Goal: Task Accomplishment & Management: Use online tool/utility

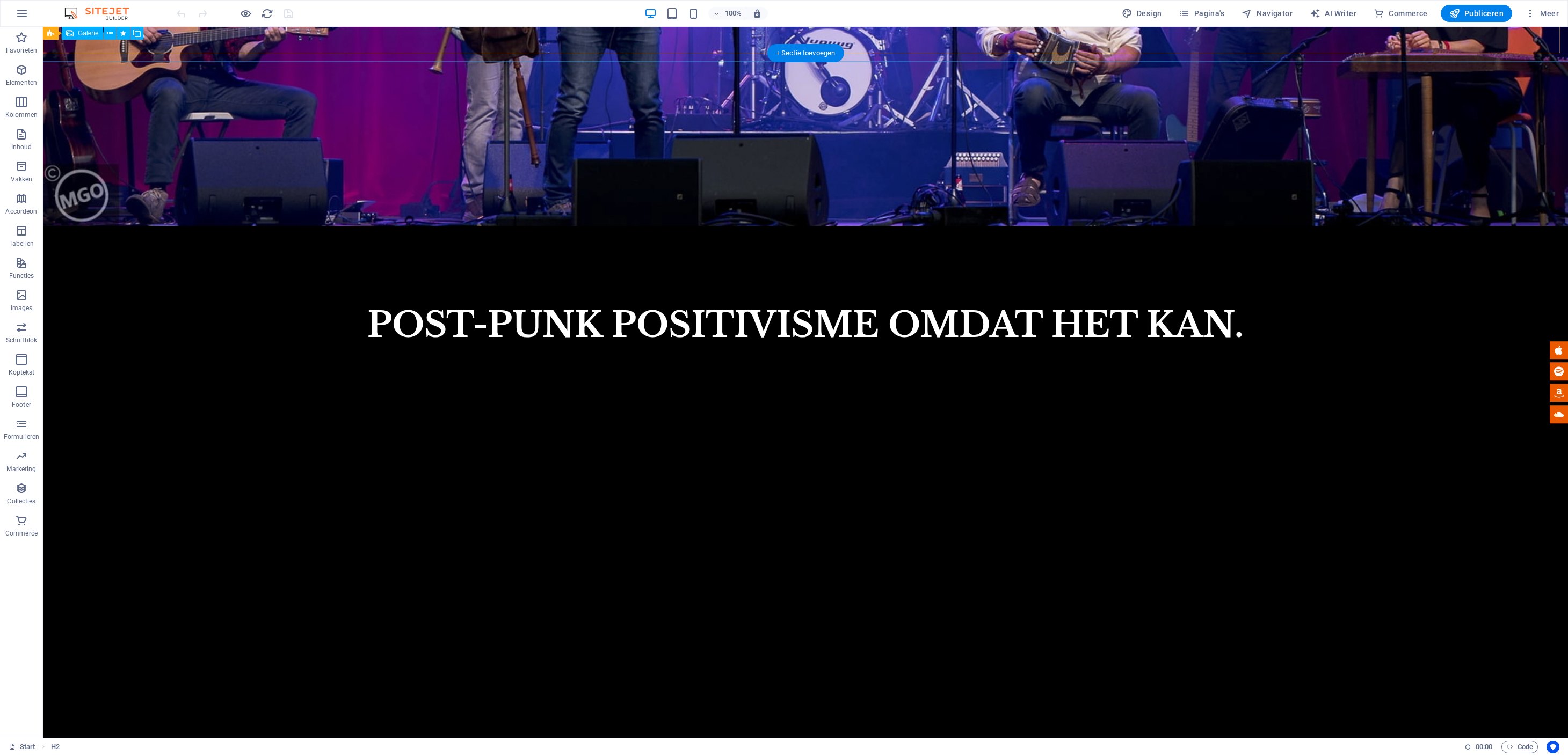
scroll to position [1352, 0]
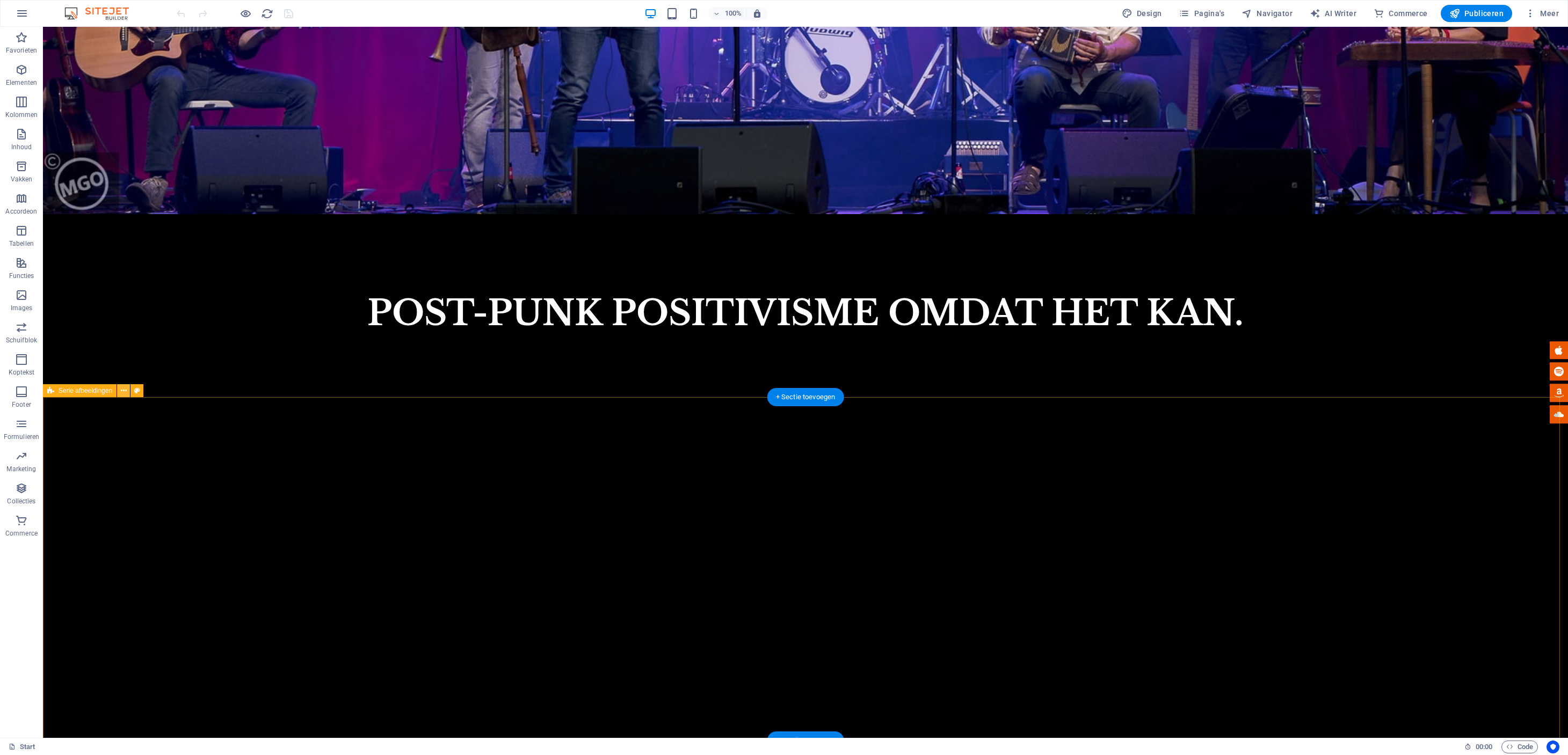
click at [121, 392] on icon at bounding box center [123, 391] width 6 height 11
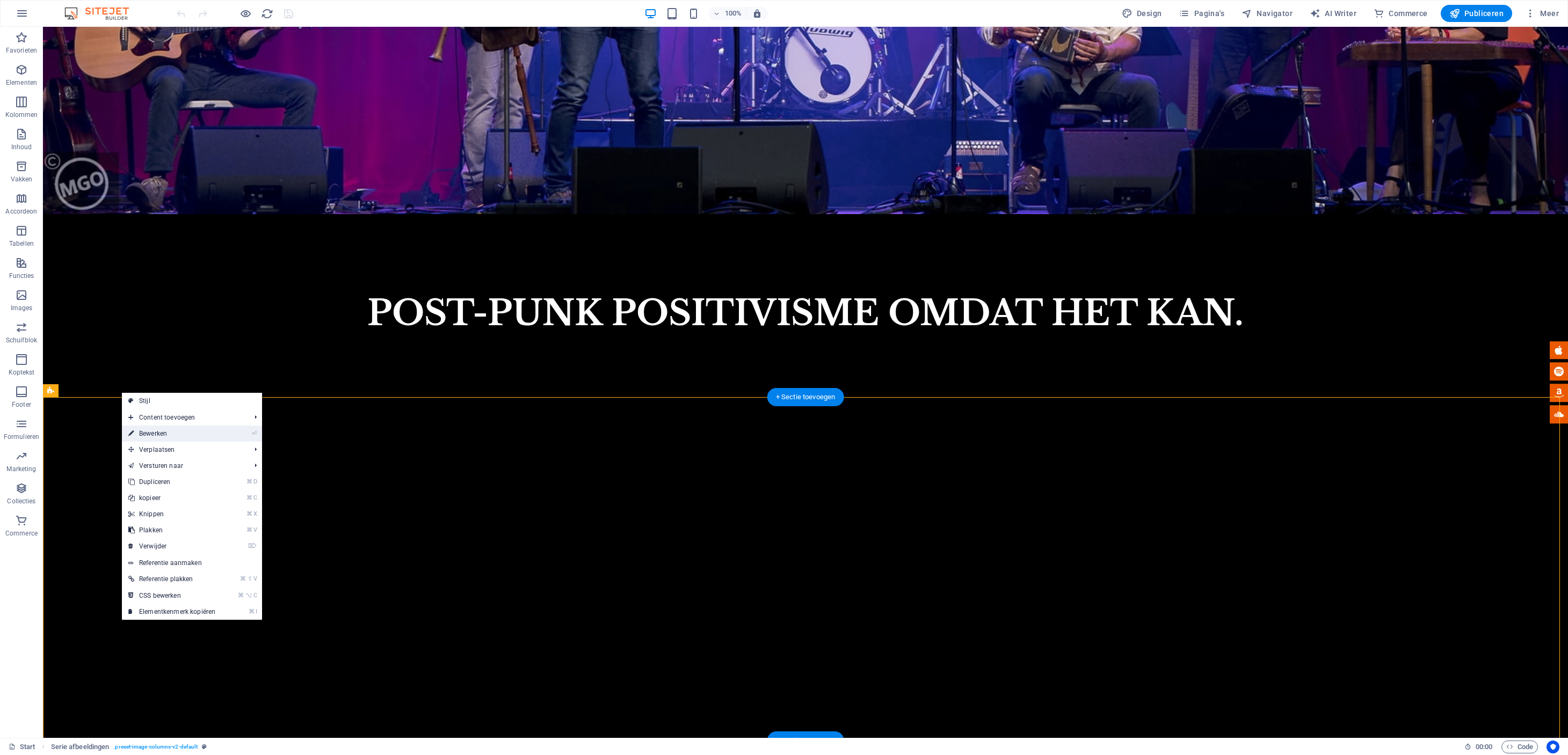
click at [141, 429] on link "⏎ Bewerken" at bounding box center [172, 433] width 100 height 16
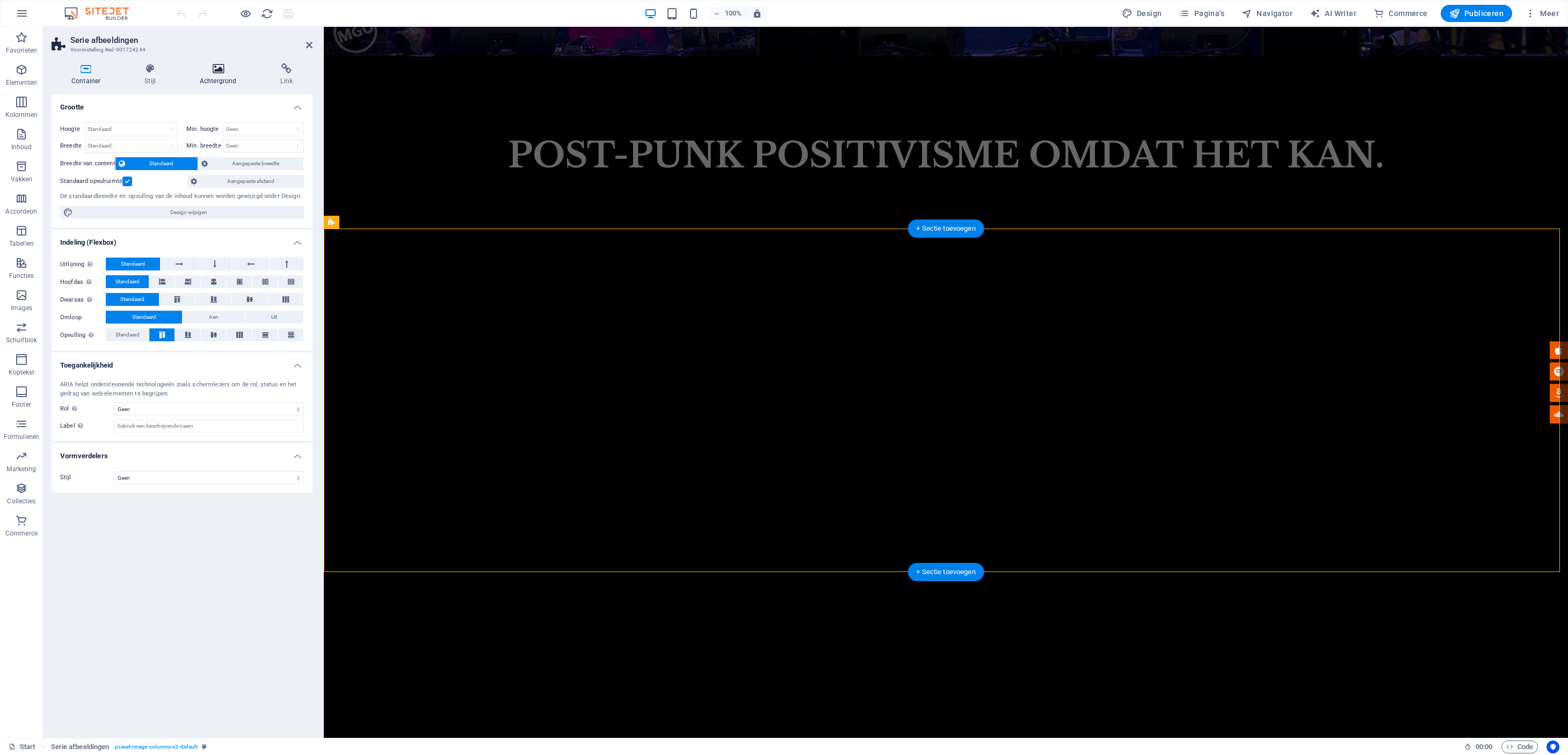
click at [211, 73] on icon at bounding box center [218, 69] width 77 height 11
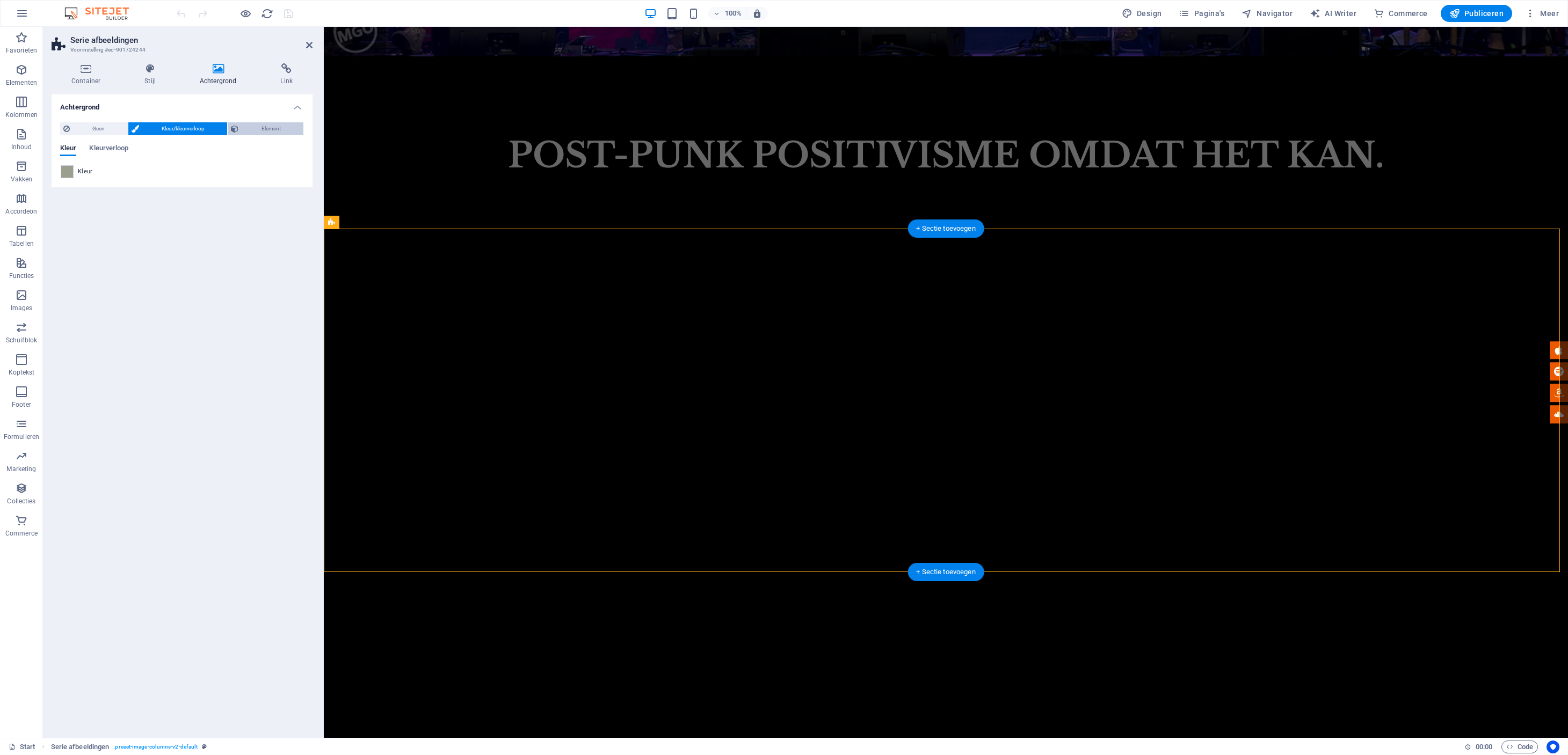
click at [249, 125] on span "Element" at bounding box center [271, 128] width 59 height 13
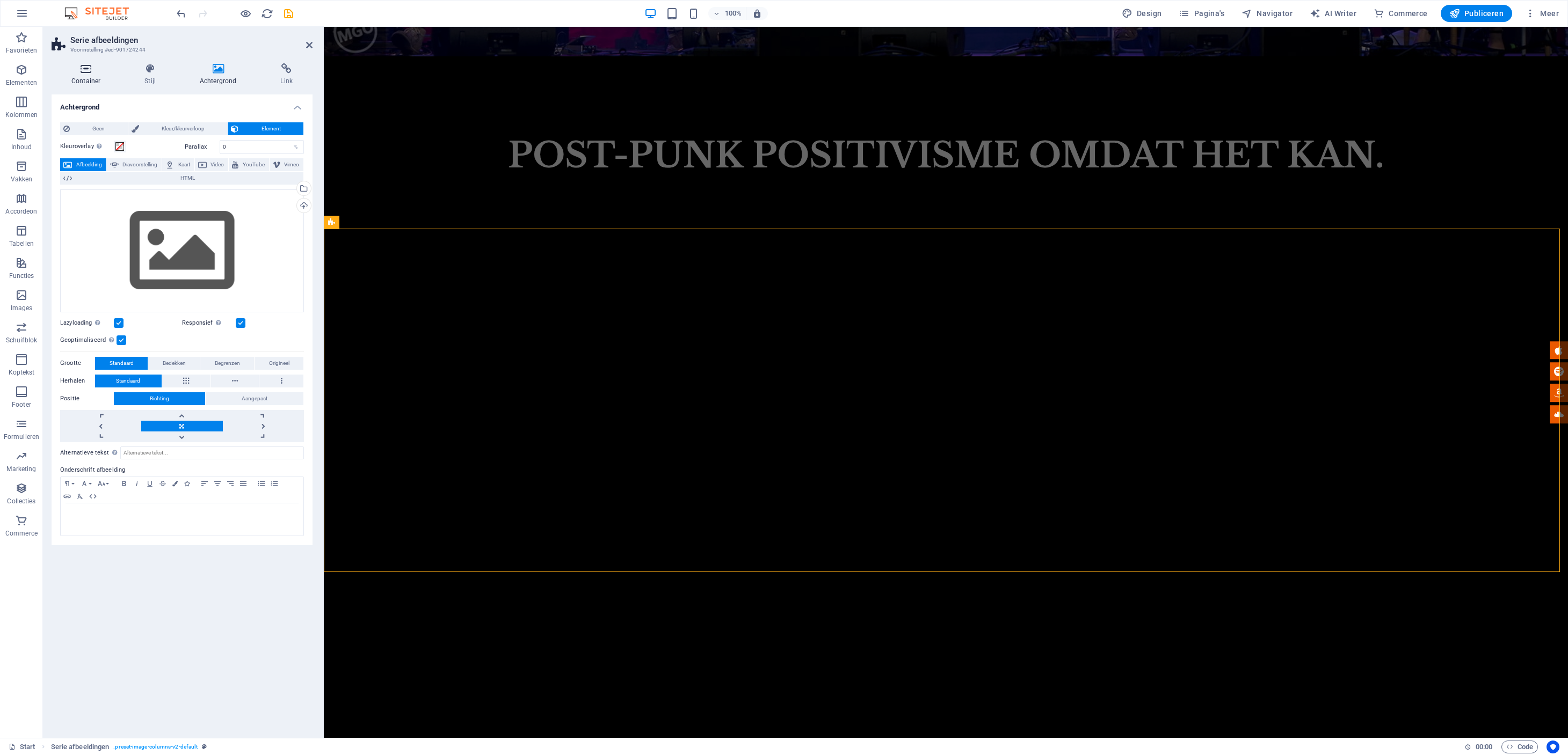
click at [84, 67] on icon at bounding box center [86, 69] width 69 height 11
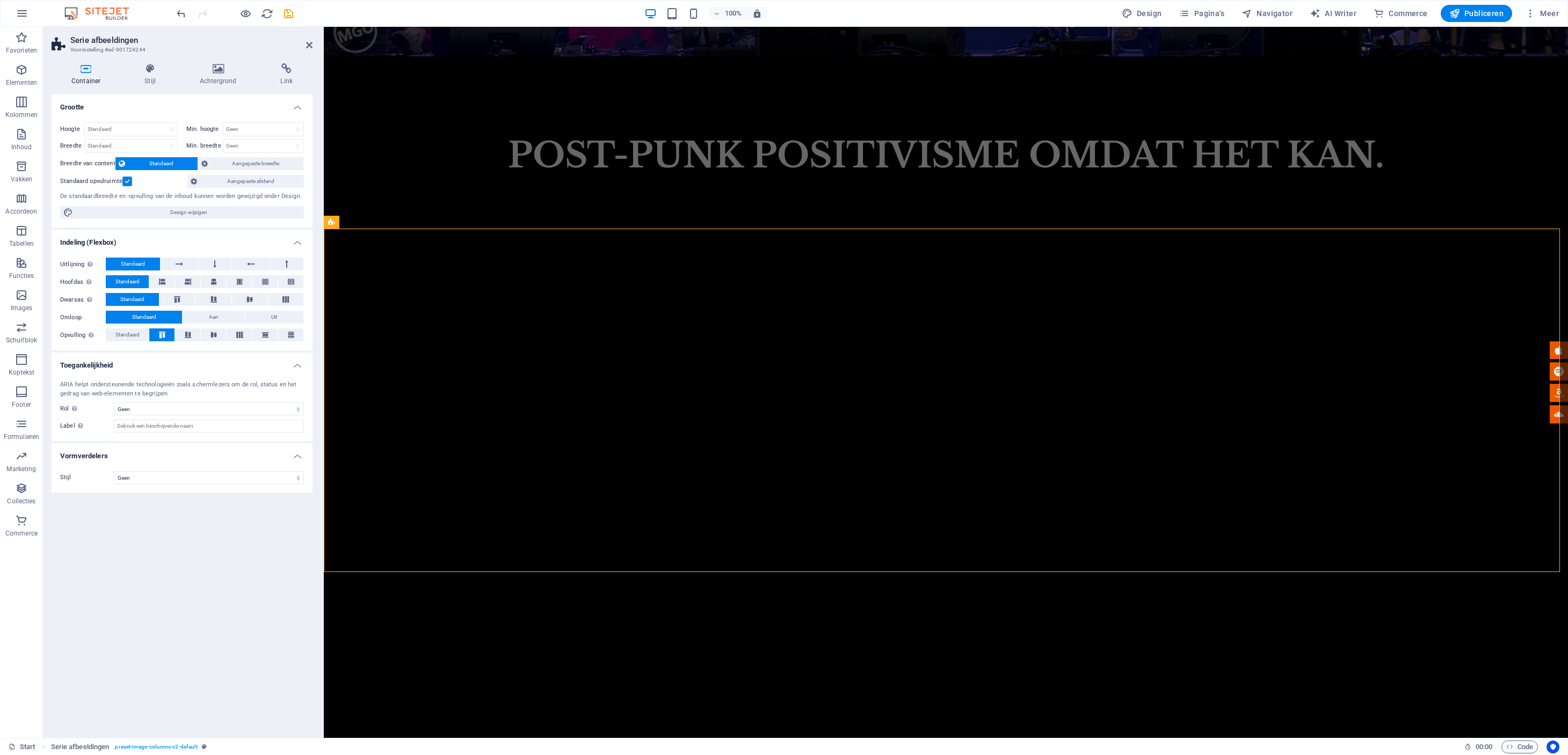
click at [151, 63] on div "Container Stijl Achtergrond Link Grootte Hoogte Standaard px rem % vh vw Min. h…" at bounding box center [181, 396] width 278 height 683
click at [214, 71] on icon at bounding box center [218, 69] width 77 height 11
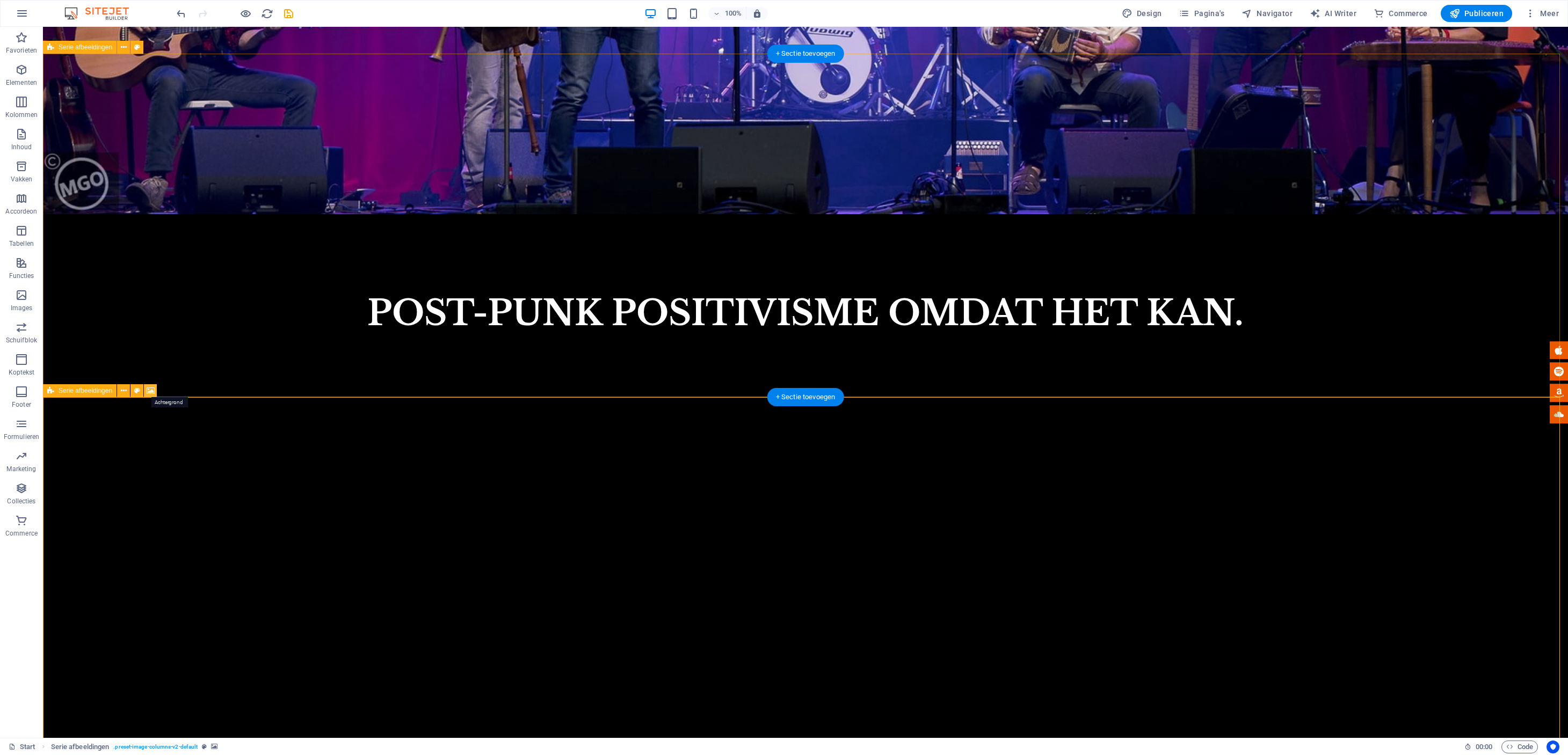
click at [153, 391] on icon at bounding box center [150, 391] width 8 height 11
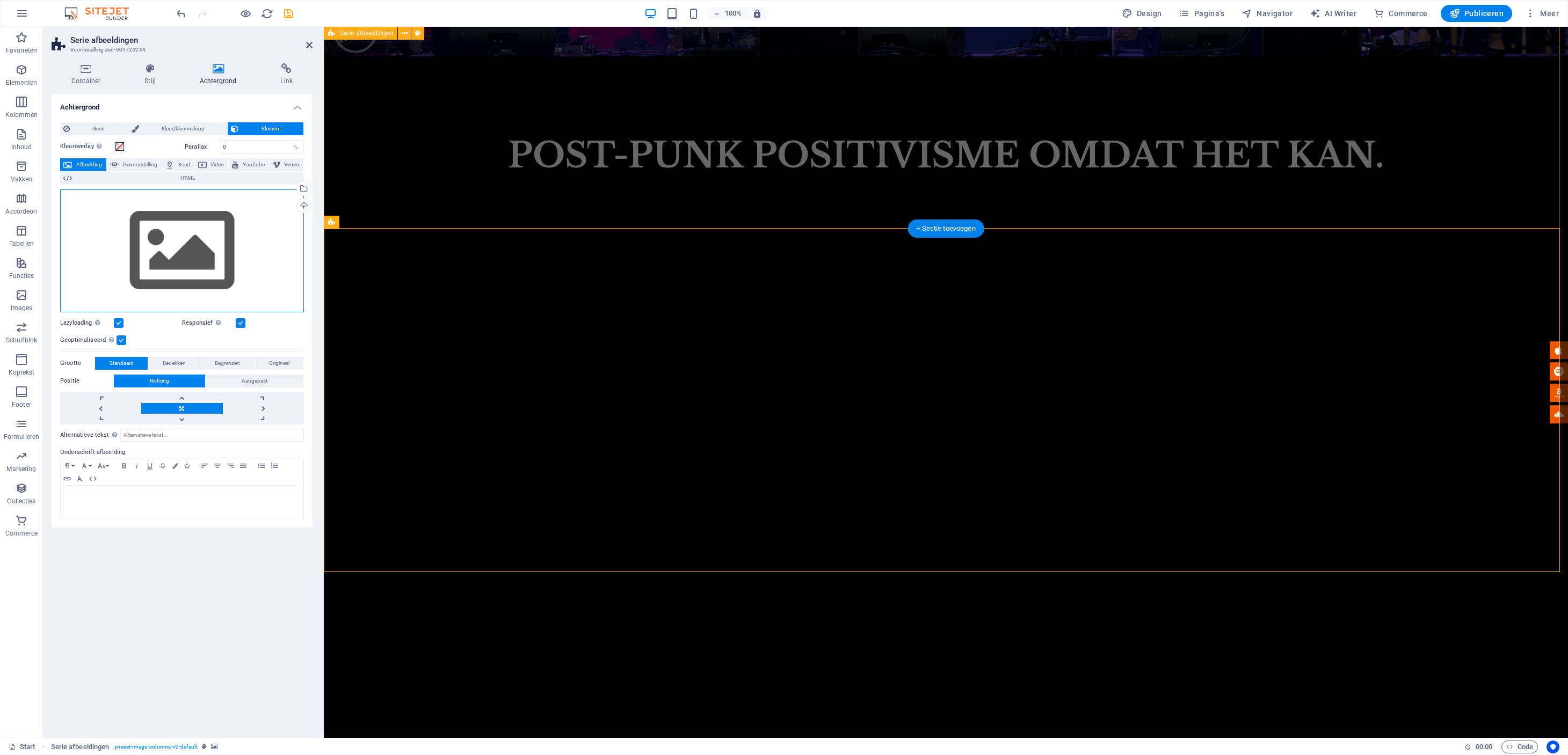
click at [172, 245] on div "Sleep bestanden hierheen, klik om bestanden te kiezen of selecteer bestanden ui…" at bounding box center [181, 251] width 244 height 123
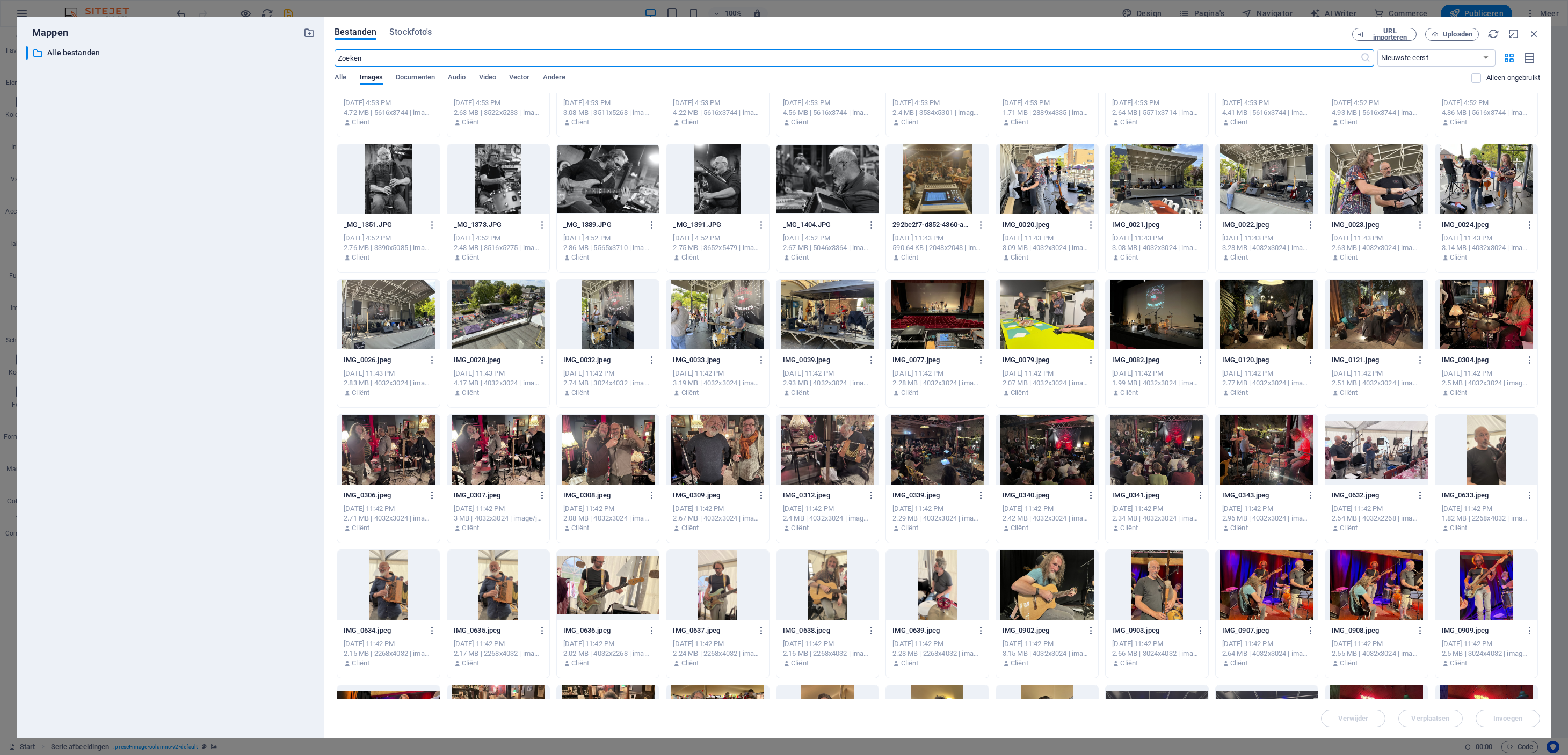
scroll to position [761, 0]
click at [491, 589] on div at bounding box center [498, 586] width 102 height 70
click at [1515, 716] on span "Invoegen" at bounding box center [1508, 719] width 29 height 6
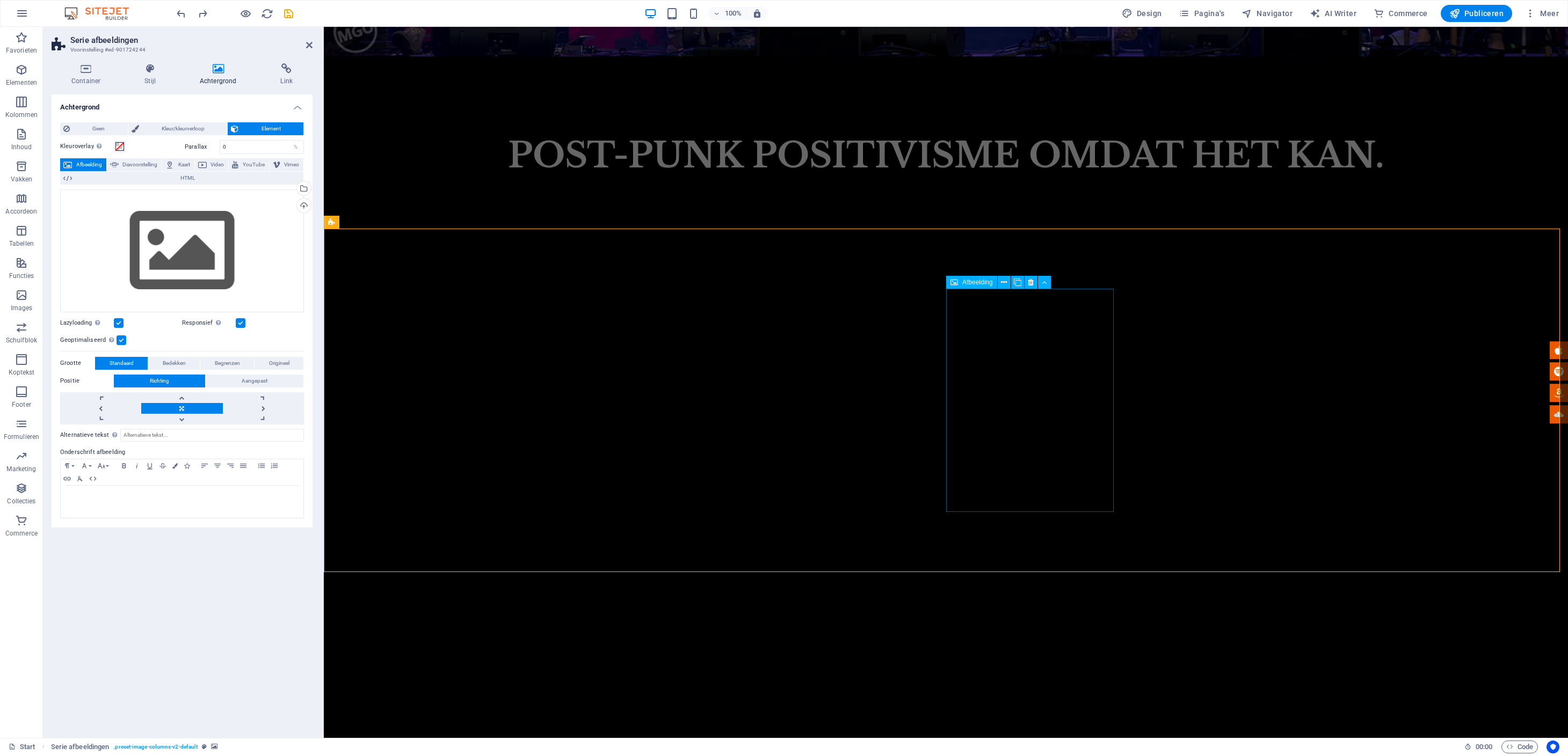
click at [82, 71] on icon at bounding box center [86, 69] width 69 height 11
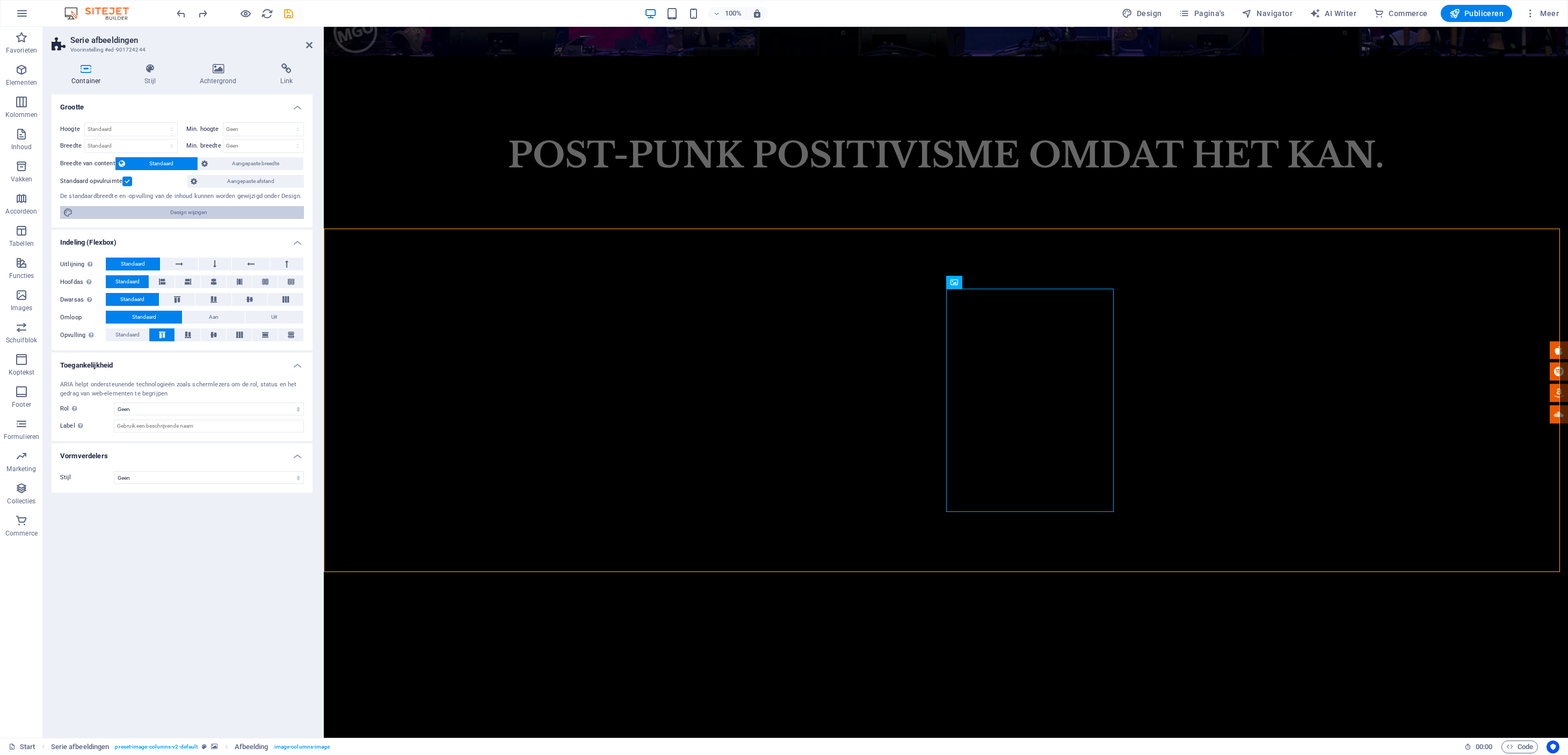
click at [172, 214] on span "Design wijzigen" at bounding box center [188, 212] width 225 height 13
select select "ease-in-out"
select select "rem"
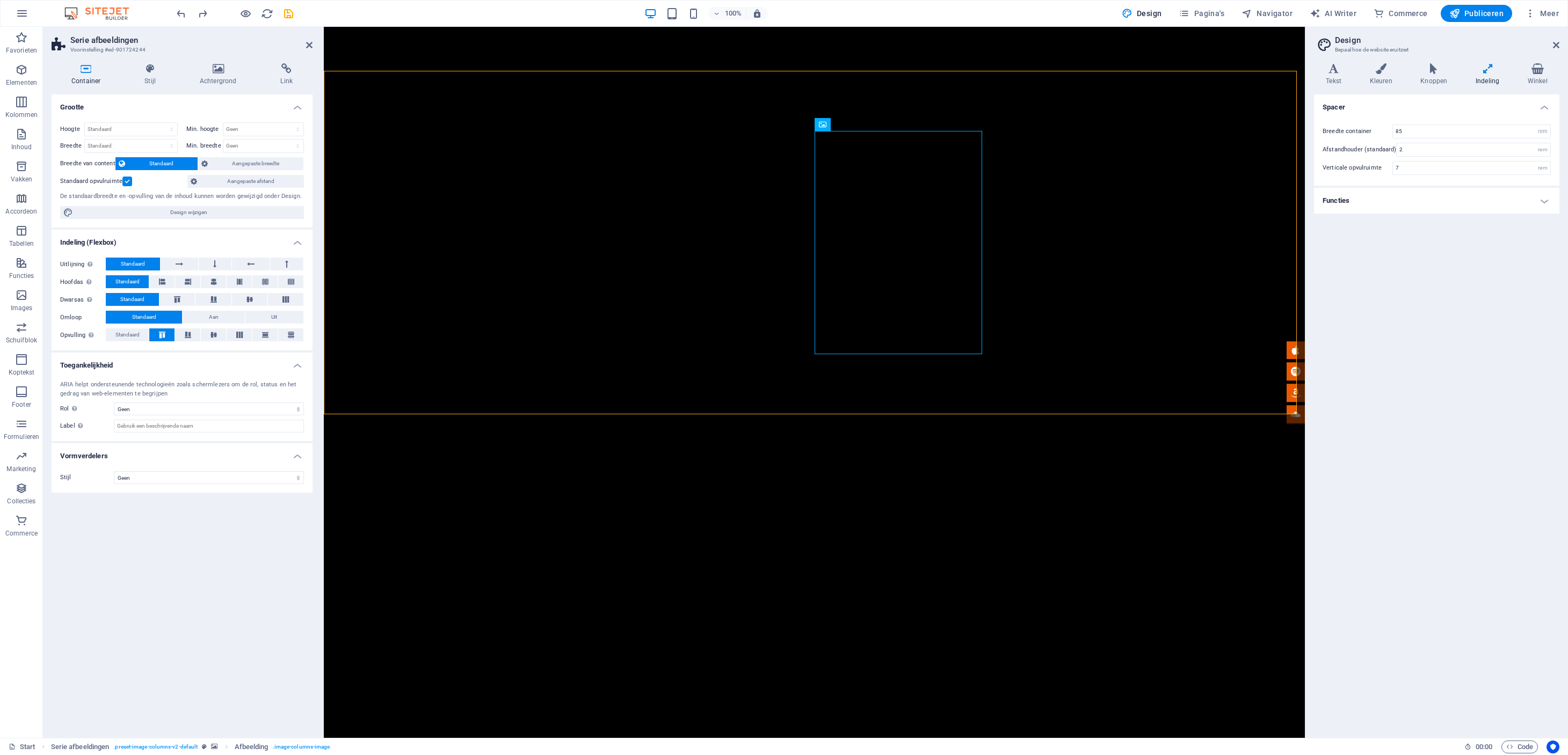
click at [84, 67] on icon at bounding box center [86, 69] width 69 height 11
click at [146, 68] on icon at bounding box center [150, 69] width 51 height 11
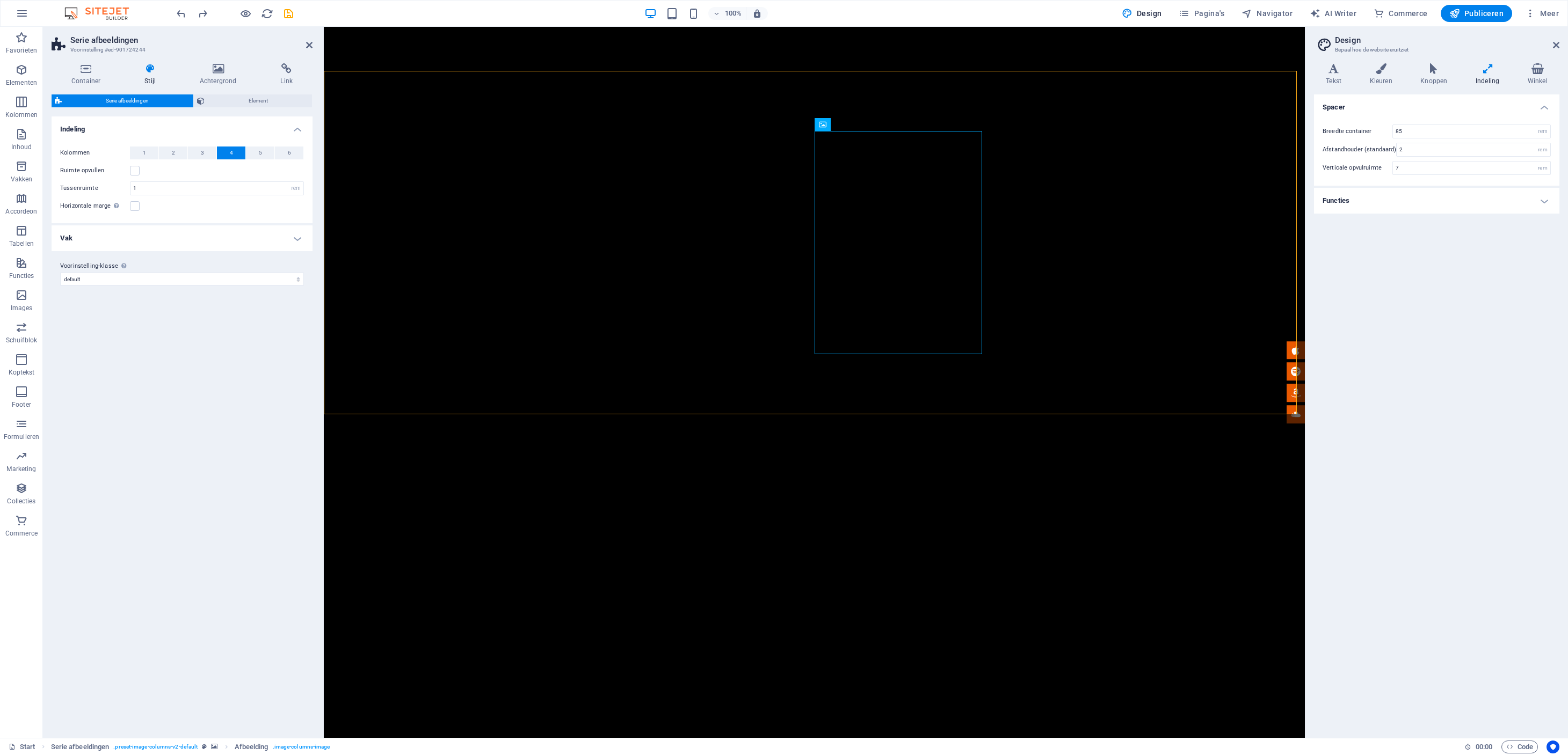
click at [234, 155] on button "4" at bounding box center [231, 153] width 29 height 13
click at [214, 102] on span "Element" at bounding box center [258, 100] width 101 height 13
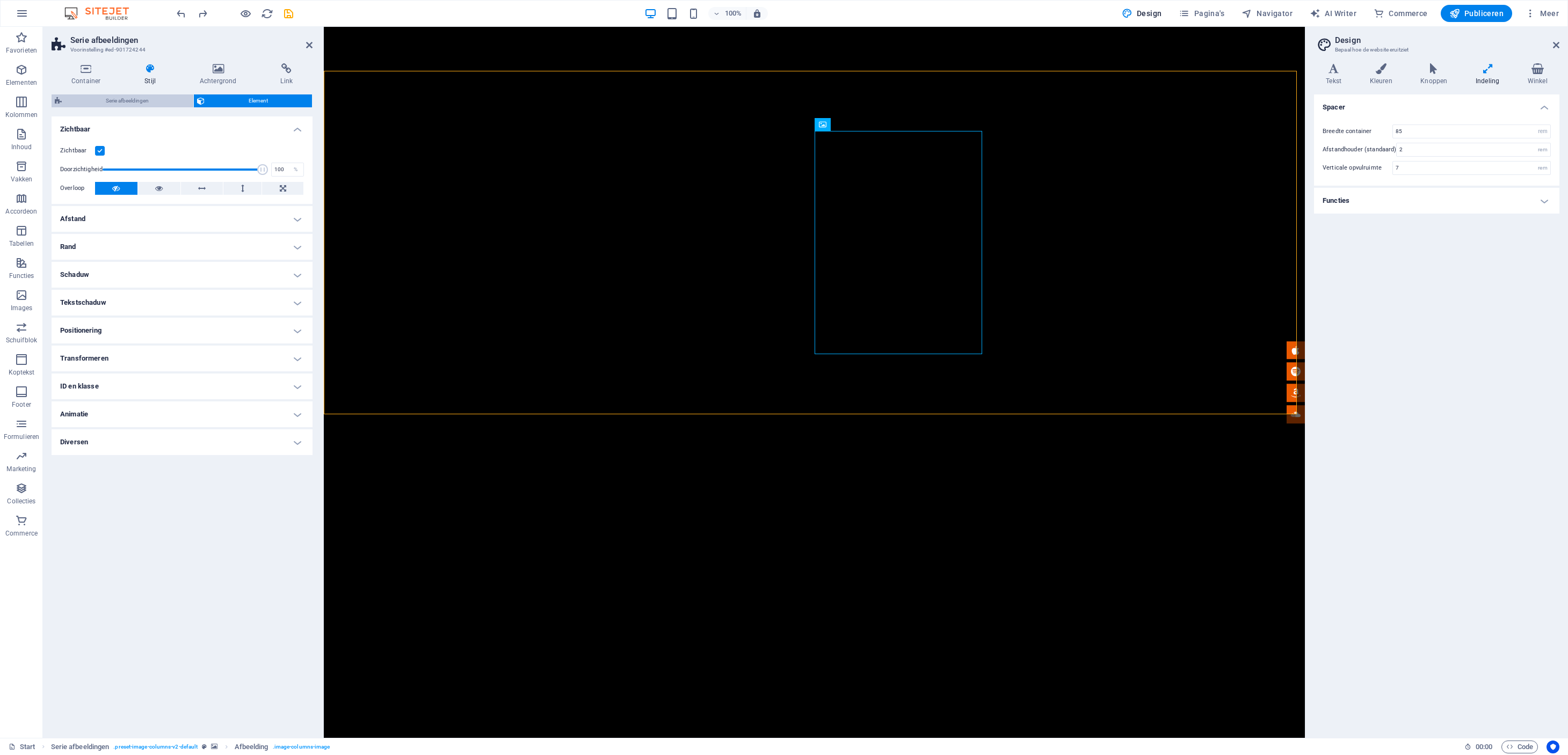
click at [160, 100] on span "Serie afbeeldingen" at bounding box center [127, 100] width 125 height 13
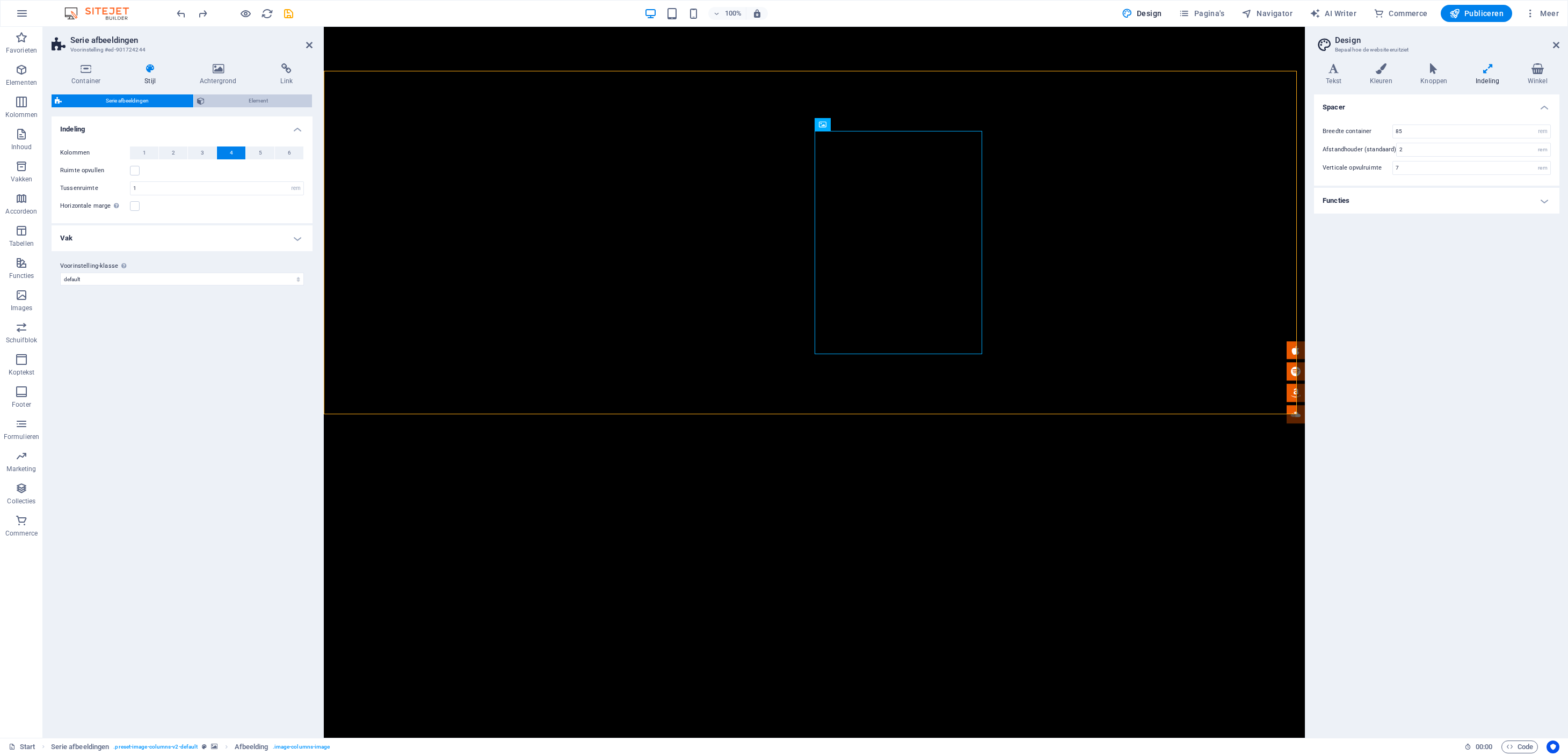
click at [199, 98] on icon at bounding box center [201, 100] width 8 height 13
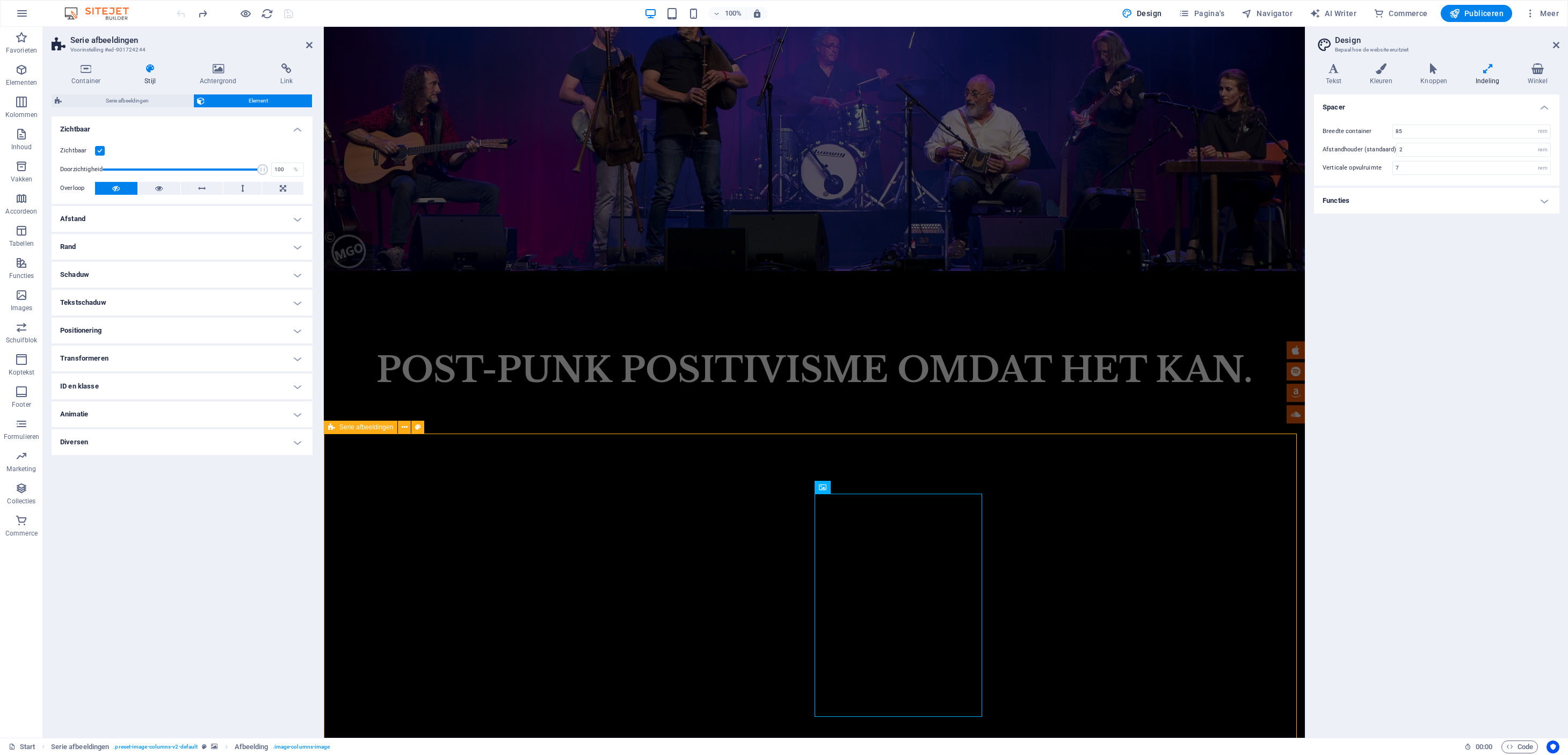
scroll to position [983, 0]
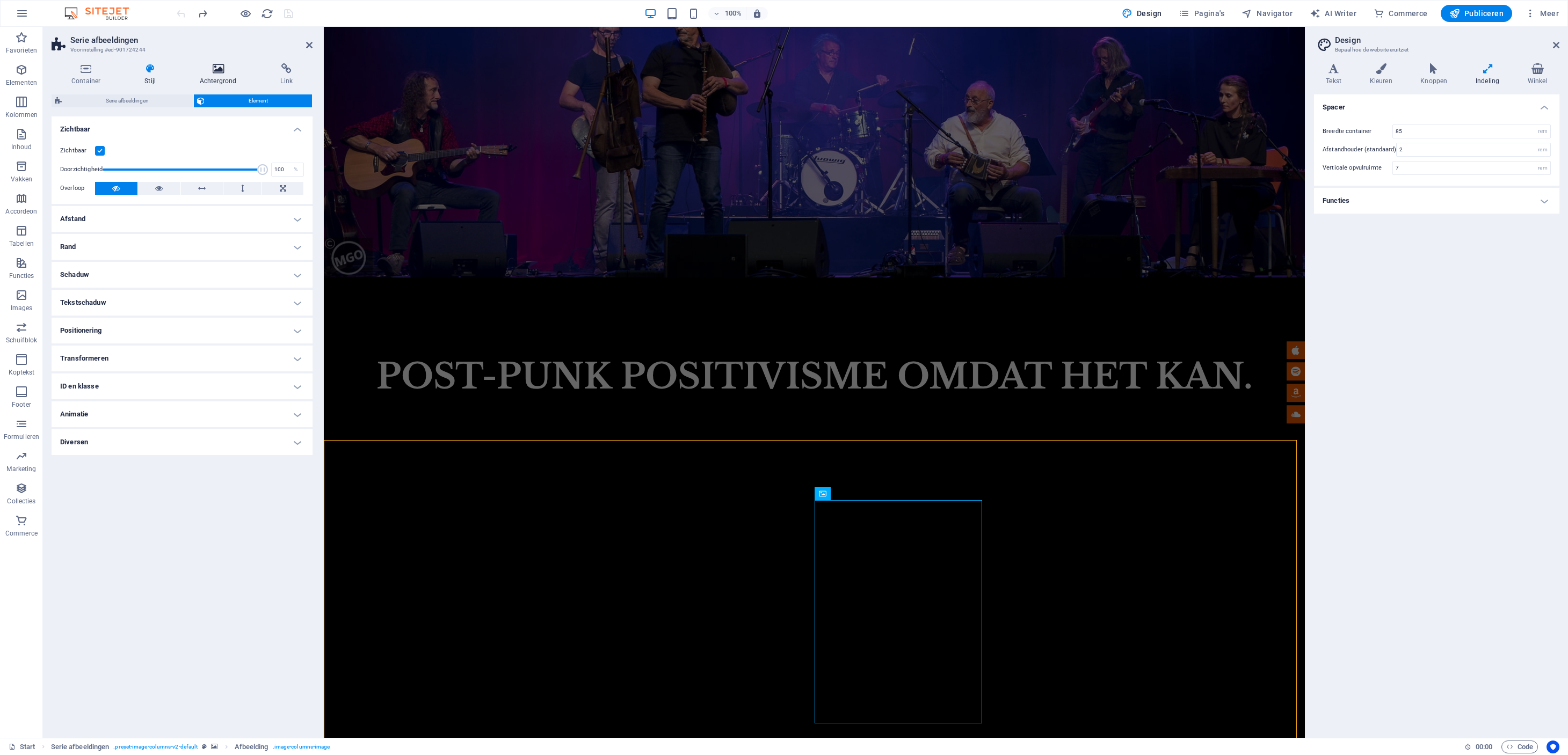
click at [213, 65] on icon at bounding box center [218, 69] width 77 height 11
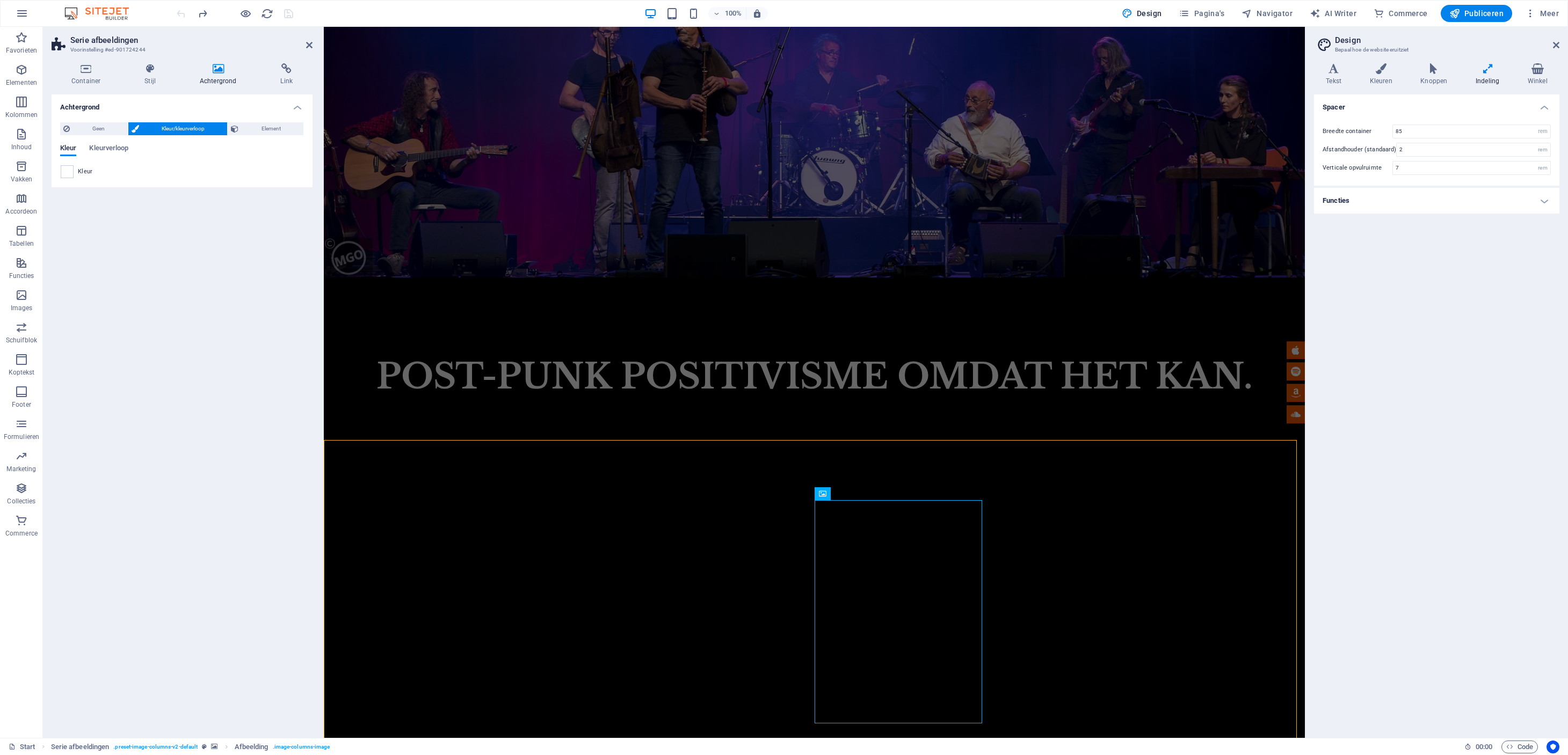
click at [158, 128] on span "Kleur/kleurverloop" at bounding box center [183, 128] width 82 height 13
click at [67, 168] on span at bounding box center [67, 172] width 12 height 12
click at [65, 171] on span at bounding box center [67, 172] width 12 height 12
click at [1555, 41] on icon at bounding box center [1556, 45] width 6 height 8
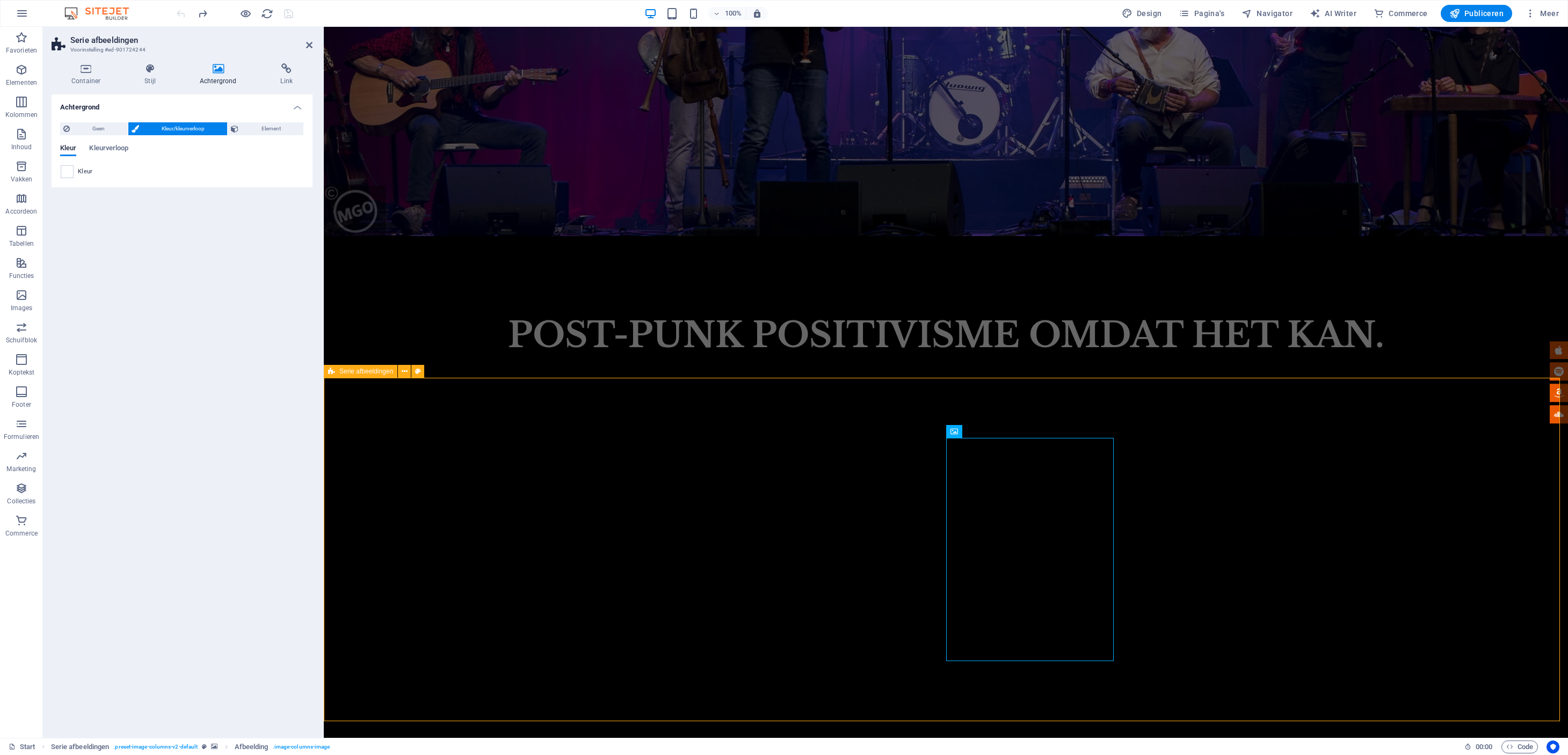
scroll to position [1161, 0]
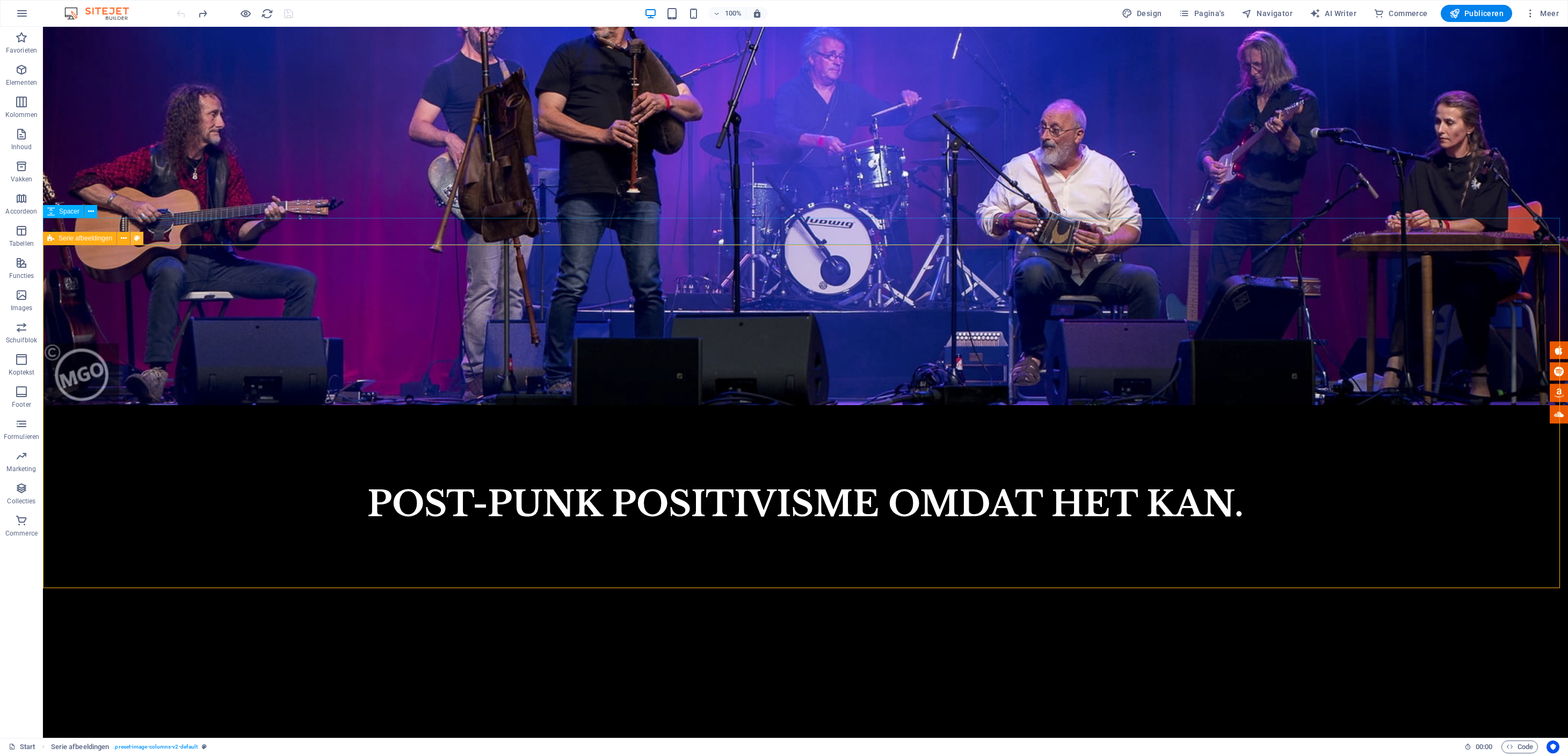
click at [134, 240] on icon at bounding box center [137, 239] width 6 height 11
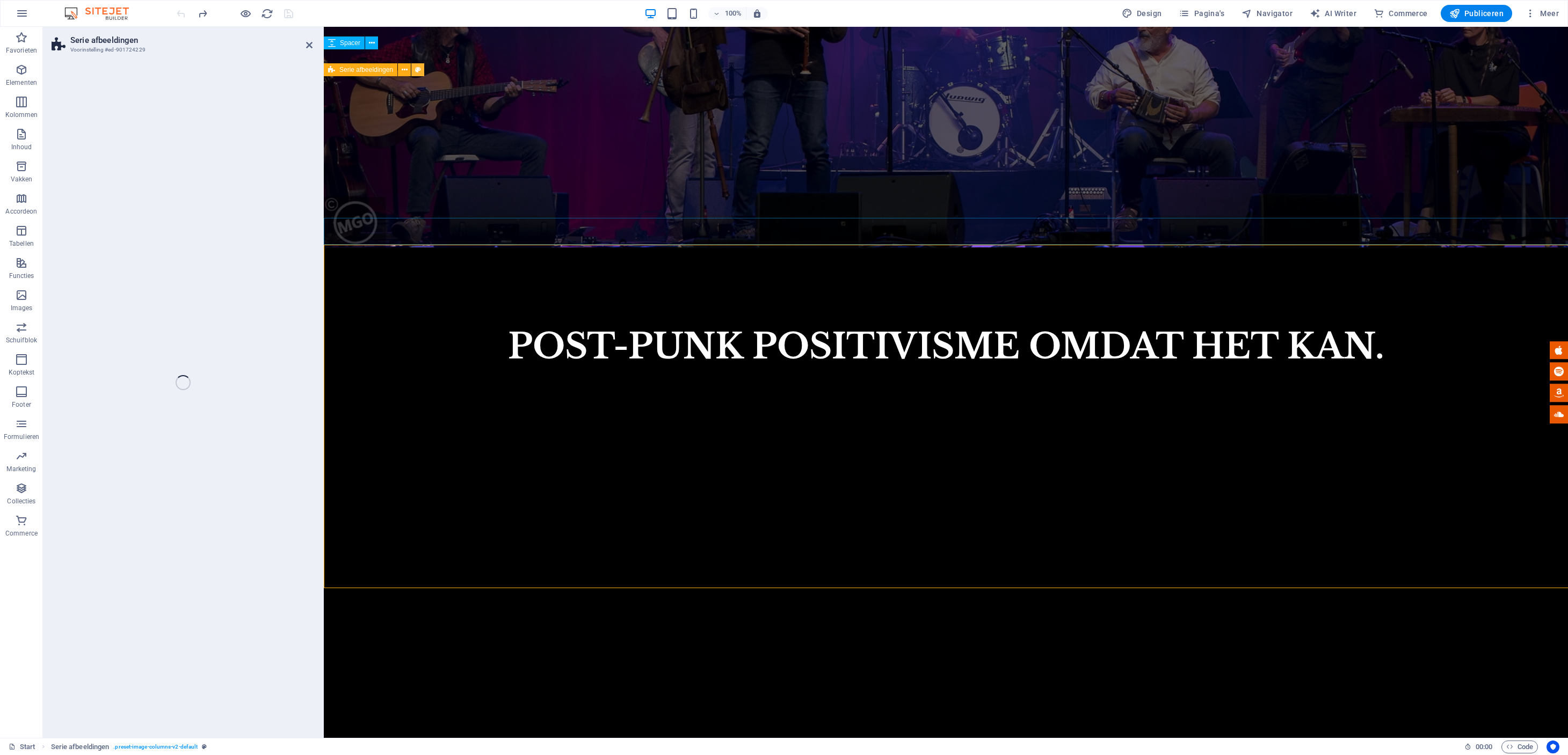
select select "rem"
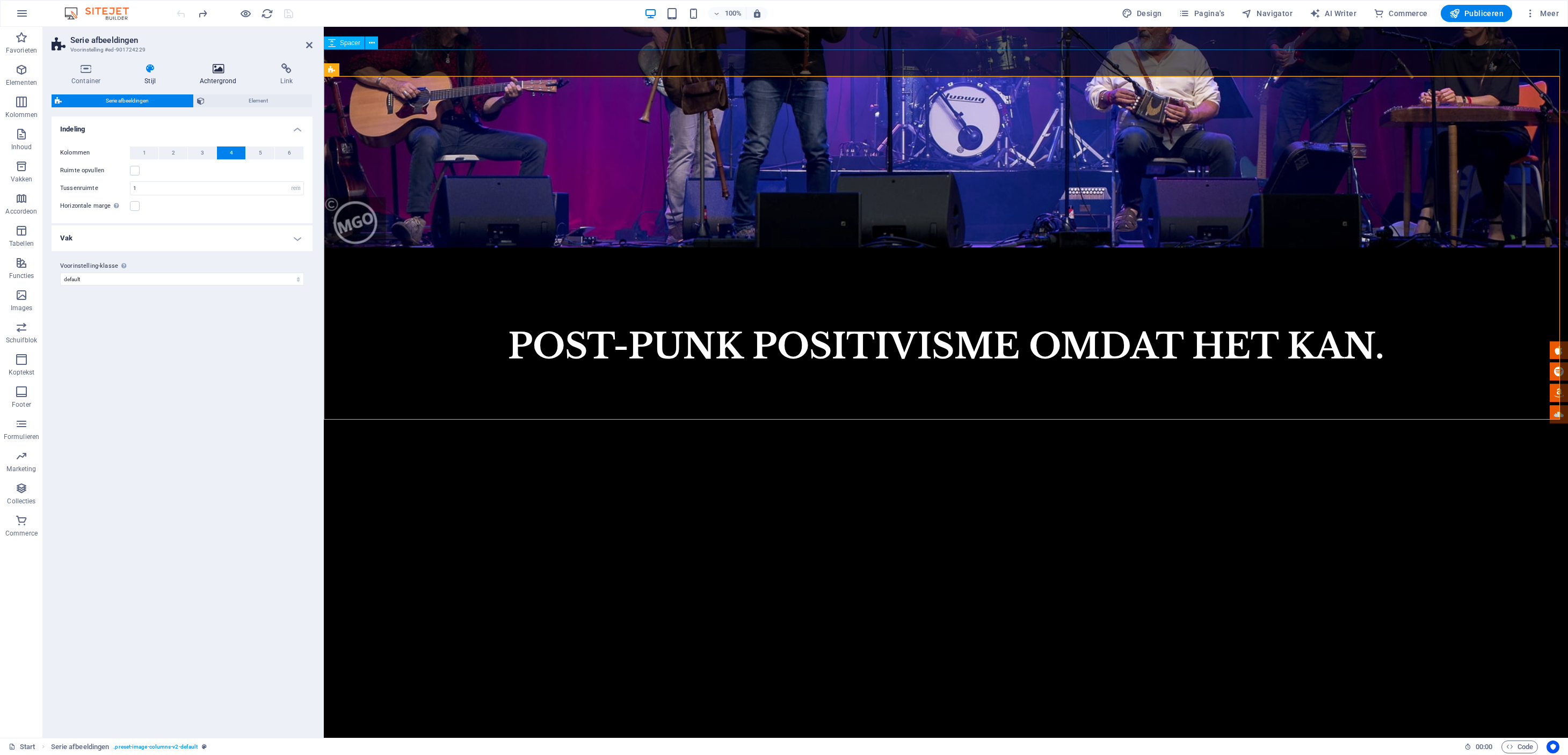
click at [215, 73] on icon at bounding box center [218, 69] width 77 height 11
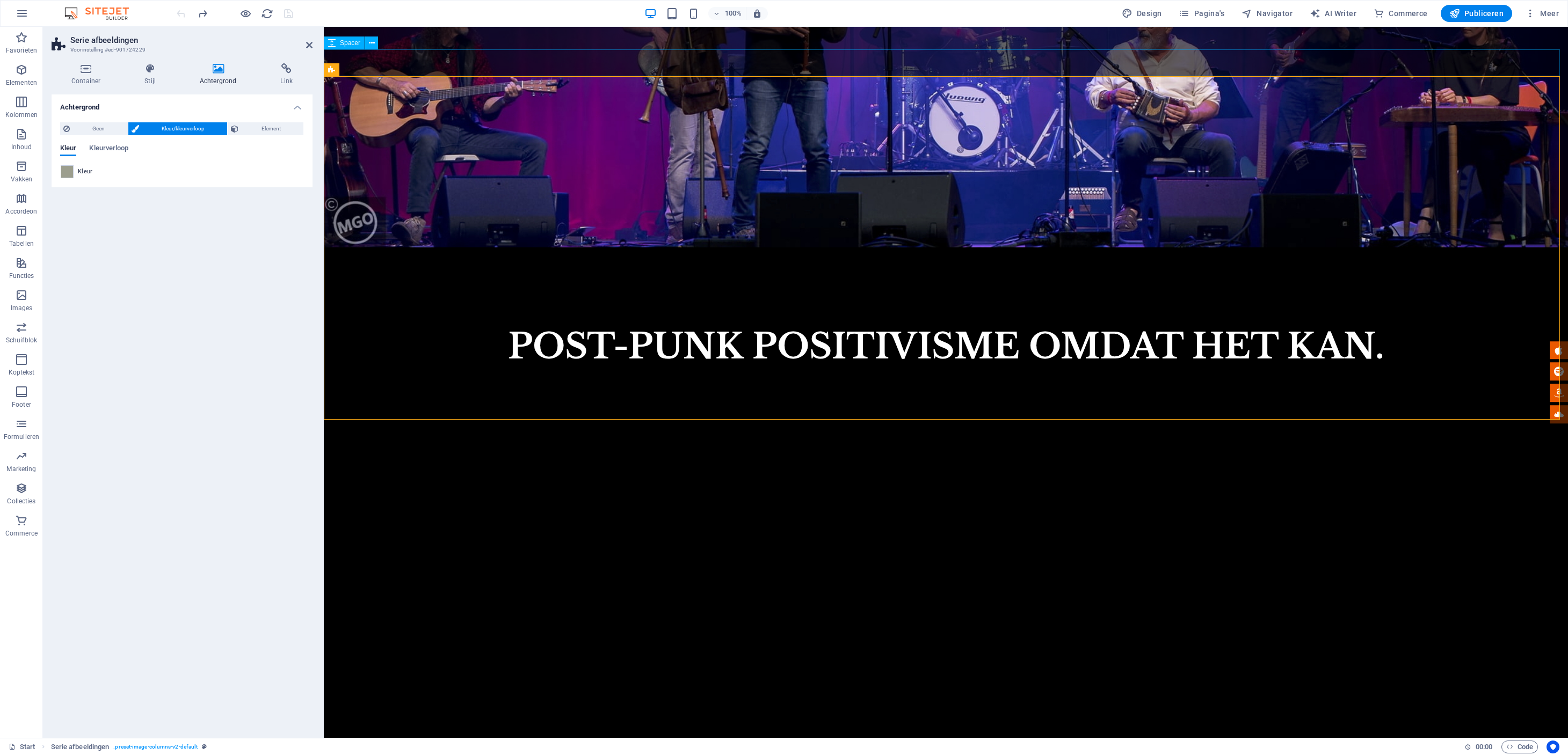
click at [64, 174] on span at bounding box center [67, 172] width 12 height 12
type input "#9c9e8e"
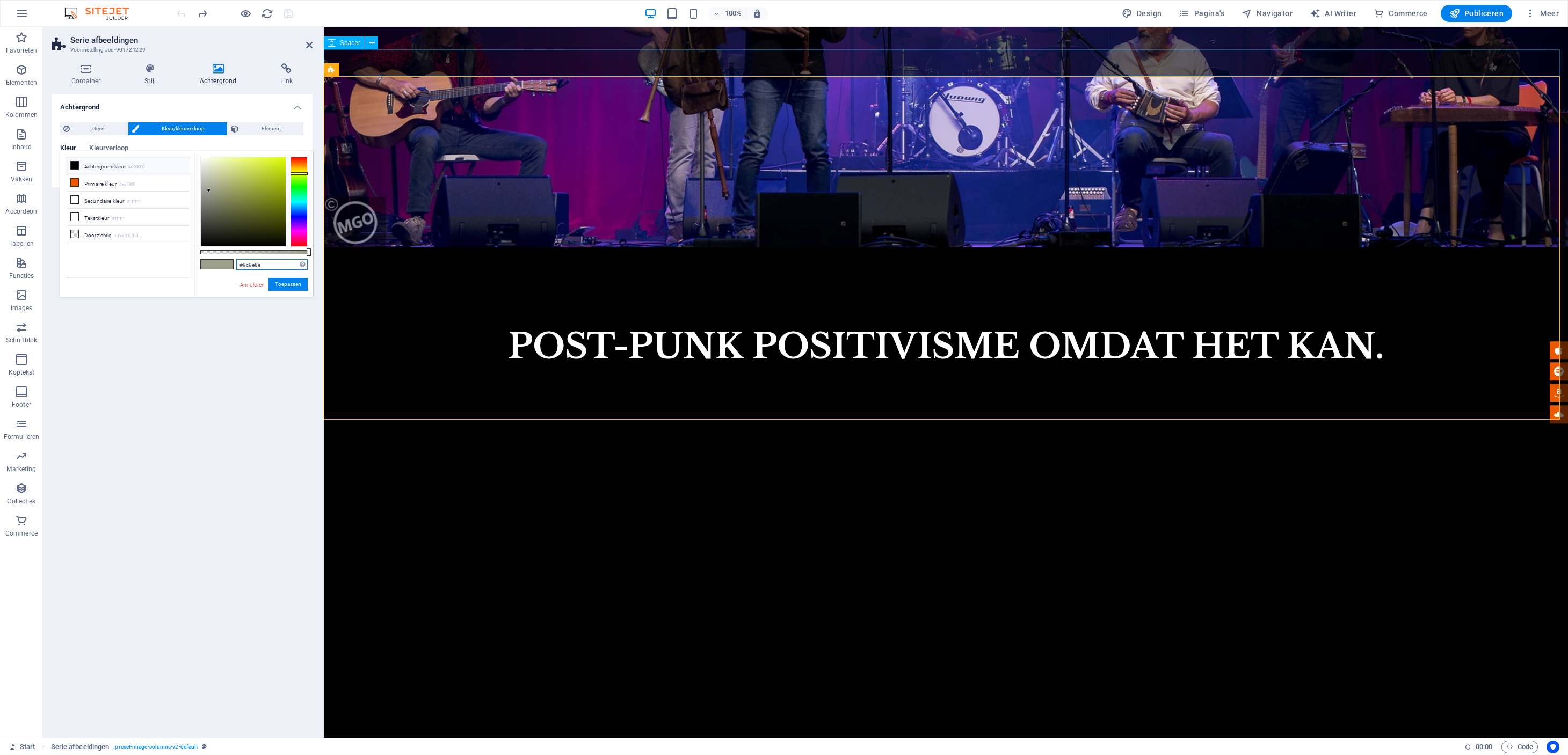
drag, startPoint x: 272, startPoint y: 264, endPoint x: 230, endPoint y: 264, distance: 42.0
click at [230, 264] on div "#9c9e8e Ondersteunde notaties #0852ed rgb(8, 82, 237) rgba(8, 82, 237, 90%) hsv…" at bounding box center [253, 301] width 118 height 301
click at [416, 414] on icon at bounding box center [417, 413] width 6 height 11
select select "rem"
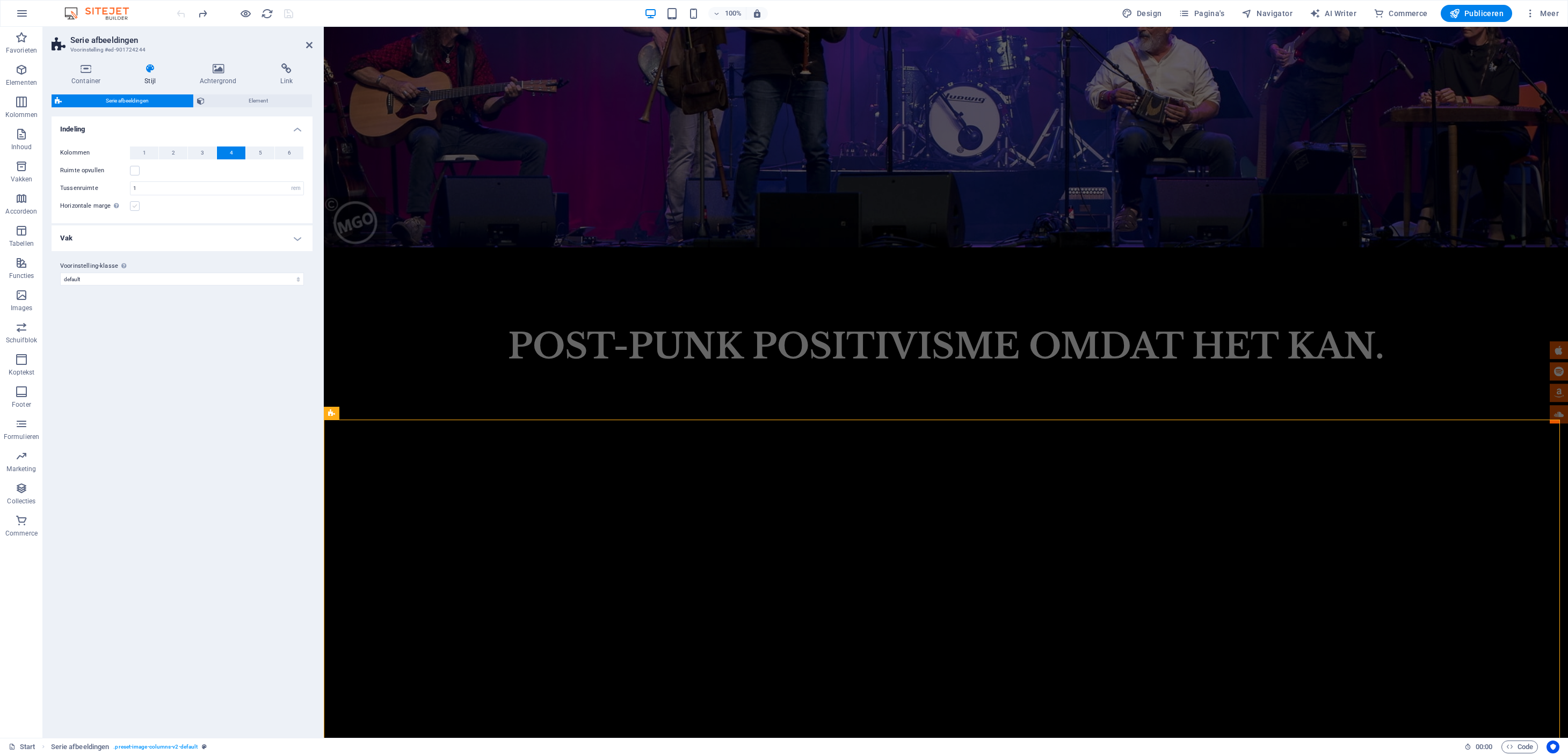
click at [132, 204] on label at bounding box center [134, 205] width 10 height 10
click at [0, 0] on input "Horizontale marge Alleen als de "breedte van inhoud" niet is ingesteld op "Stan…" at bounding box center [0, 0] width 0 height 0
click at [135, 206] on label at bounding box center [134, 205] width 10 height 10
click at [0, 0] on input "Horizontale marge Alleen als de "breedte van inhoud" niet is ingesteld op "Stan…" at bounding box center [0, 0] width 0 height 0
click at [136, 206] on label at bounding box center [134, 205] width 10 height 10
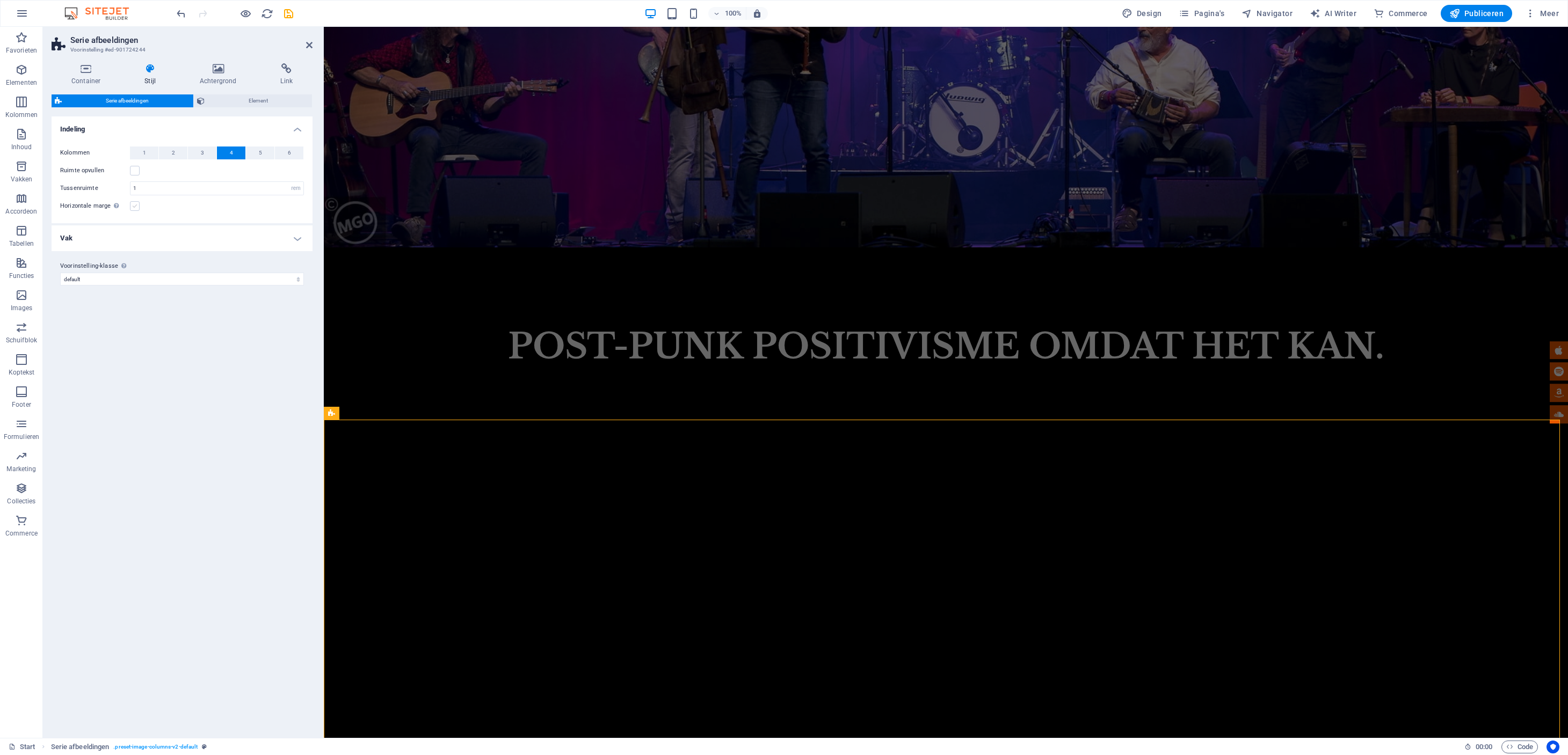
click at [0, 0] on input "Horizontale marge Alleen als de "breedte van inhoud" niet is ingesteld op "Stan…" at bounding box center [0, 0] width 0 height 0
click at [136, 206] on label at bounding box center [134, 205] width 10 height 10
click at [0, 0] on input "Horizontale marge Alleen als de "breedte van inhoud" niet is ingesteld op "Stan…" at bounding box center [0, 0] width 0 height 0
click at [214, 71] on icon at bounding box center [218, 69] width 77 height 11
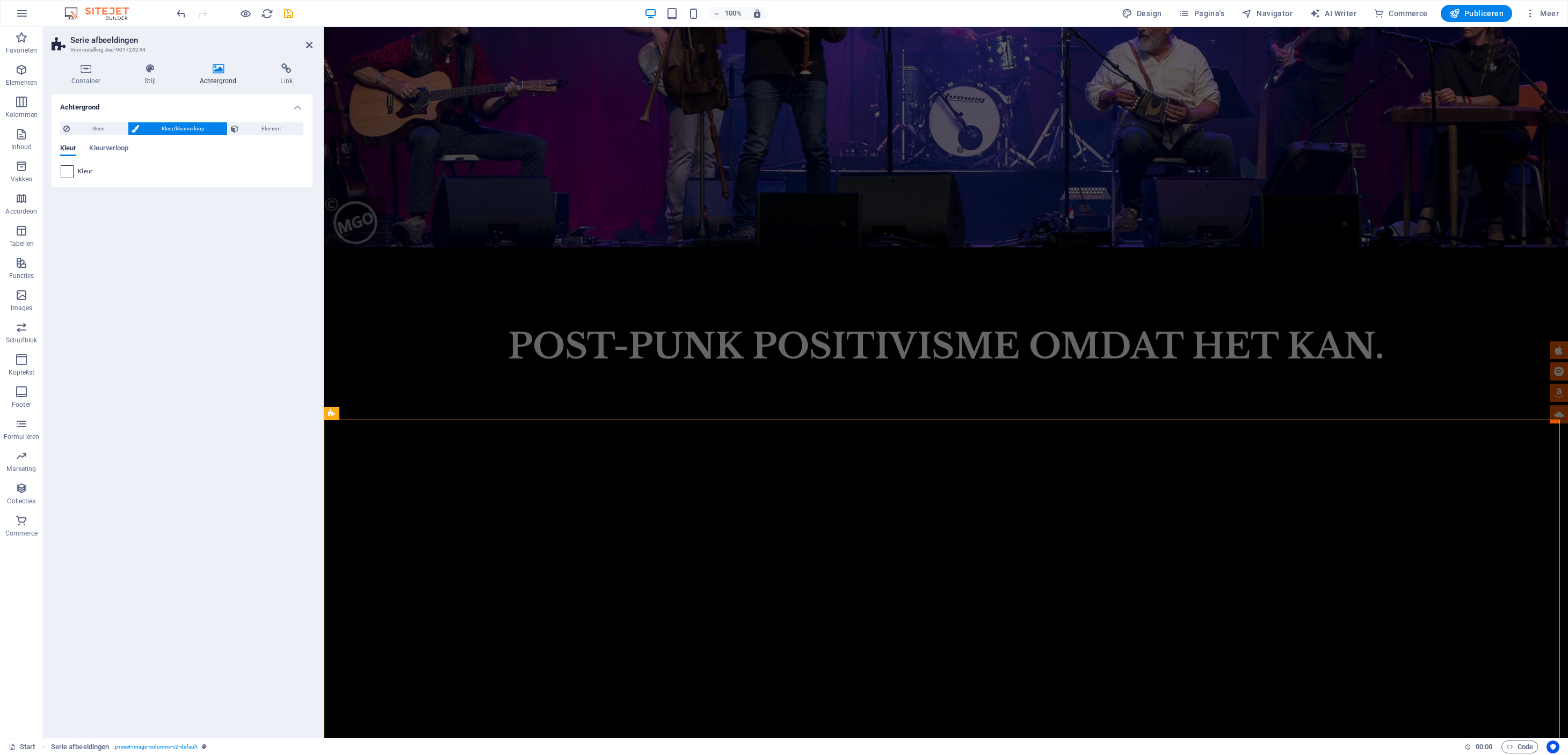
click at [71, 172] on span at bounding box center [67, 172] width 12 height 12
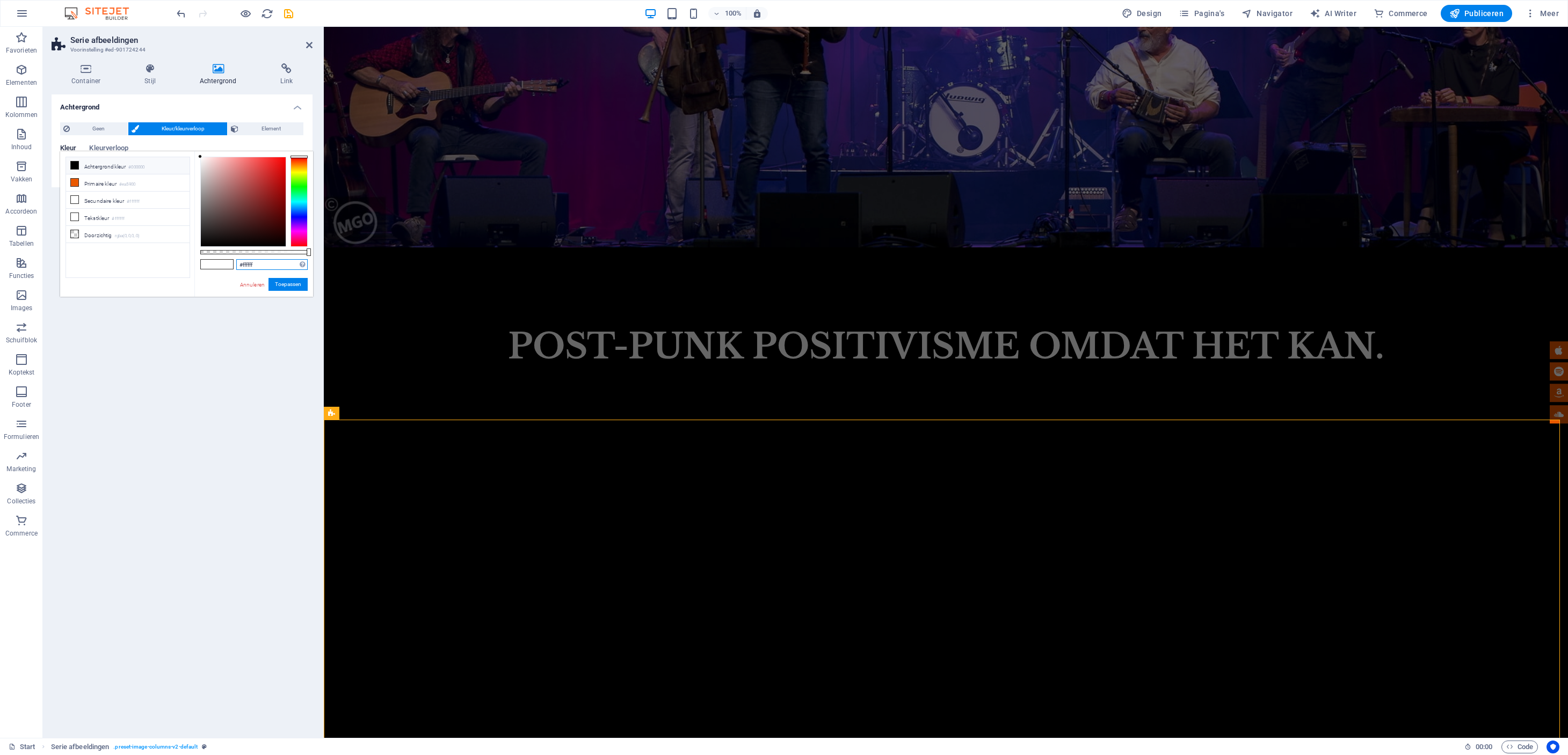
click at [273, 267] on input "#ffffff" at bounding box center [272, 265] width 71 height 11
drag, startPoint x: 272, startPoint y: 267, endPoint x: 228, endPoint y: 266, distance: 44.0
click at [228, 266] on div "#ffffff Ondersteunde notaties #0852ed rgb(8, 82, 237) rgba(8, 82, 237, 90%) hsv…" at bounding box center [253, 301] width 118 height 301
paste input "9c9e8e"
type input "#9c9e8e"
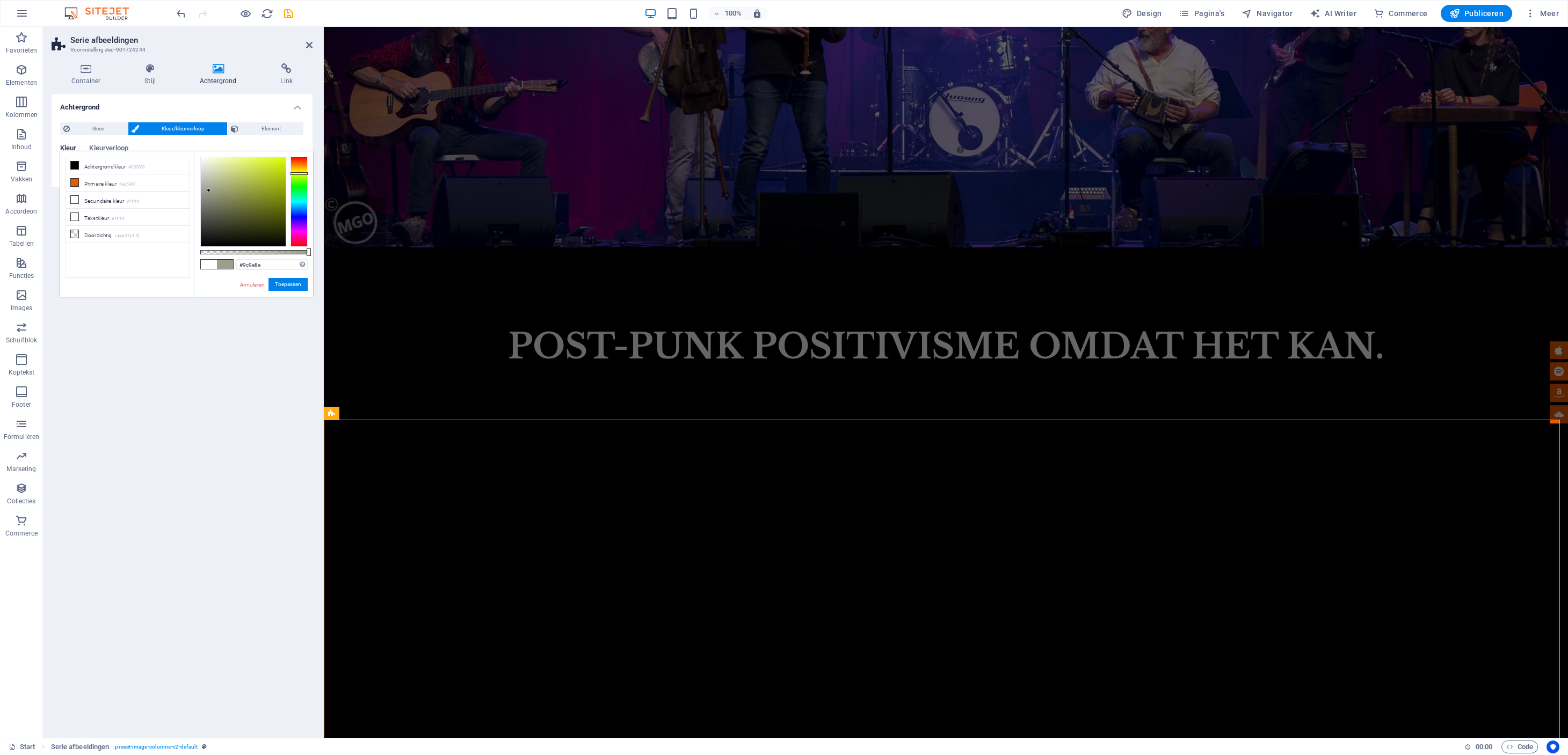
click at [285, 286] on button "Toepassen" at bounding box center [288, 284] width 39 height 13
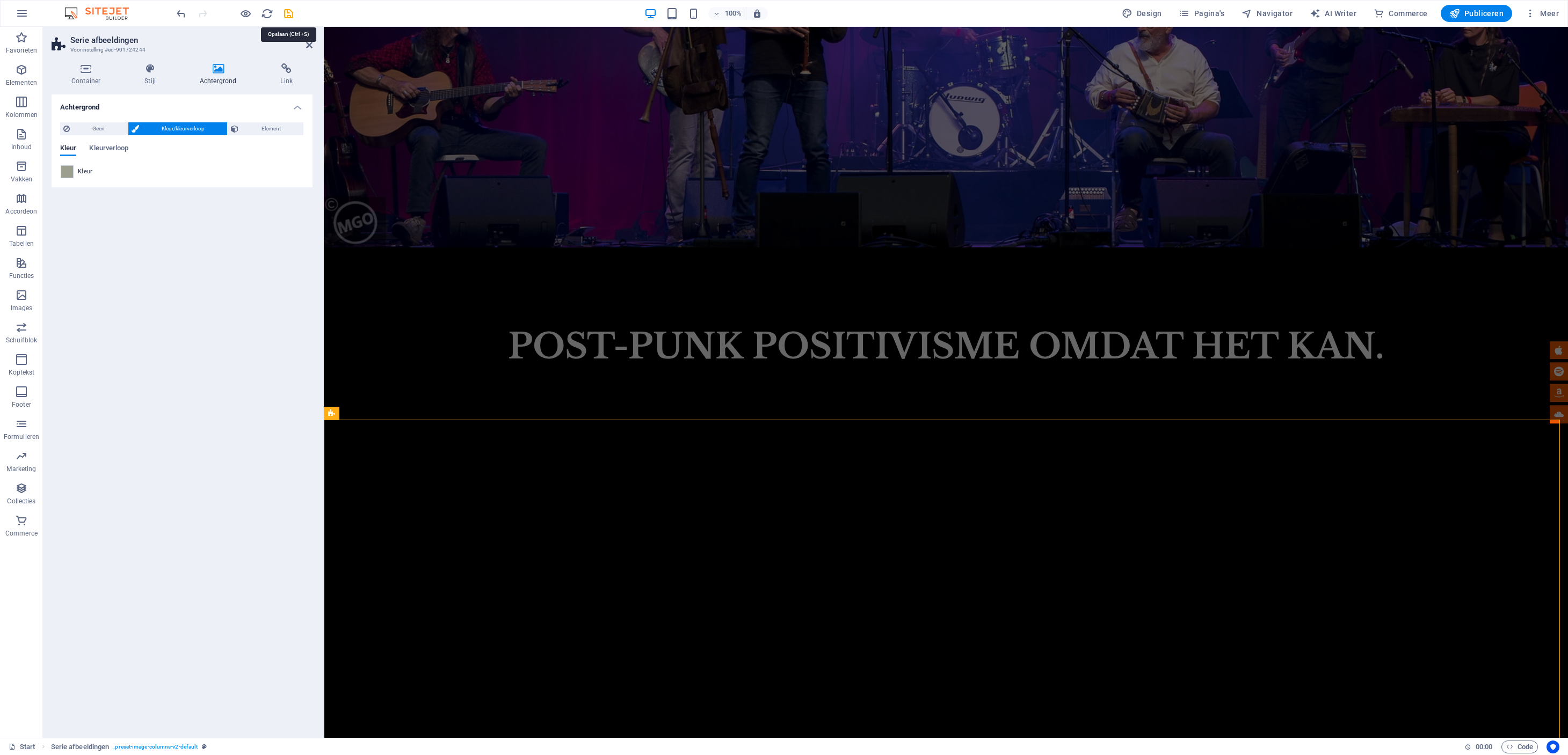
click at [289, 13] on icon "save" at bounding box center [288, 13] width 12 height 12
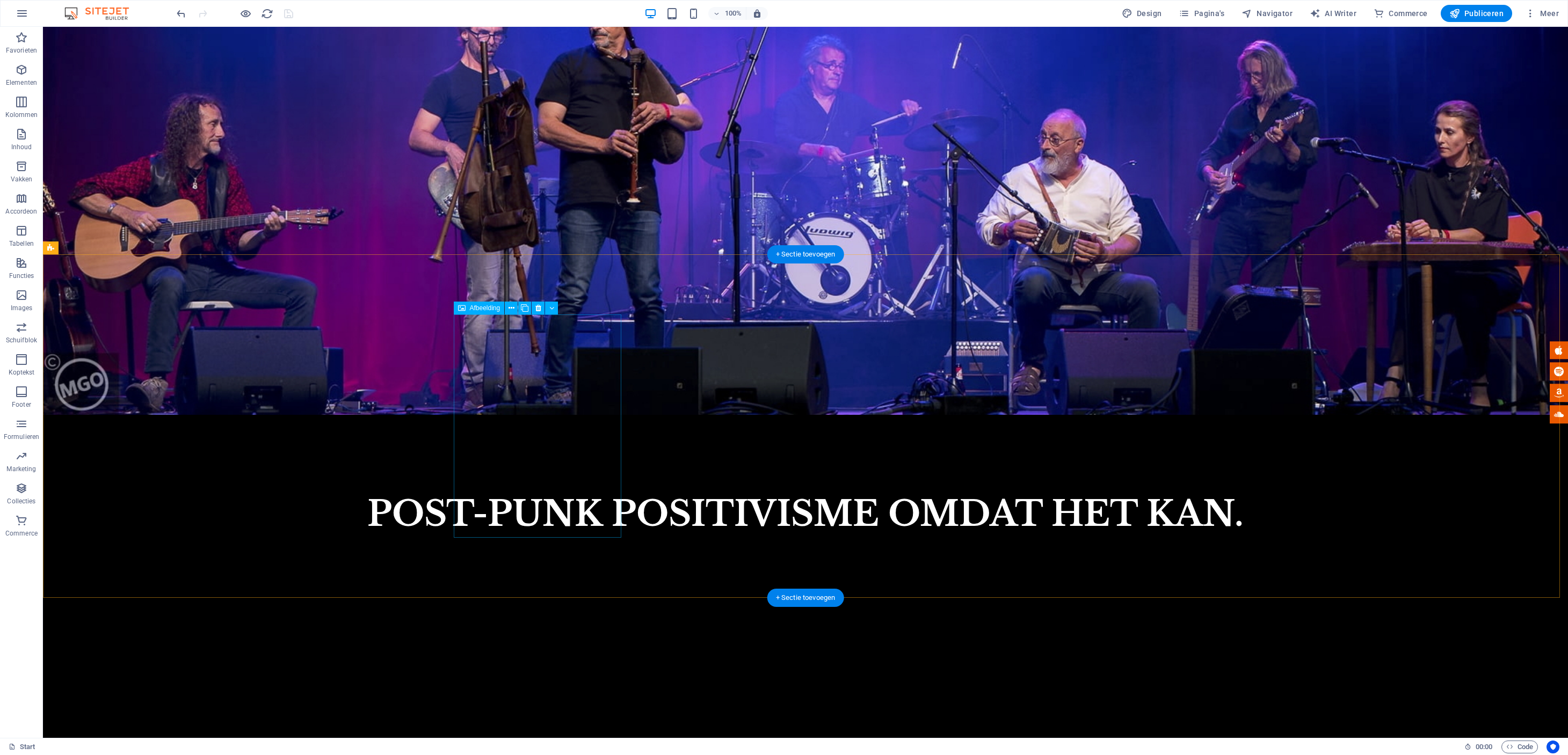
scroll to position [1154, 0]
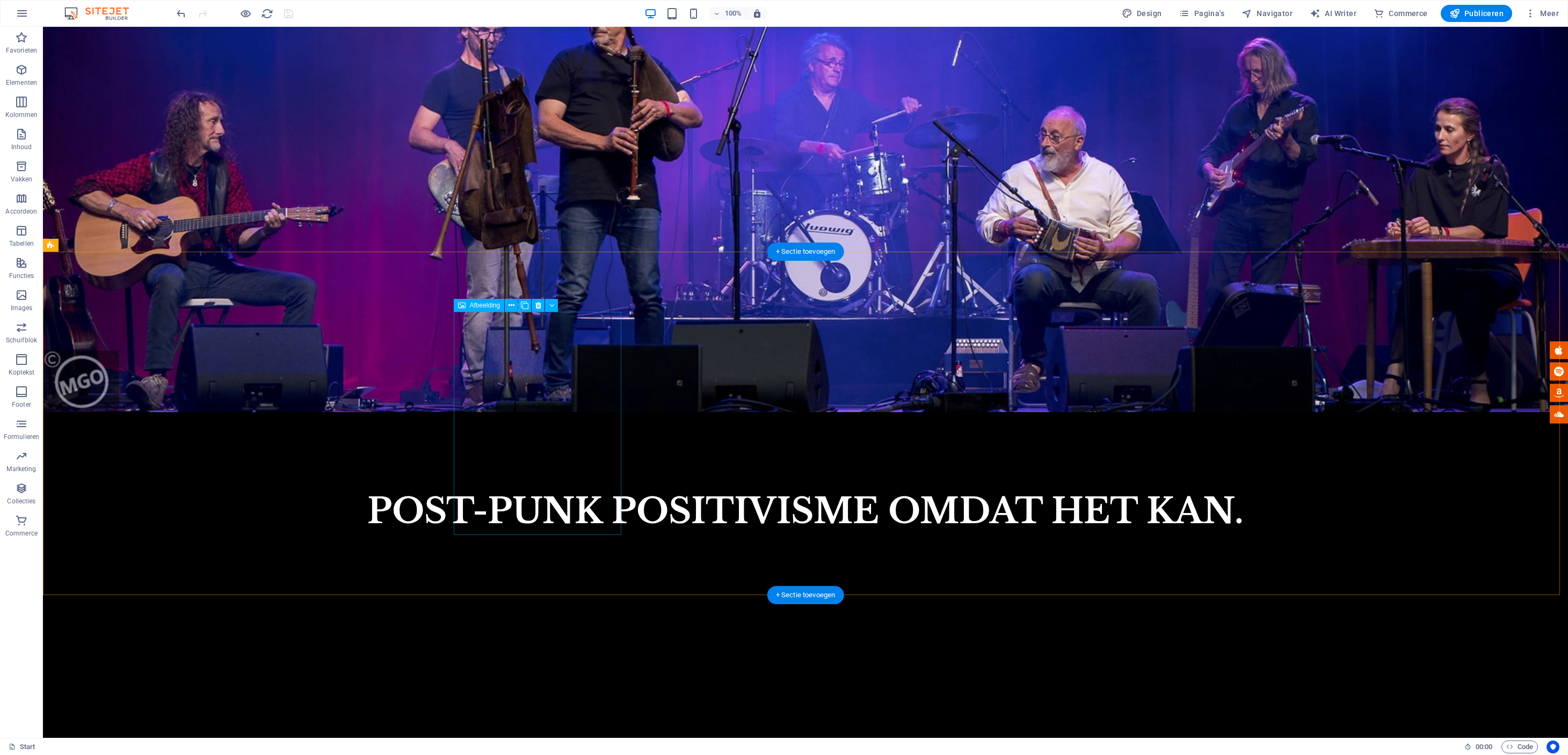
click at [549, 306] on button at bounding box center [551, 305] width 13 height 13
click at [509, 305] on icon at bounding box center [511, 306] width 6 height 11
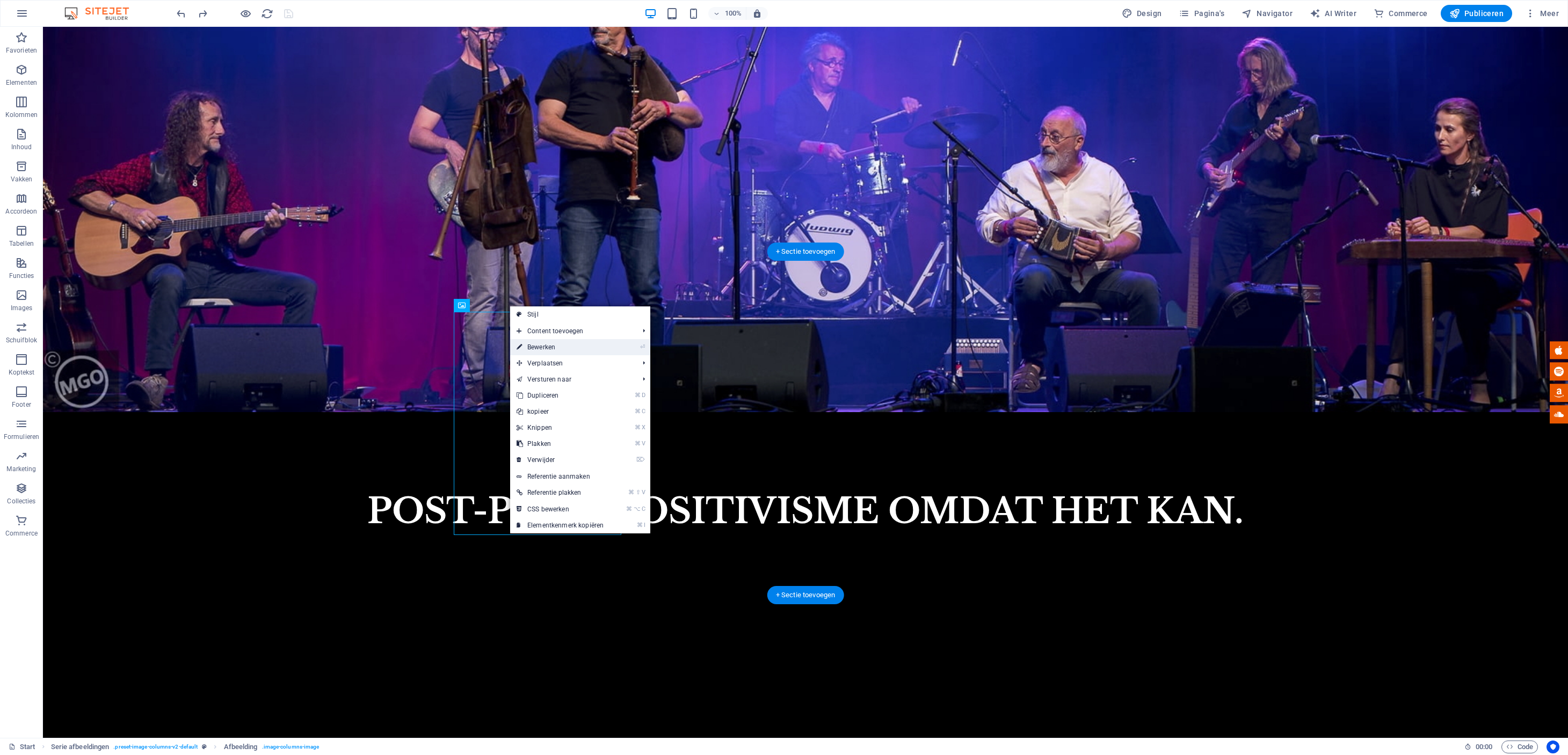
drag, startPoint x: 528, startPoint y: 343, endPoint x: 199, endPoint y: 317, distance: 330.0
click at [528, 343] on link "⏎ Bewerken" at bounding box center [560, 347] width 100 height 16
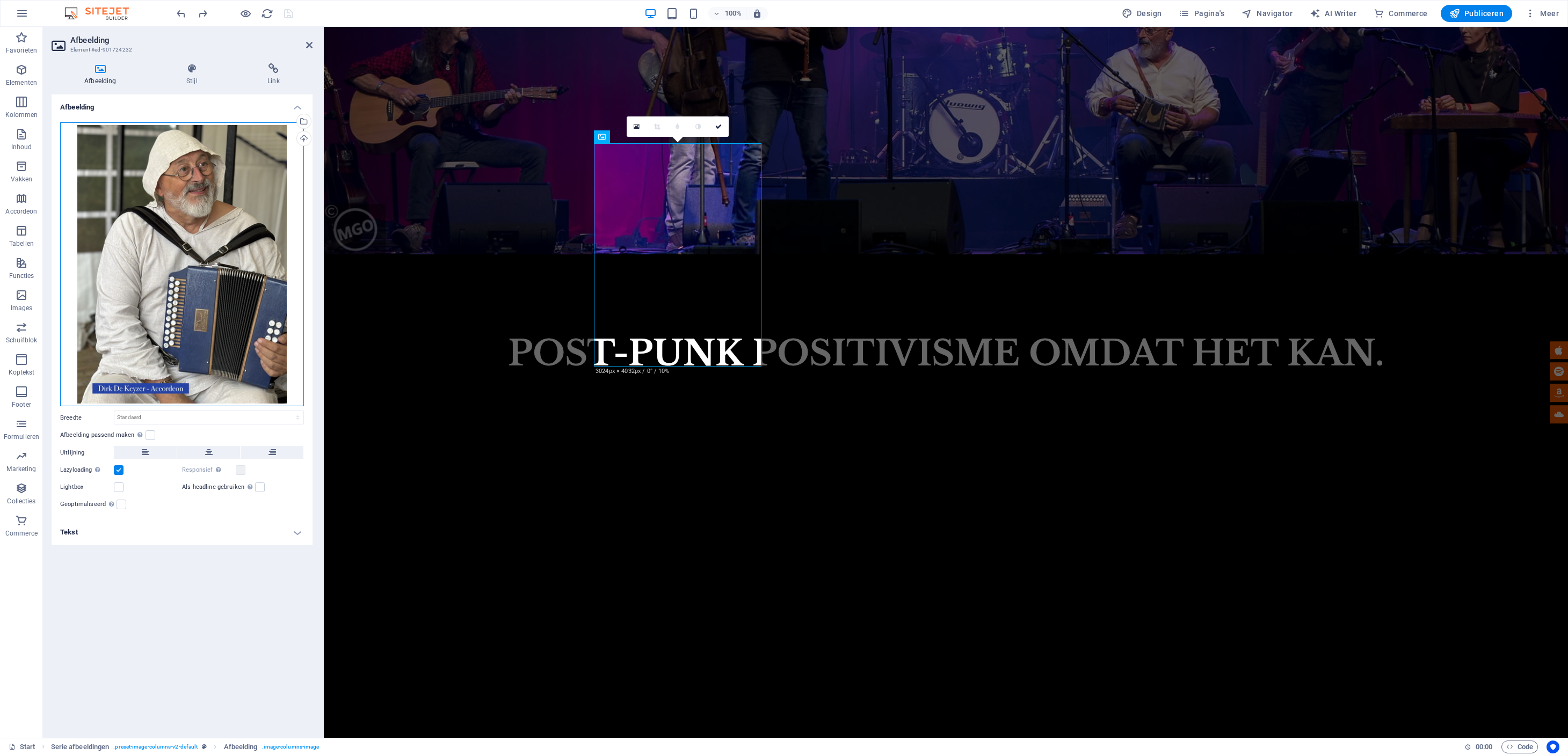
click at [215, 317] on div "Sleep bestanden hierheen, klik om bestanden te kiezen of selecteer bestanden ui…" at bounding box center [181, 264] width 244 height 284
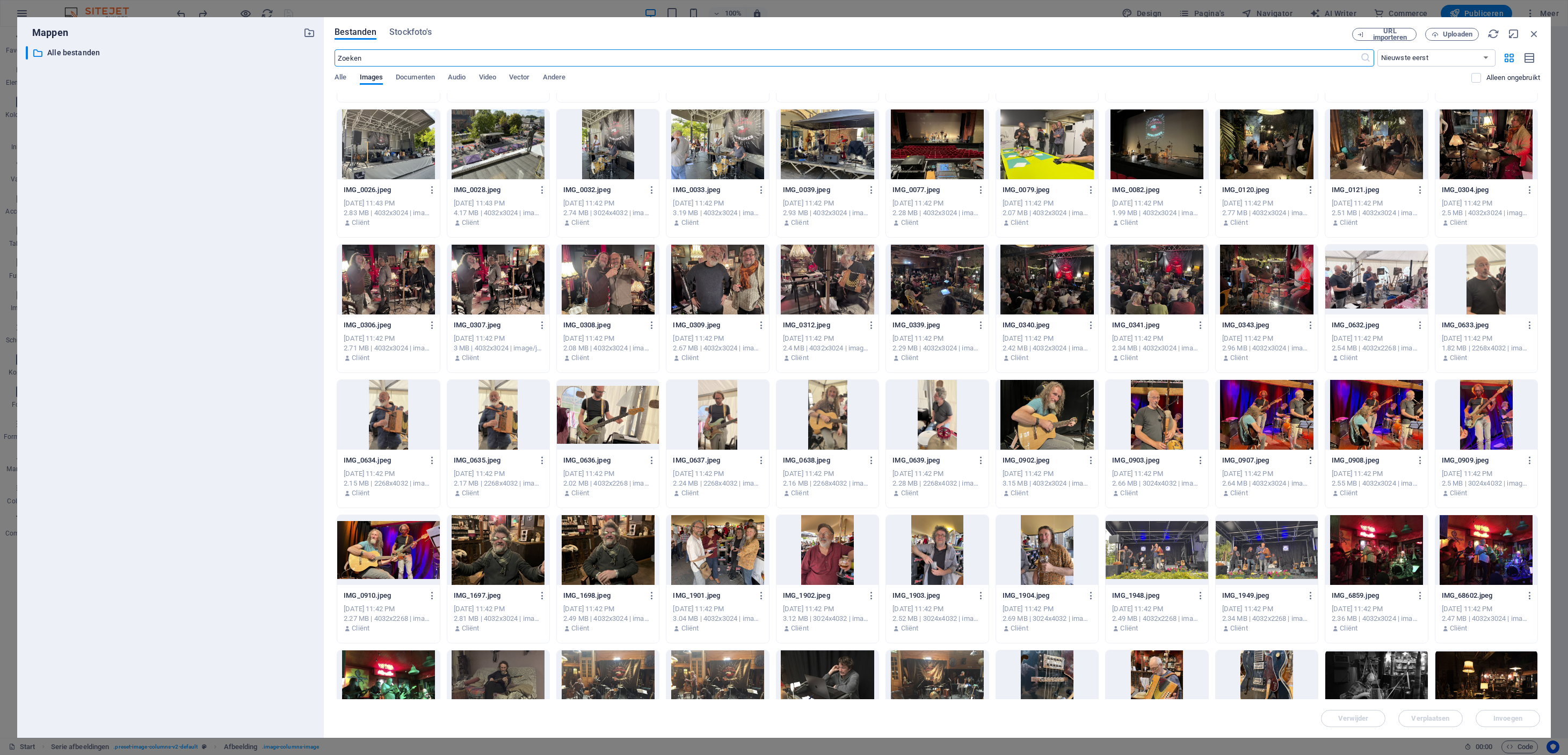
scroll to position [928, 0]
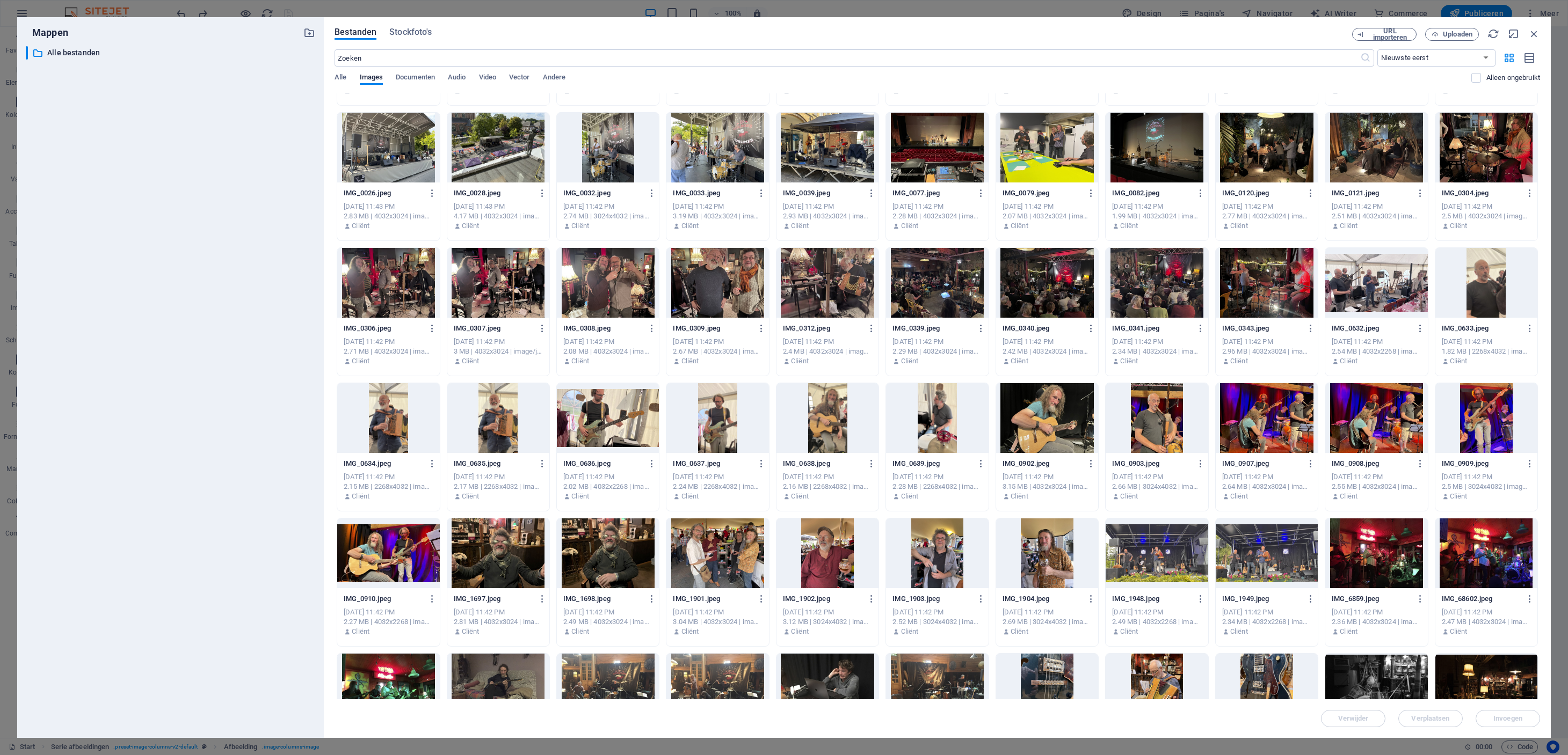
click at [496, 421] on div at bounding box center [498, 418] width 102 height 70
click at [1499, 717] on span "Invoegen" at bounding box center [1508, 719] width 29 height 6
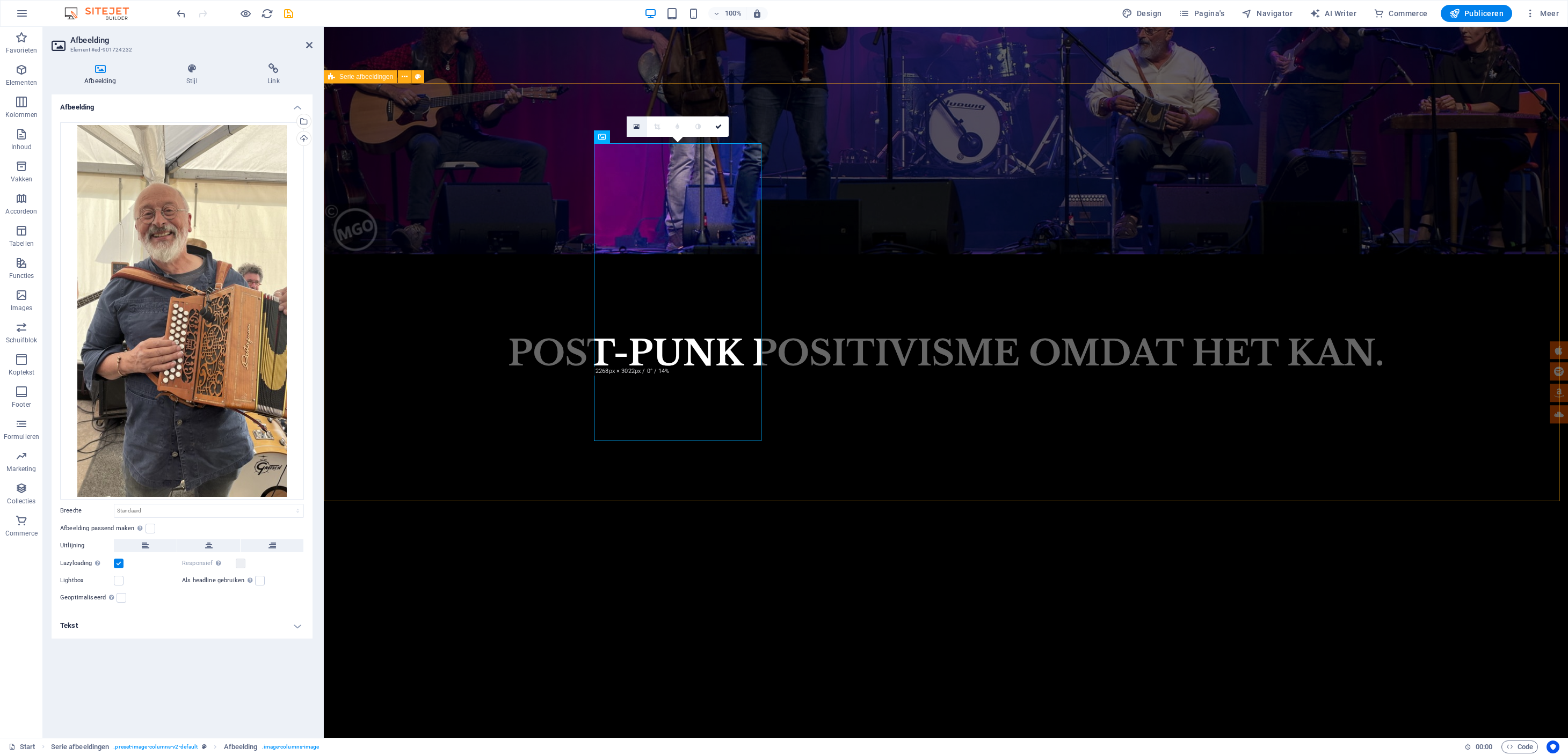
click at [640, 127] on icon at bounding box center [636, 127] width 6 height 8
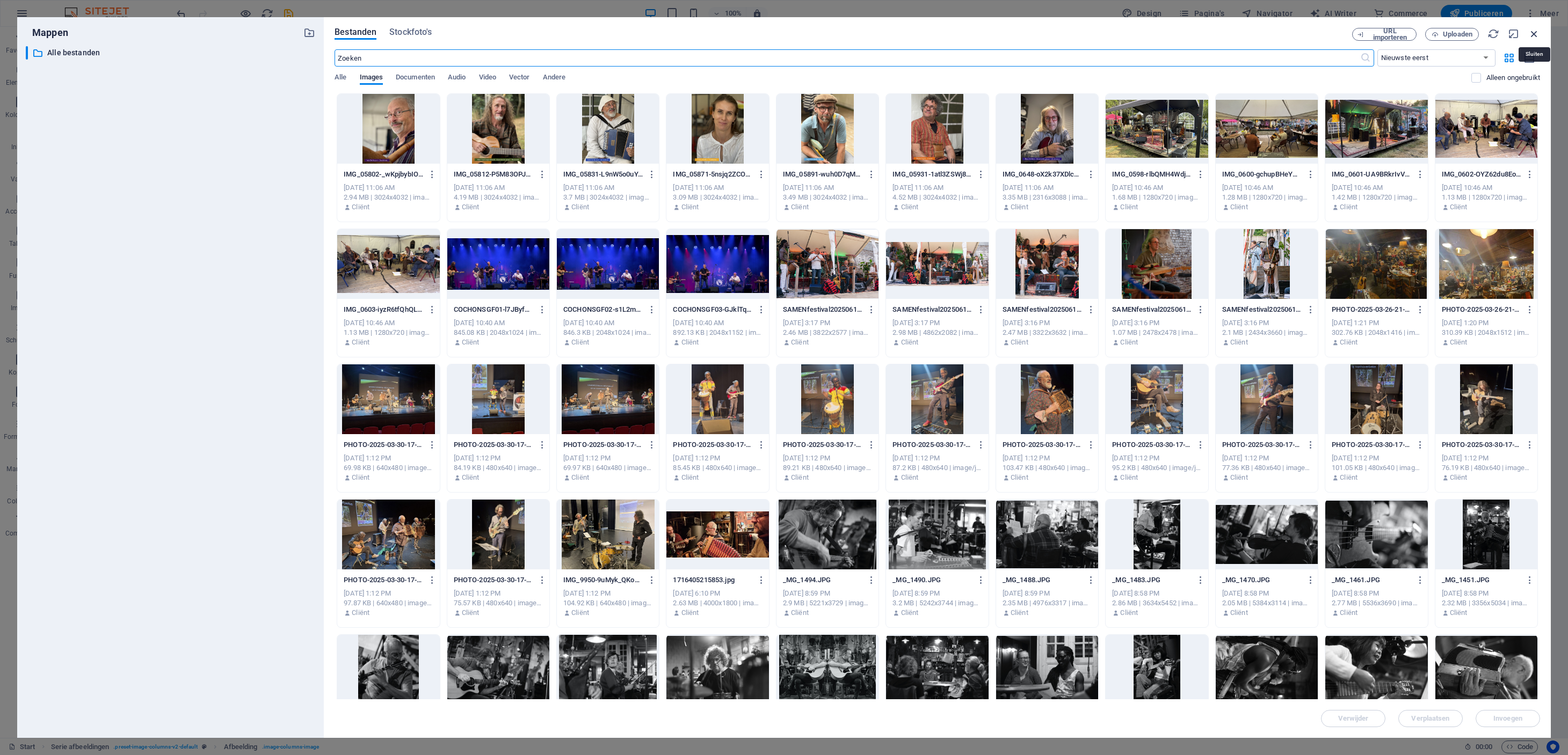
click at [1533, 34] on icon "button" at bounding box center [1534, 34] width 12 height 12
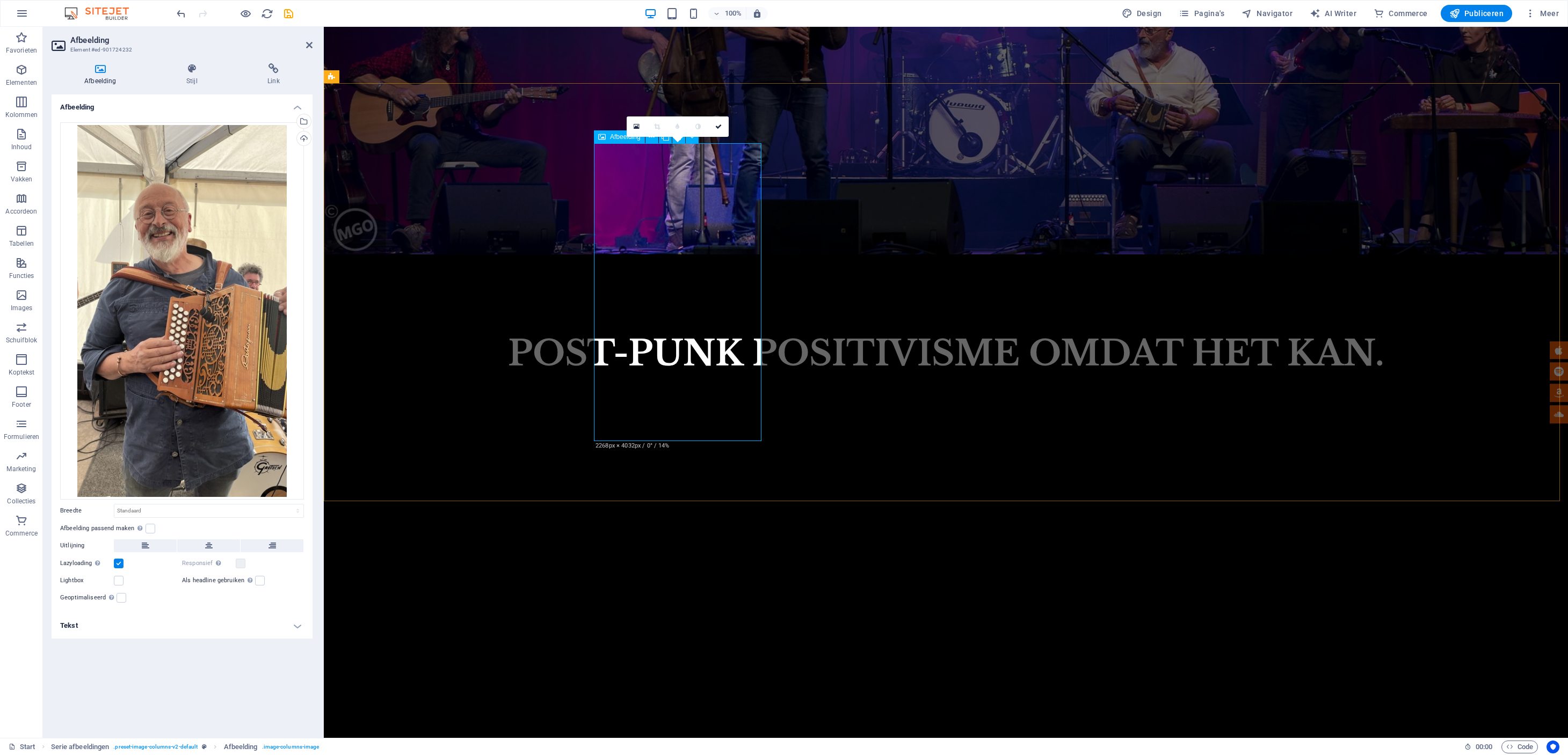
click at [658, 127] on icon at bounding box center [657, 127] width 6 height 6
click at [181, 205] on div "Sleep bestanden hierheen, klik om bestanden te kiezen of selecteer bestanden ui…" at bounding box center [181, 310] width 244 height 377
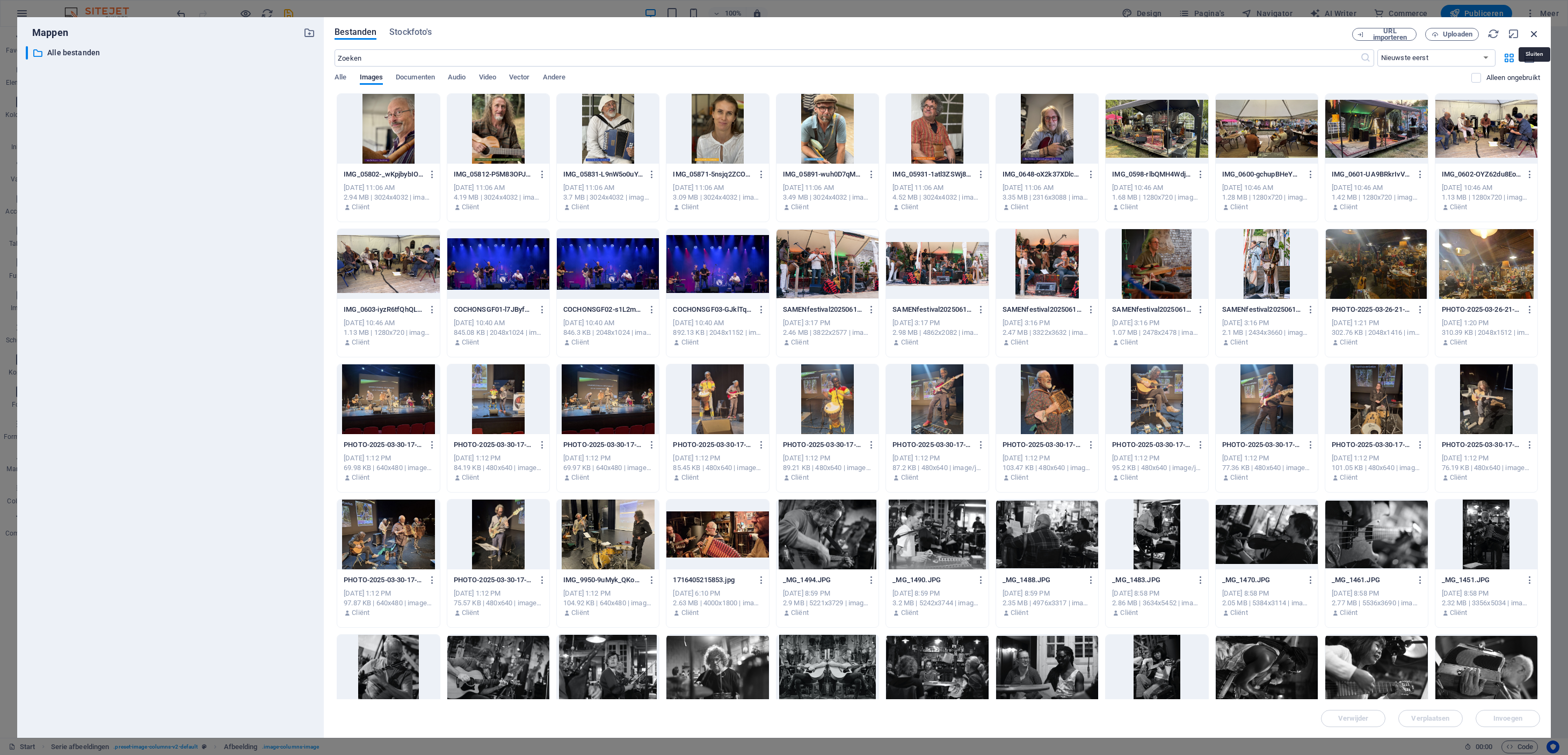
click at [1534, 31] on icon "button" at bounding box center [1534, 34] width 12 height 12
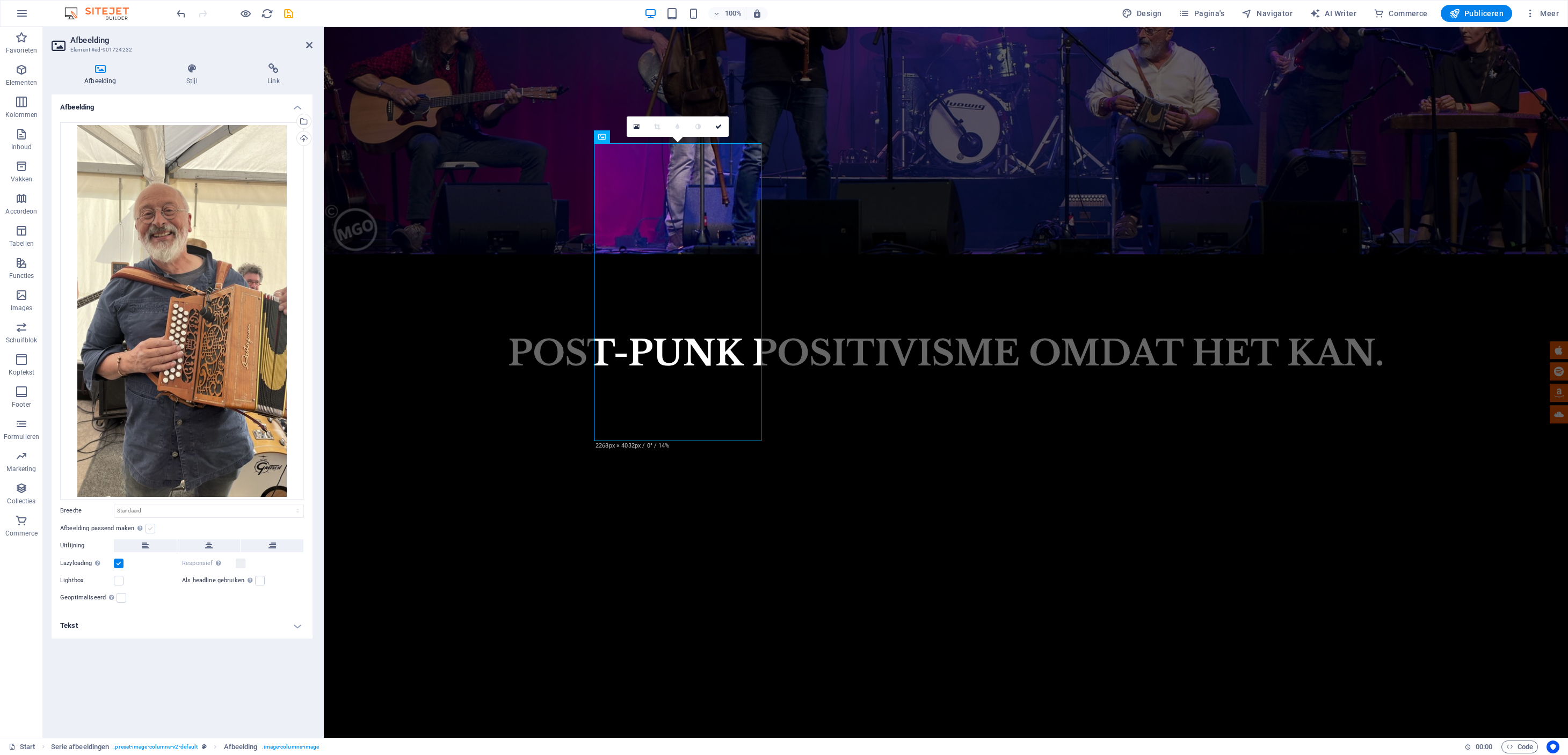
click at [149, 530] on label at bounding box center [150, 528] width 10 height 10
click at [0, 0] on input "Afbeelding passend maken Afbeelding automatisch passen binnen een vaststaande b…" at bounding box center [0, 0] width 0 height 0
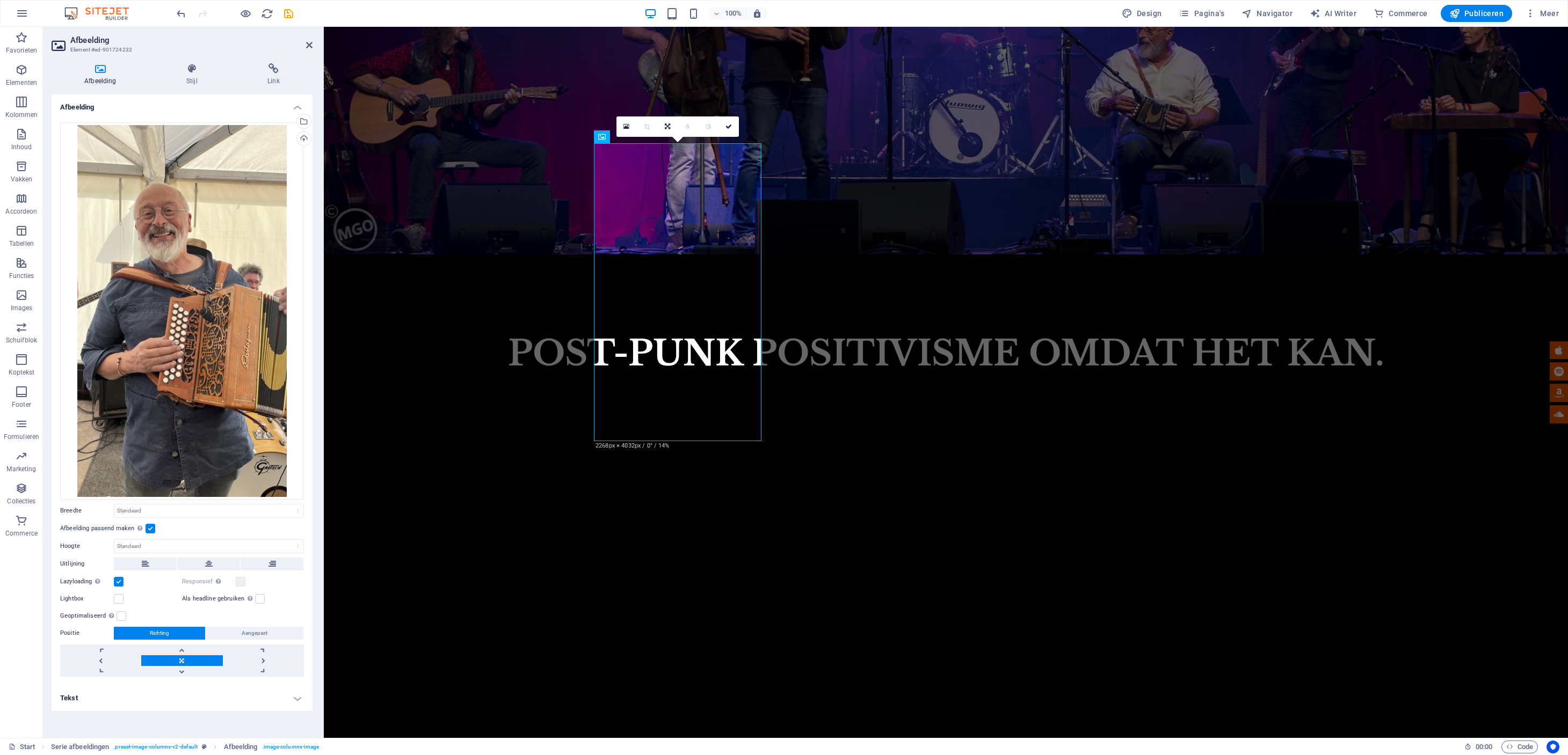
click at [150, 528] on label at bounding box center [150, 528] width 10 height 10
click at [0, 0] on input "Afbeelding passend maken Afbeelding automatisch passen binnen een vaststaande b…" at bounding box center [0, 0] width 0 height 0
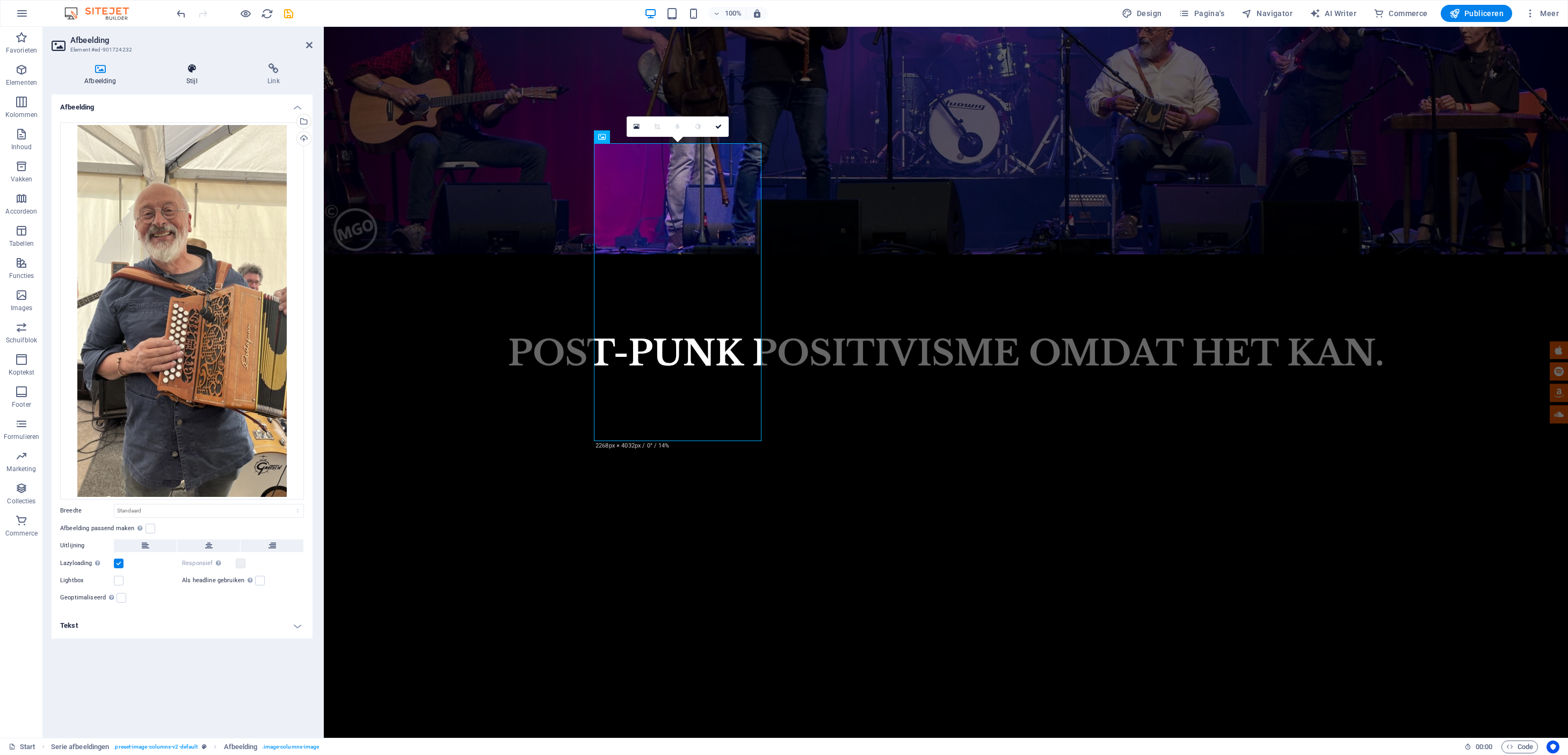
click at [193, 68] on icon at bounding box center [192, 69] width 77 height 11
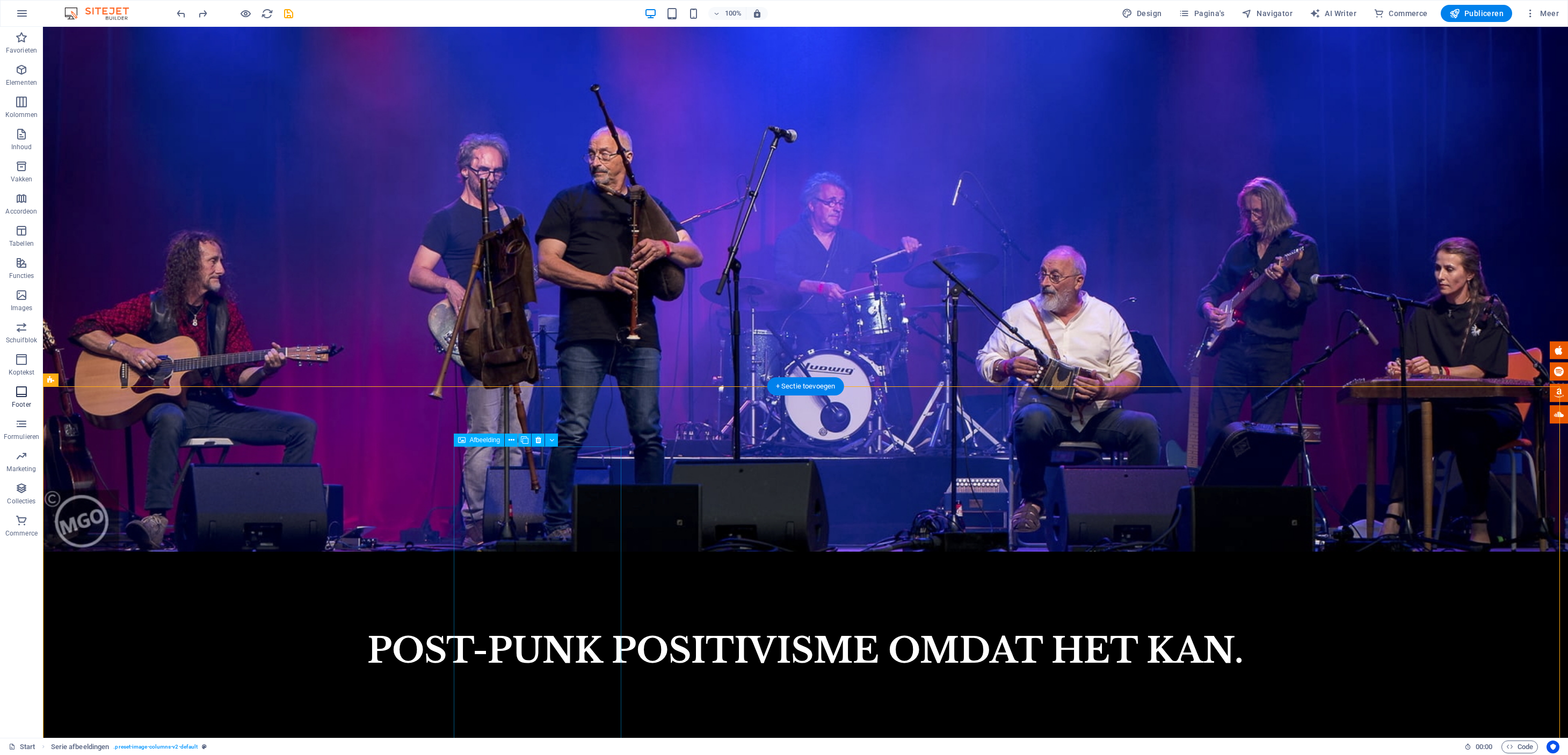
scroll to position [1011, 0]
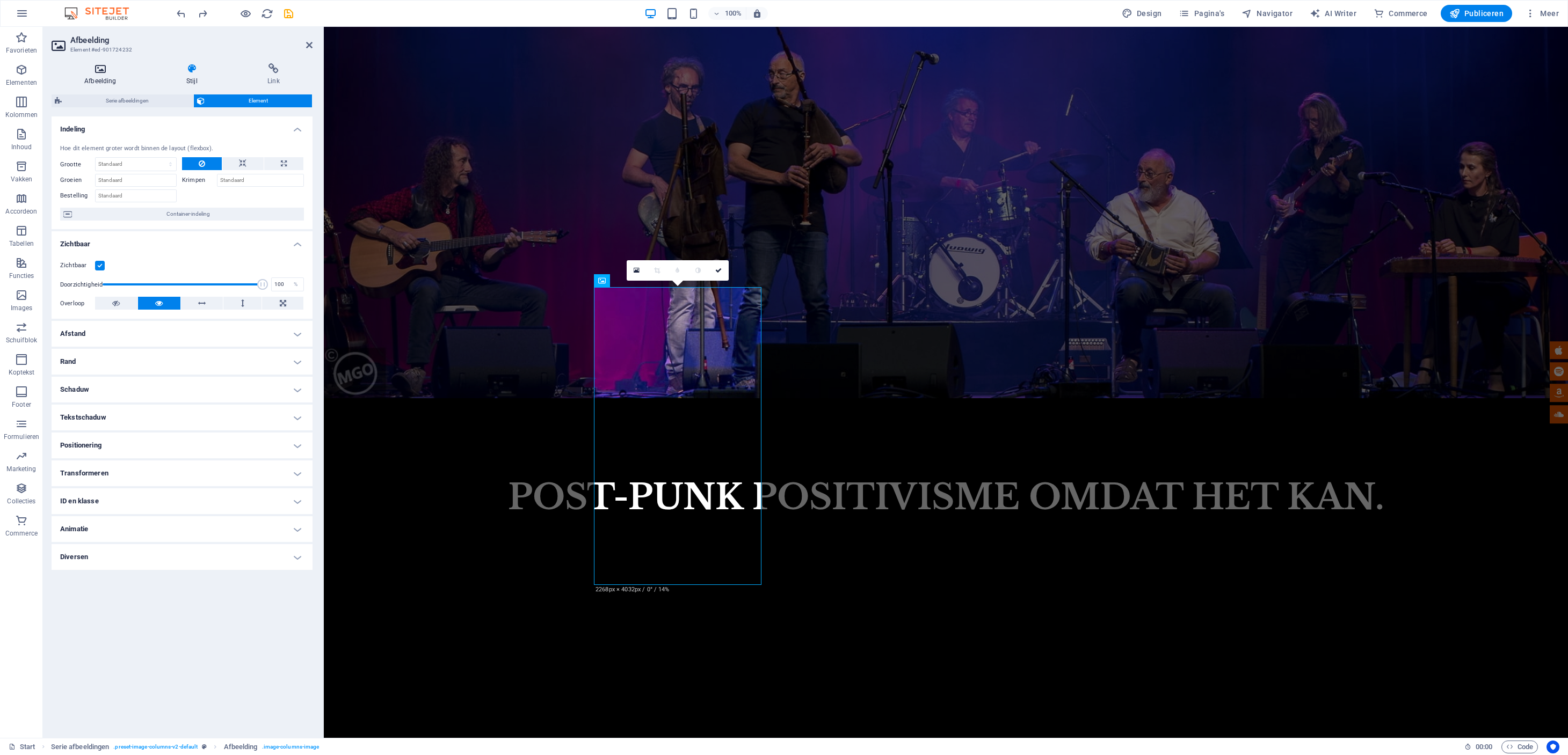
click at [101, 71] on icon at bounding box center [101, 69] width 98 height 11
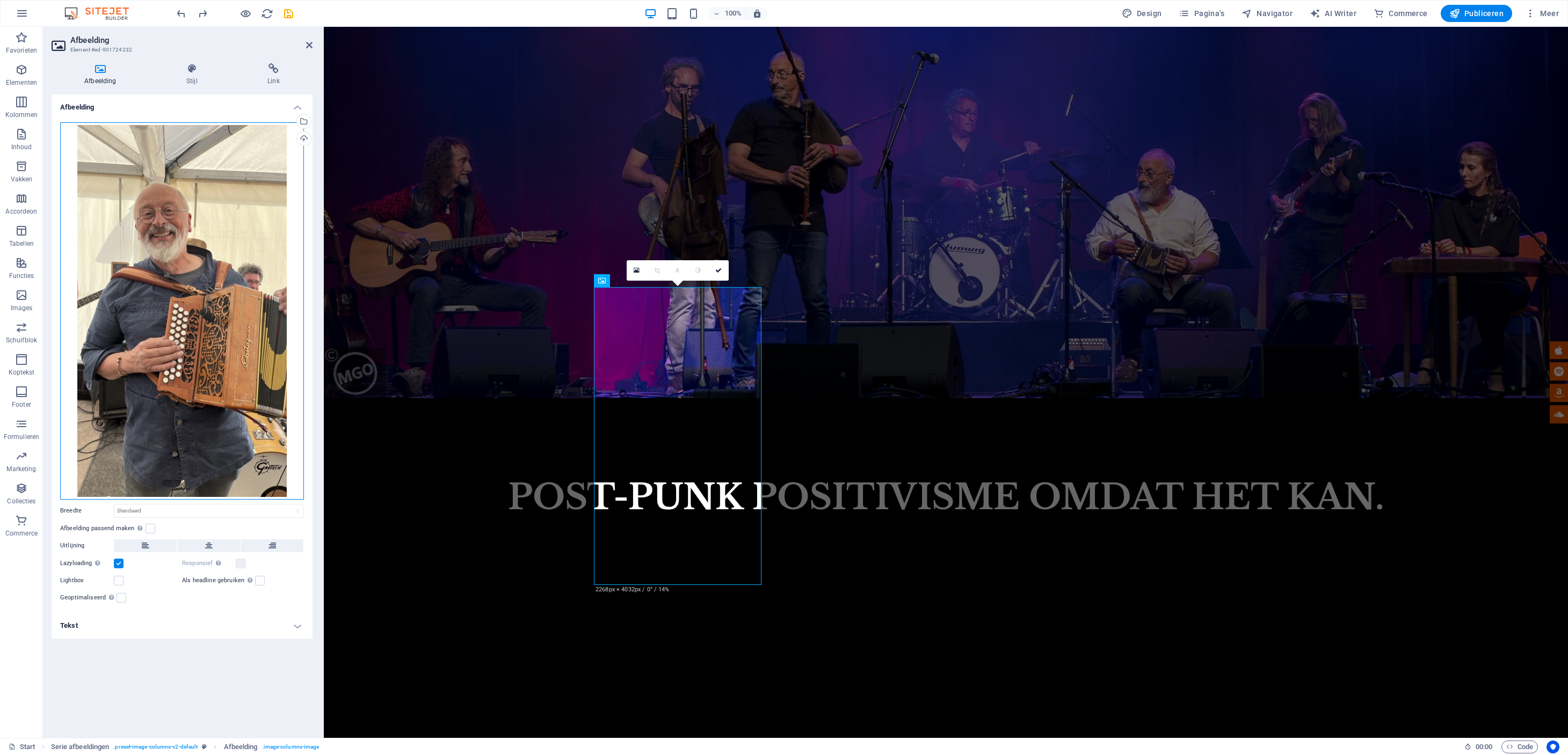
click at [190, 227] on div "Sleep bestanden hierheen, klik om bestanden te kiezen of selecteer bestanden ui…" at bounding box center [181, 310] width 244 height 377
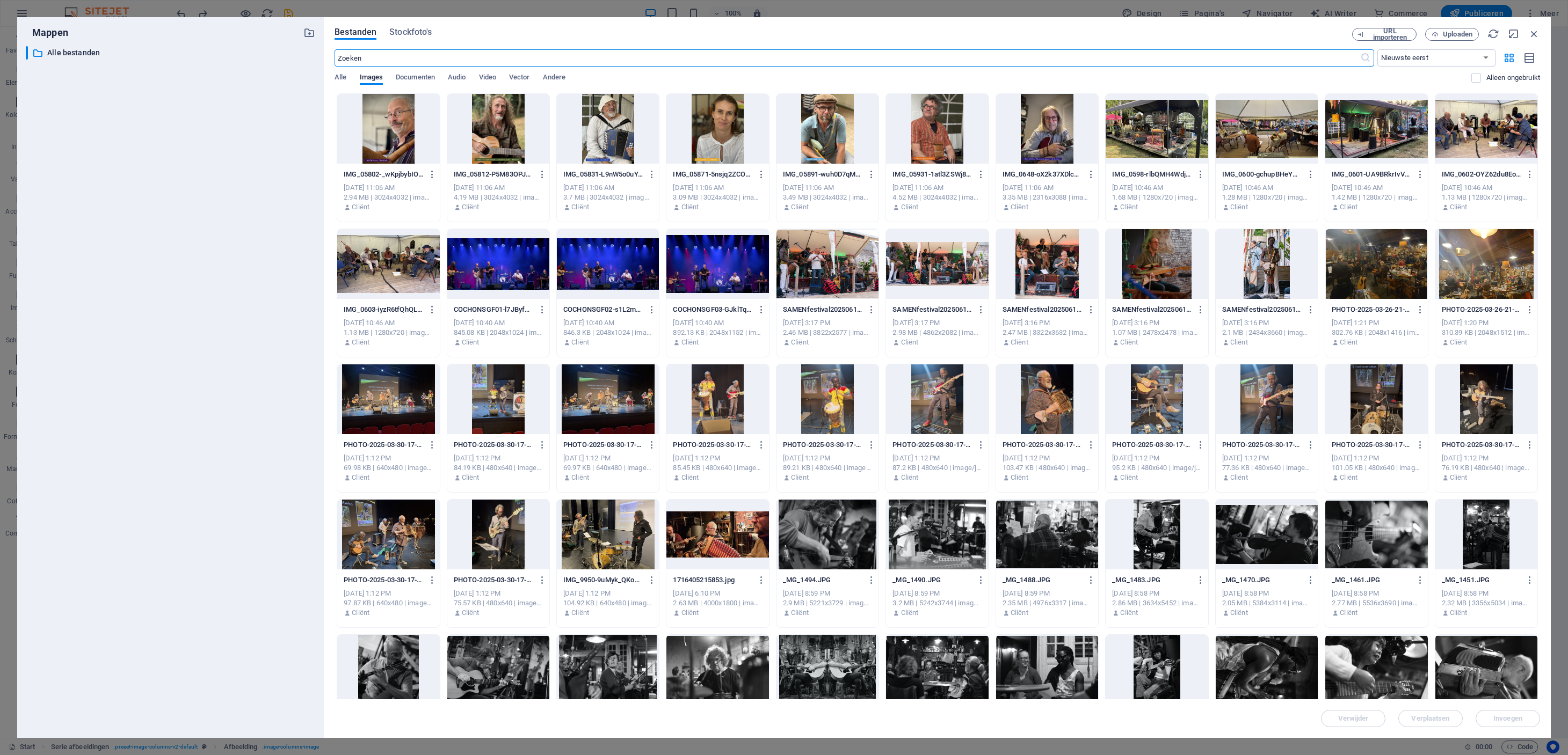
drag, startPoint x: 598, startPoint y: 130, endPoint x: 601, endPoint y: 135, distance: 5.8
click at [599, 130] on div at bounding box center [608, 129] width 102 height 70
drag, startPoint x: 1522, startPoint y: 716, endPoint x: 1150, endPoint y: 696, distance: 372.5
click at [1522, 716] on span "Invoegen" at bounding box center [1508, 719] width 29 height 6
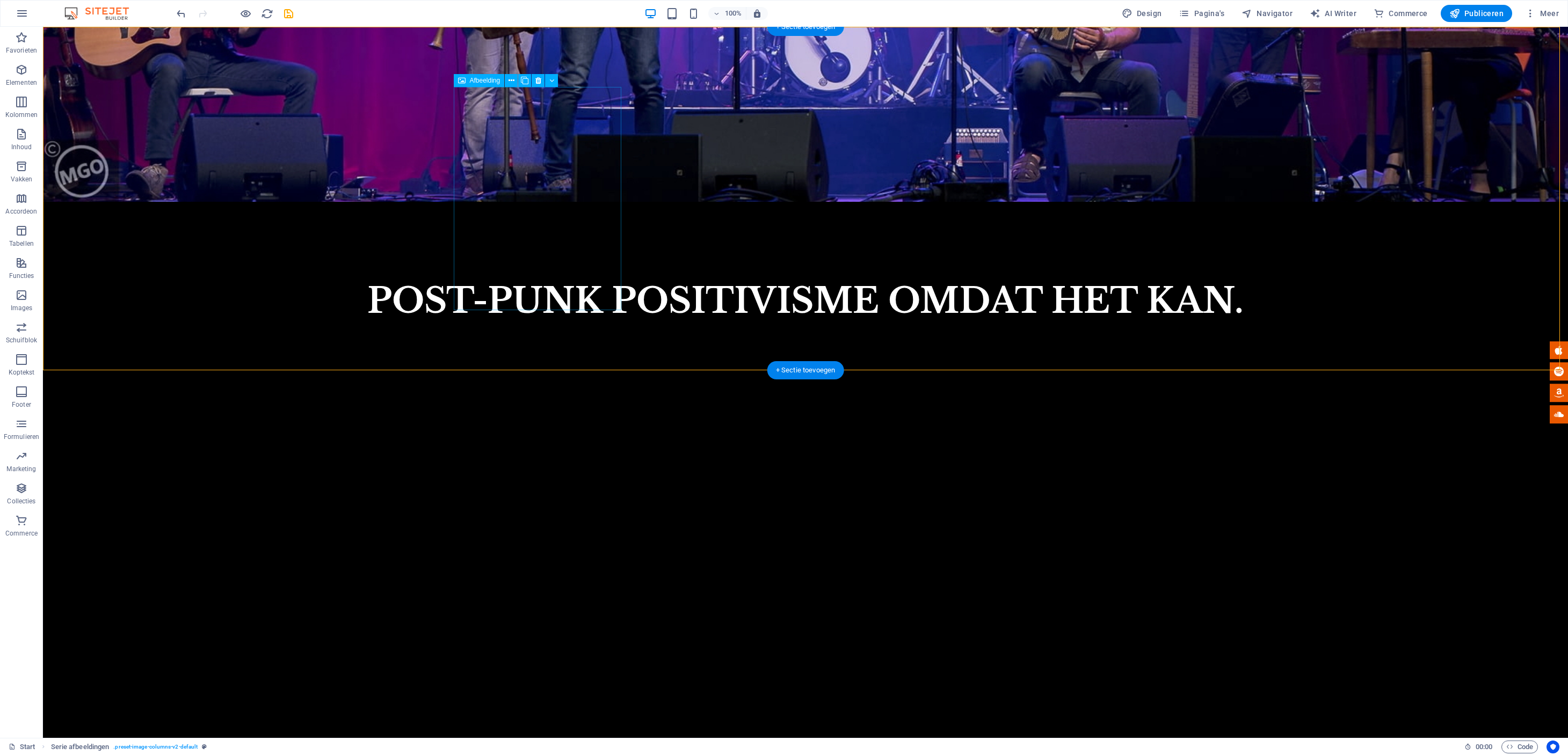
scroll to position [1388, 0]
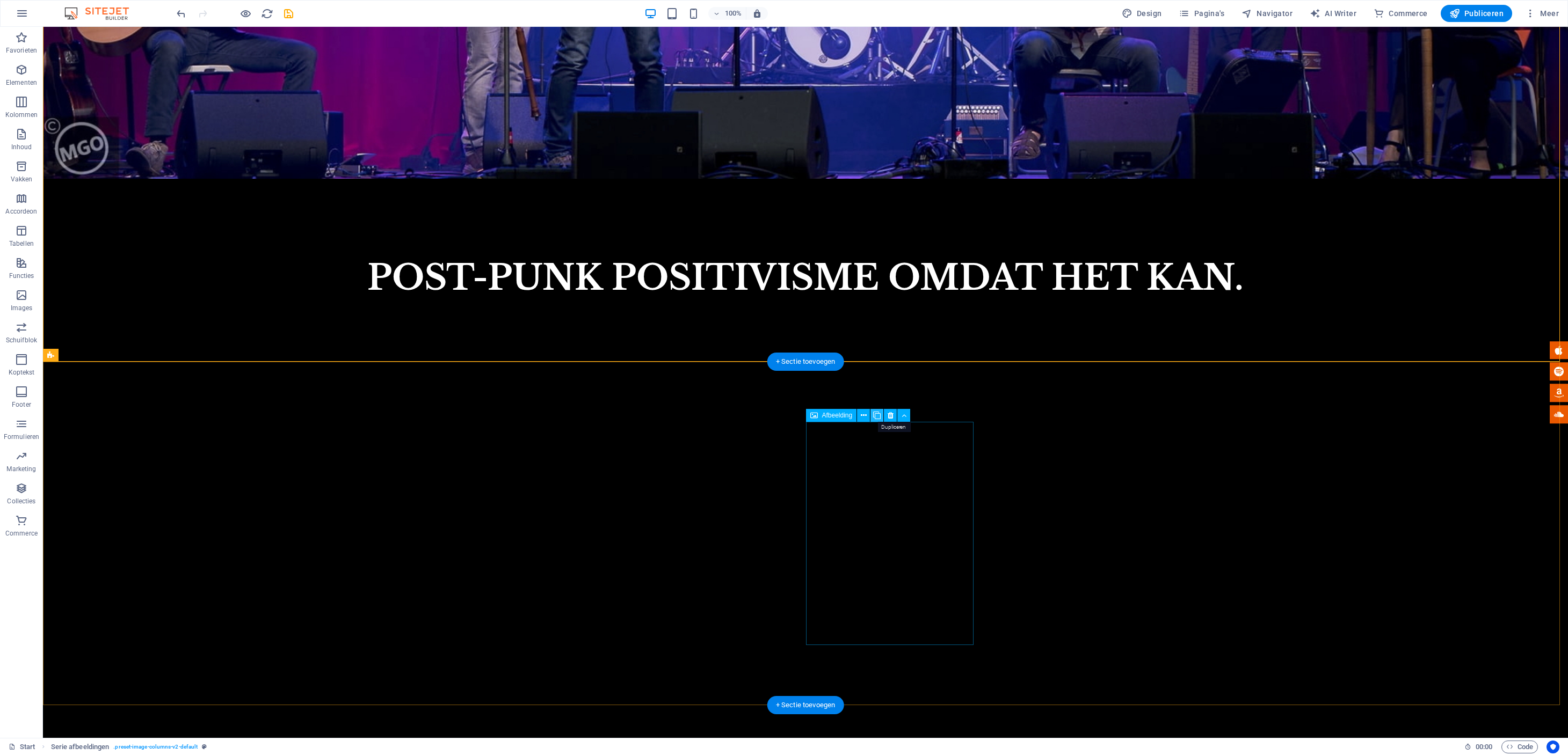
click at [878, 415] on icon at bounding box center [877, 416] width 8 height 11
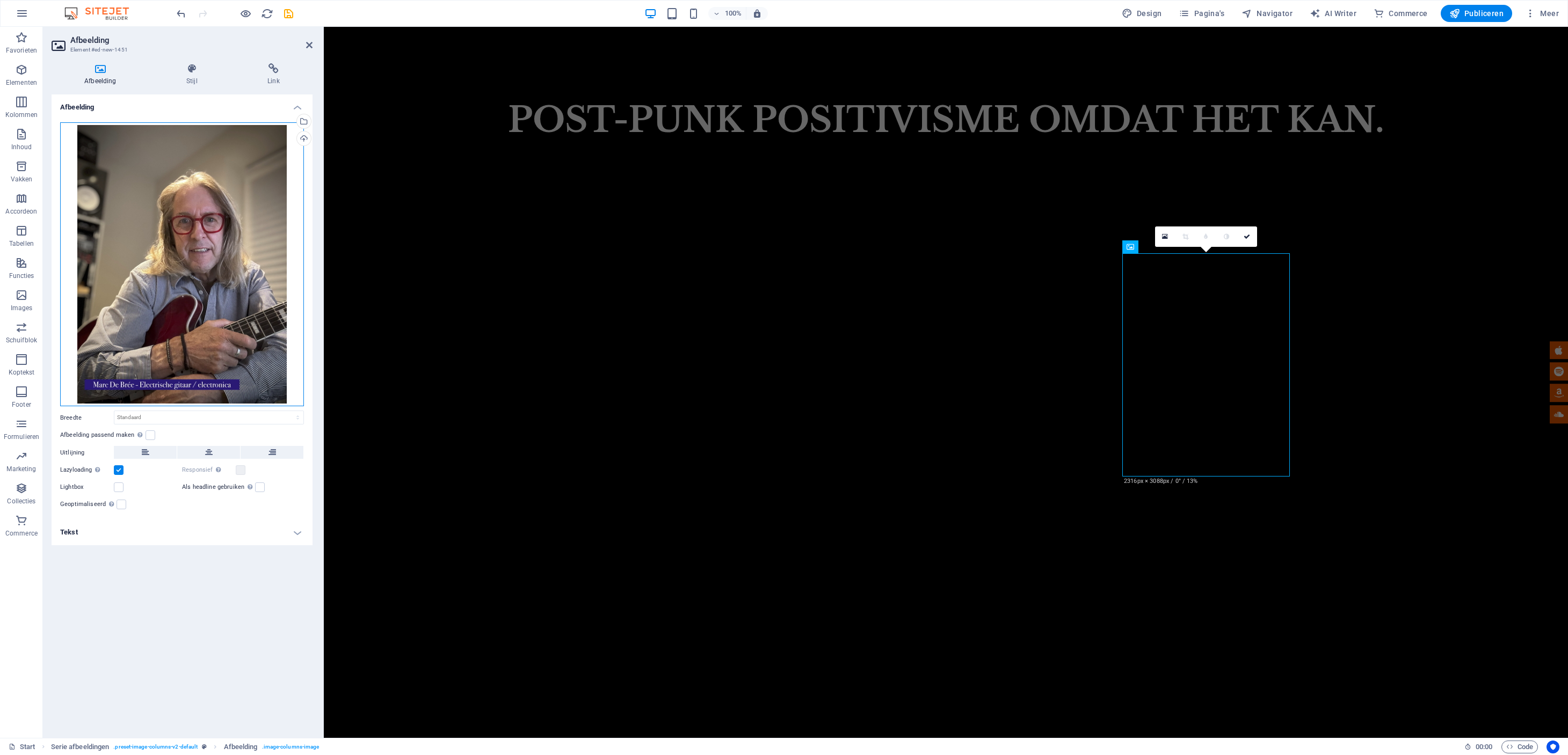
click at [221, 317] on div "Sleep bestanden hierheen, klik om bestanden te kiezen of selecteer bestanden ui…" at bounding box center [181, 264] width 244 height 284
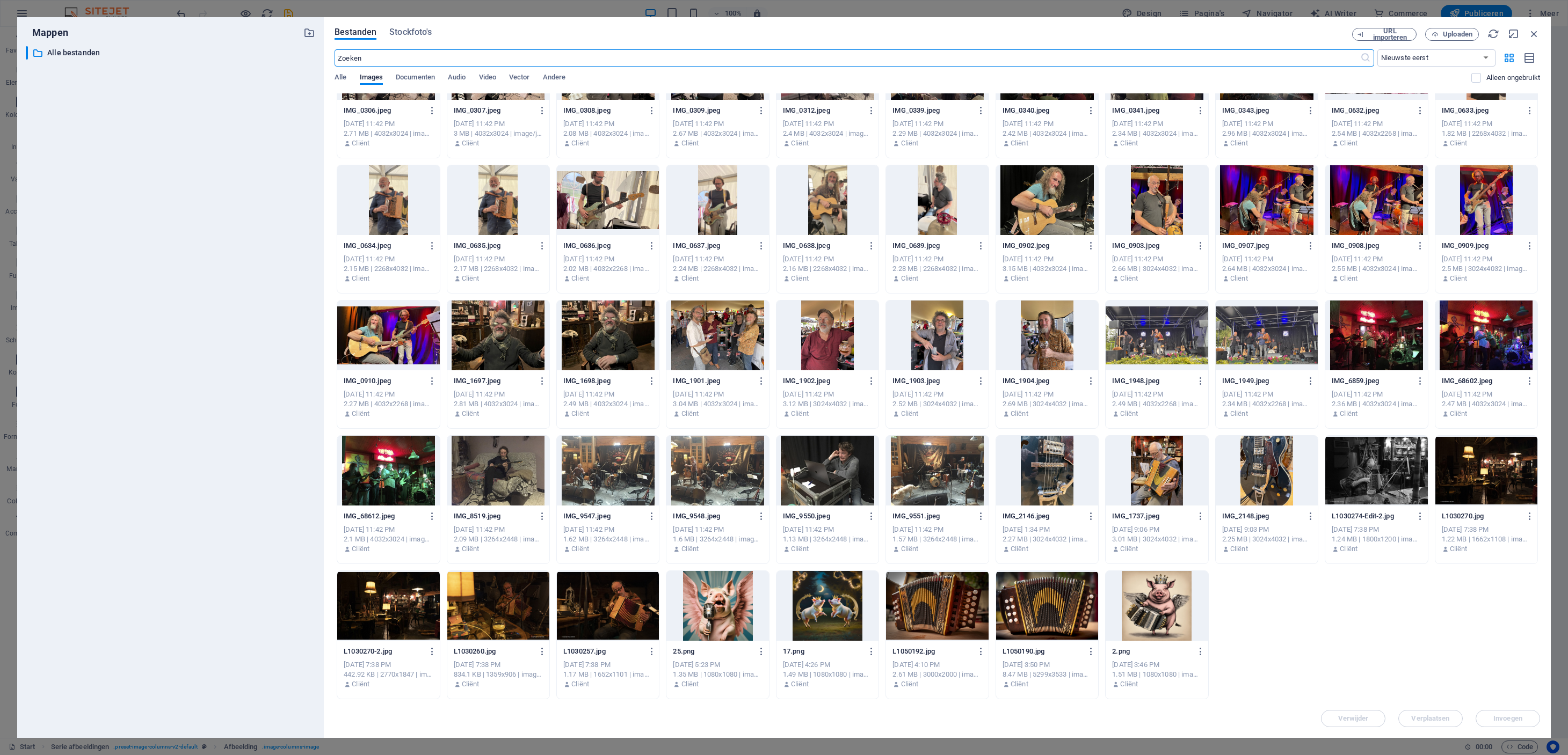
scroll to position [1146, 0]
click at [1448, 31] on span "Uploaden" at bounding box center [1457, 34] width 29 height 6
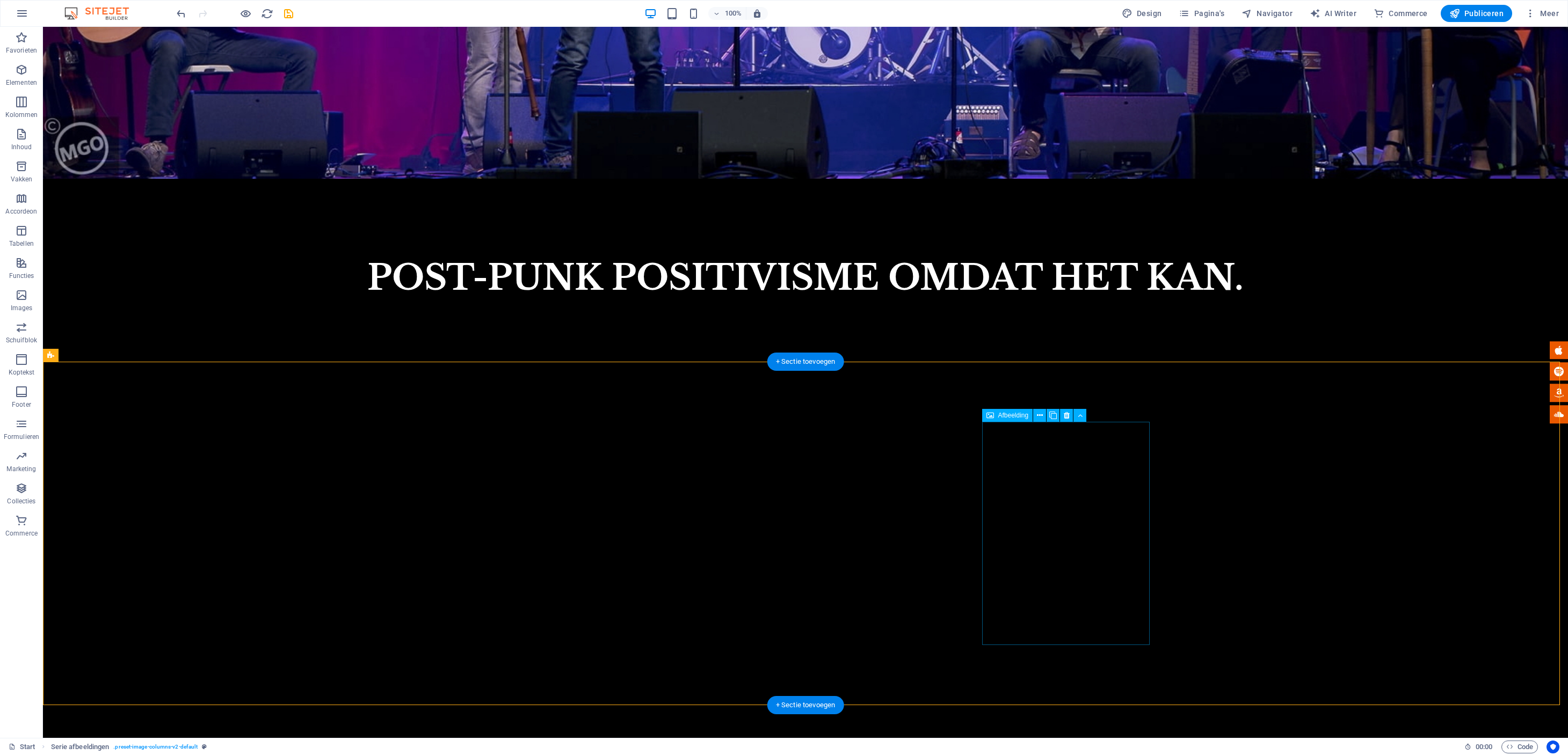
click at [1040, 415] on icon at bounding box center [1039, 416] width 6 height 11
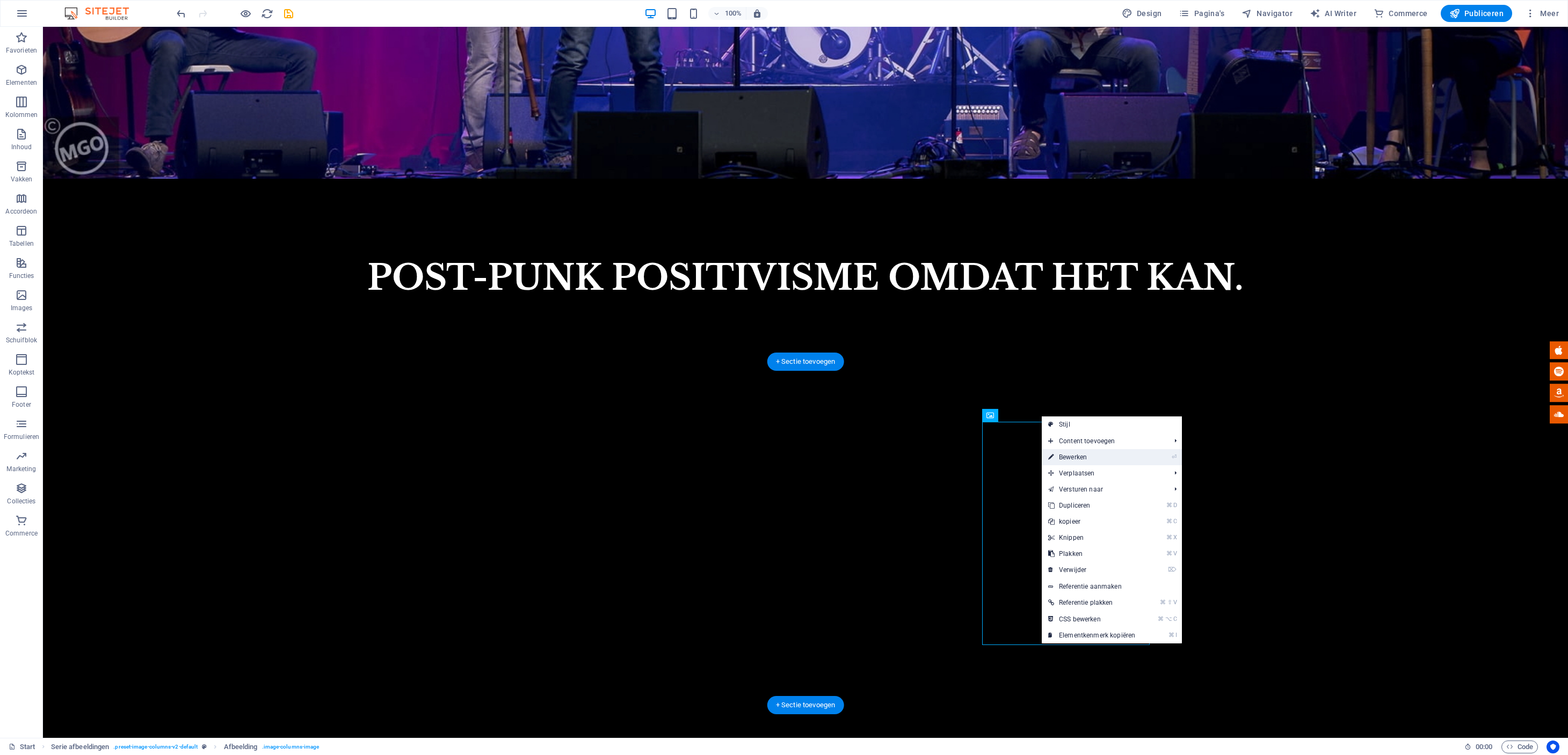
click at [1065, 459] on link "⏎ Bewerken" at bounding box center [1091, 457] width 100 height 16
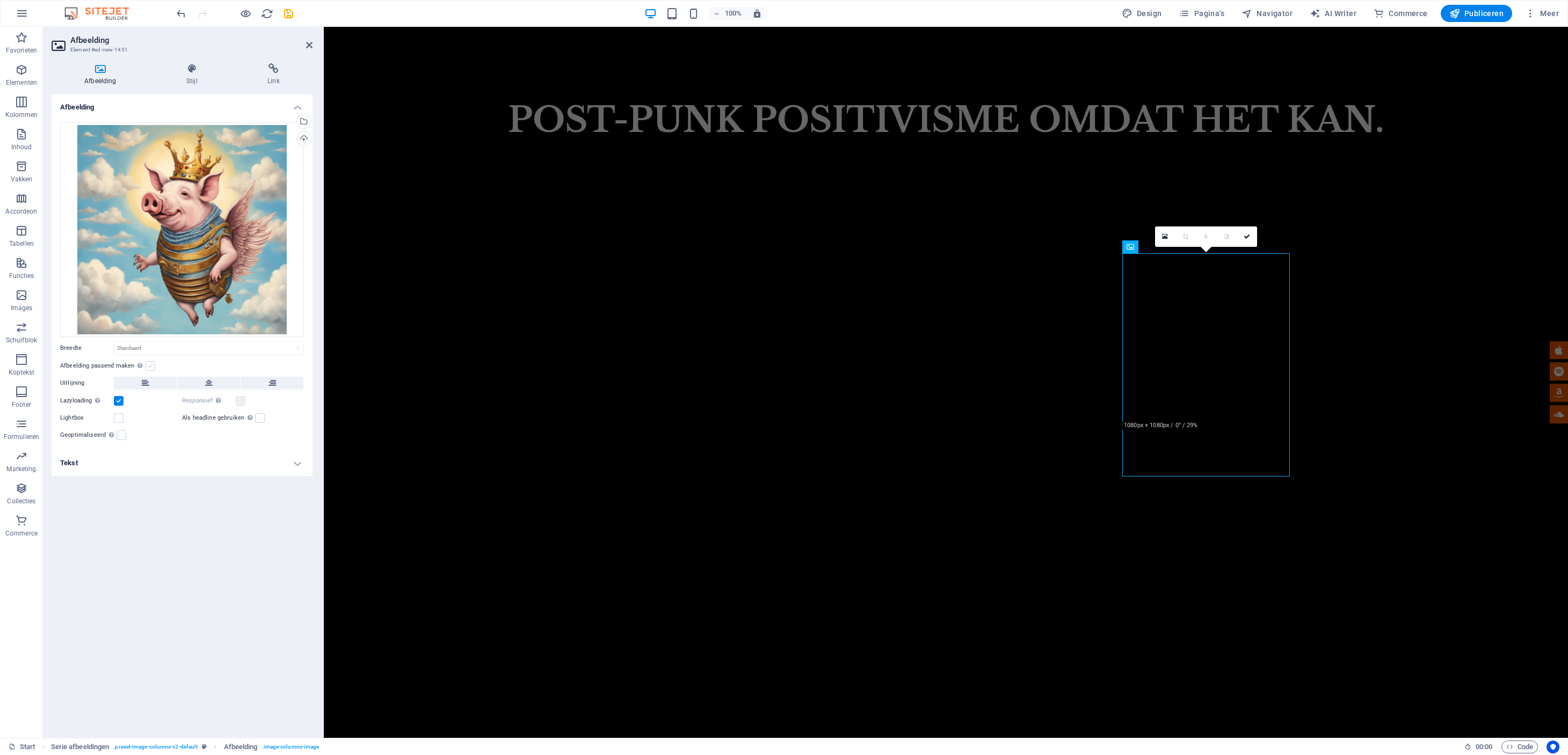
click at [152, 364] on label at bounding box center [150, 366] width 10 height 10
click at [0, 0] on input "Afbeelding passend maken Afbeelding automatisch passen binnen een vaststaande b…" at bounding box center [0, 0] width 0 height 0
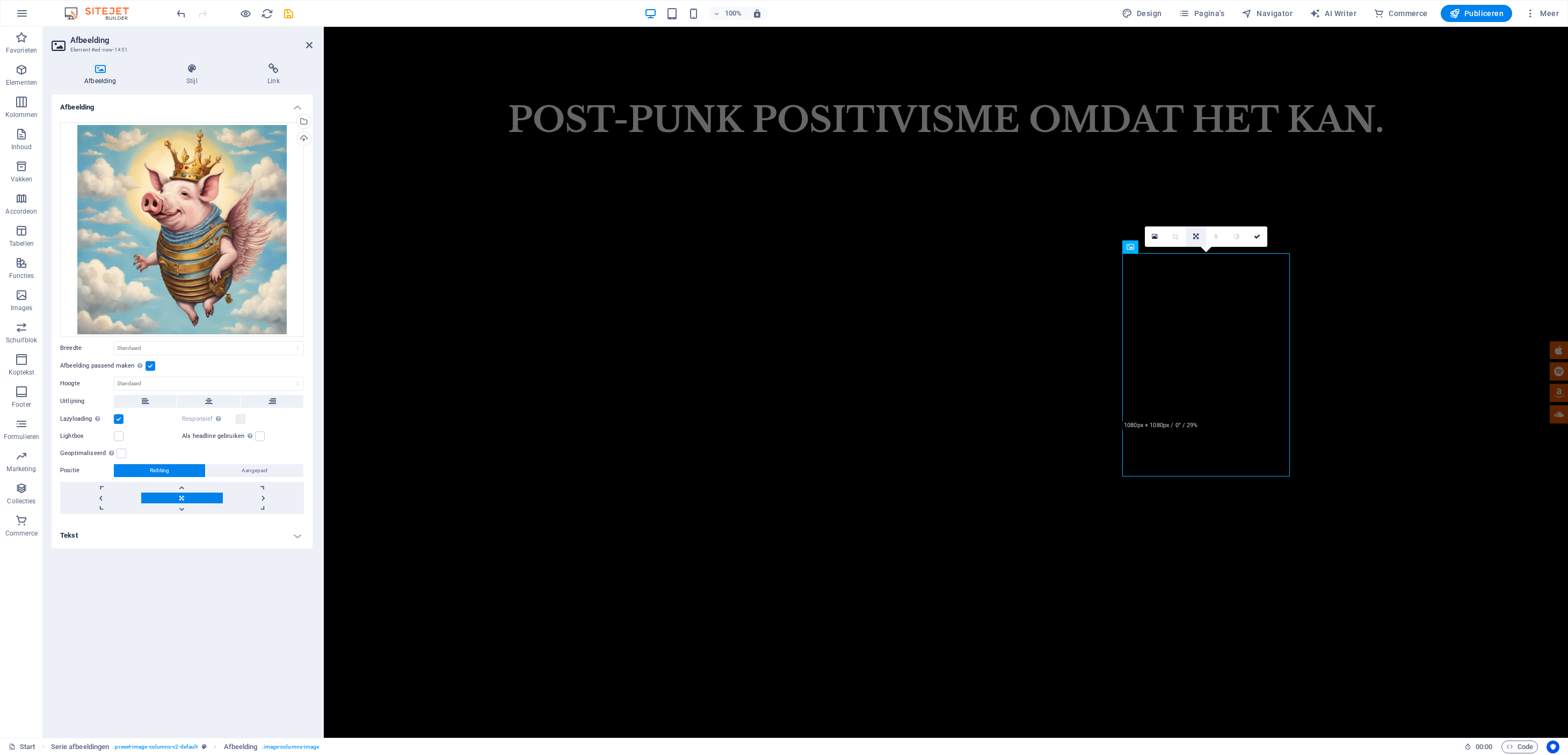
click at [1198, 239] on icon at bounding box center [1196, 237] width 5 height 6
click at [1196, 257] on icon at bounding box center [1196, 257] width 6 height 6
click at [1196, 237] on icon at bounding box center [1196, 237] width 6 height 6
click at [1195, 254] on icon at bounding box center [1196, 257] width 6 height 6
click at [188, 500] on link at bounding box center [181, 498] width 81 height 11
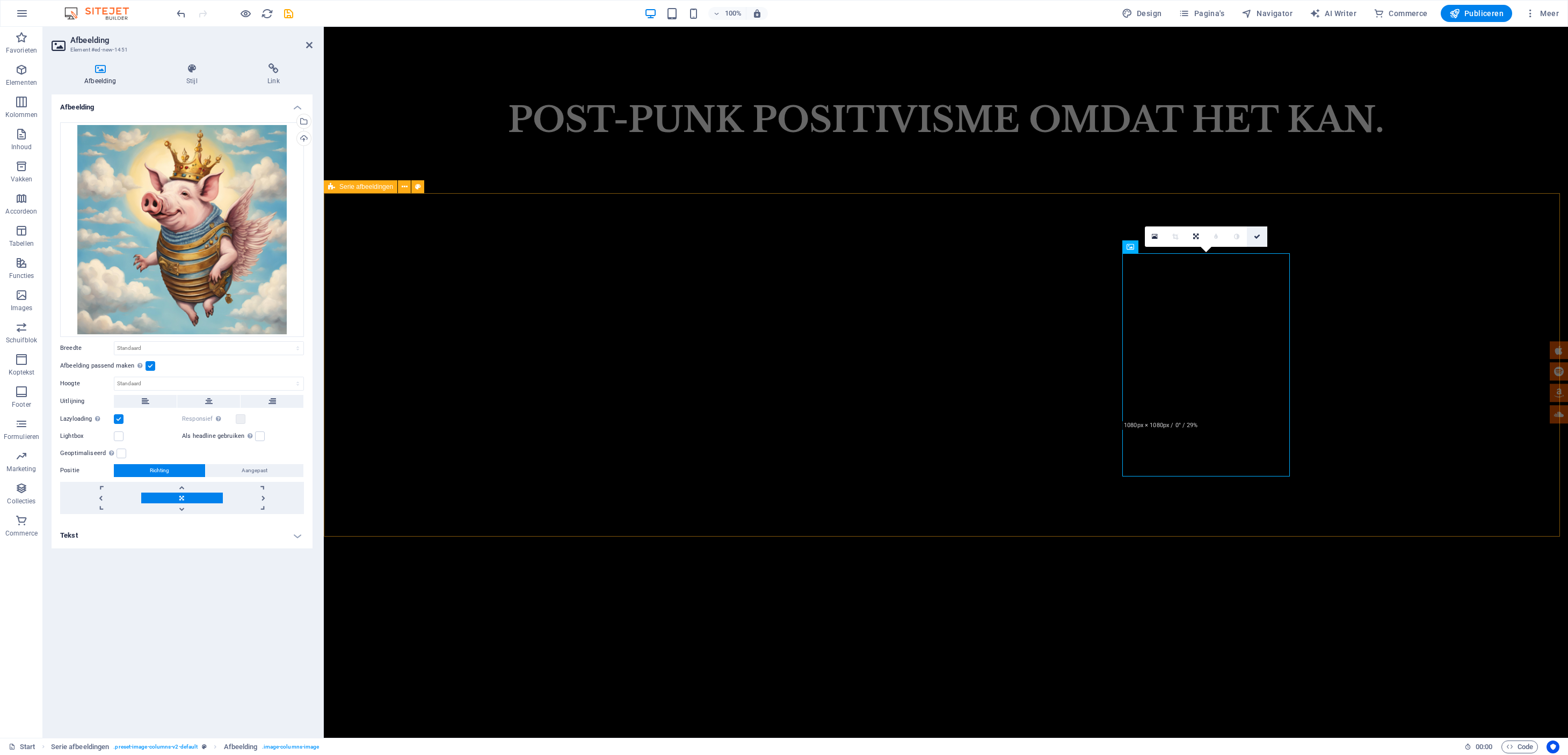
drag, startPoint x: 1256, startPoint y: 240, endPoint x: 1212, endPoint y: 218, distance: 49.2
click at [1256, 240] on link at bounding box center [1257, 237] width 20 height 20
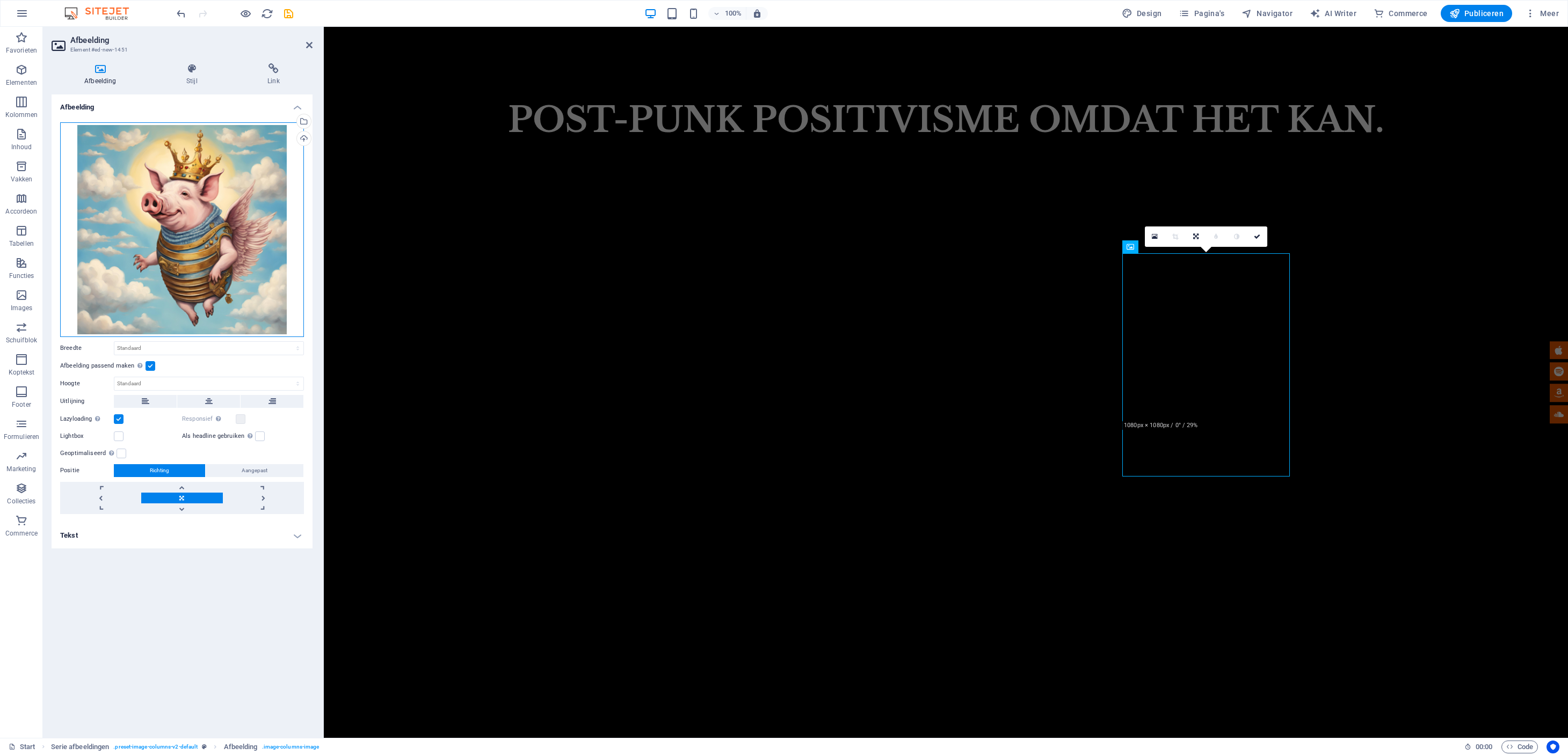
click at [119, 226] on div "Sleep bestanden hierheen, klik om bestanden te kiezen of selecteer bestanden ui…" at bounding box center [181, 229] width 244 height 214
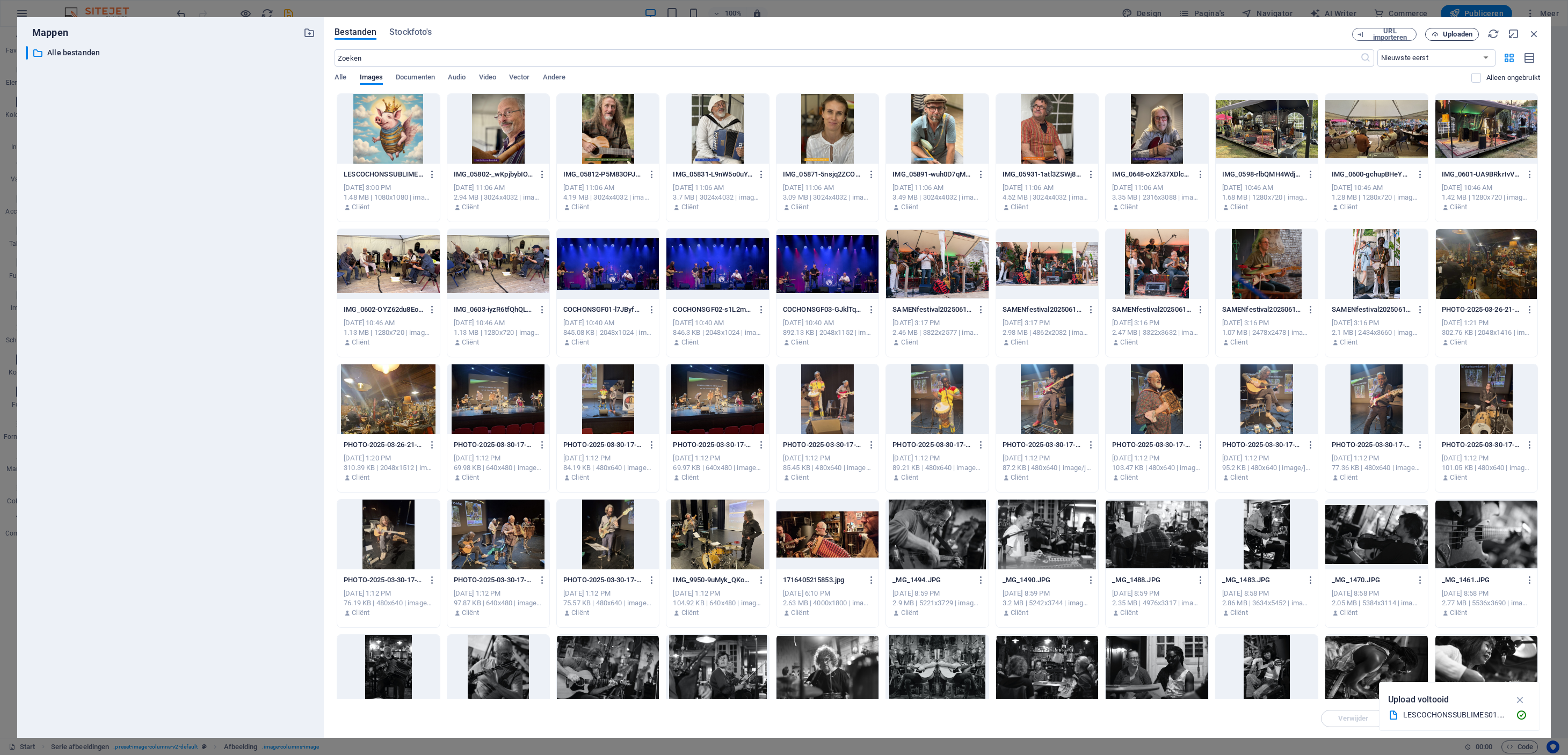
click at [1459, 28] on button "Uploaden" at bounding box center [1452, 34] width 53 height 13
click at [1520, 684] on icon "button" at bounding box center [1520, 686] width 12 height 12
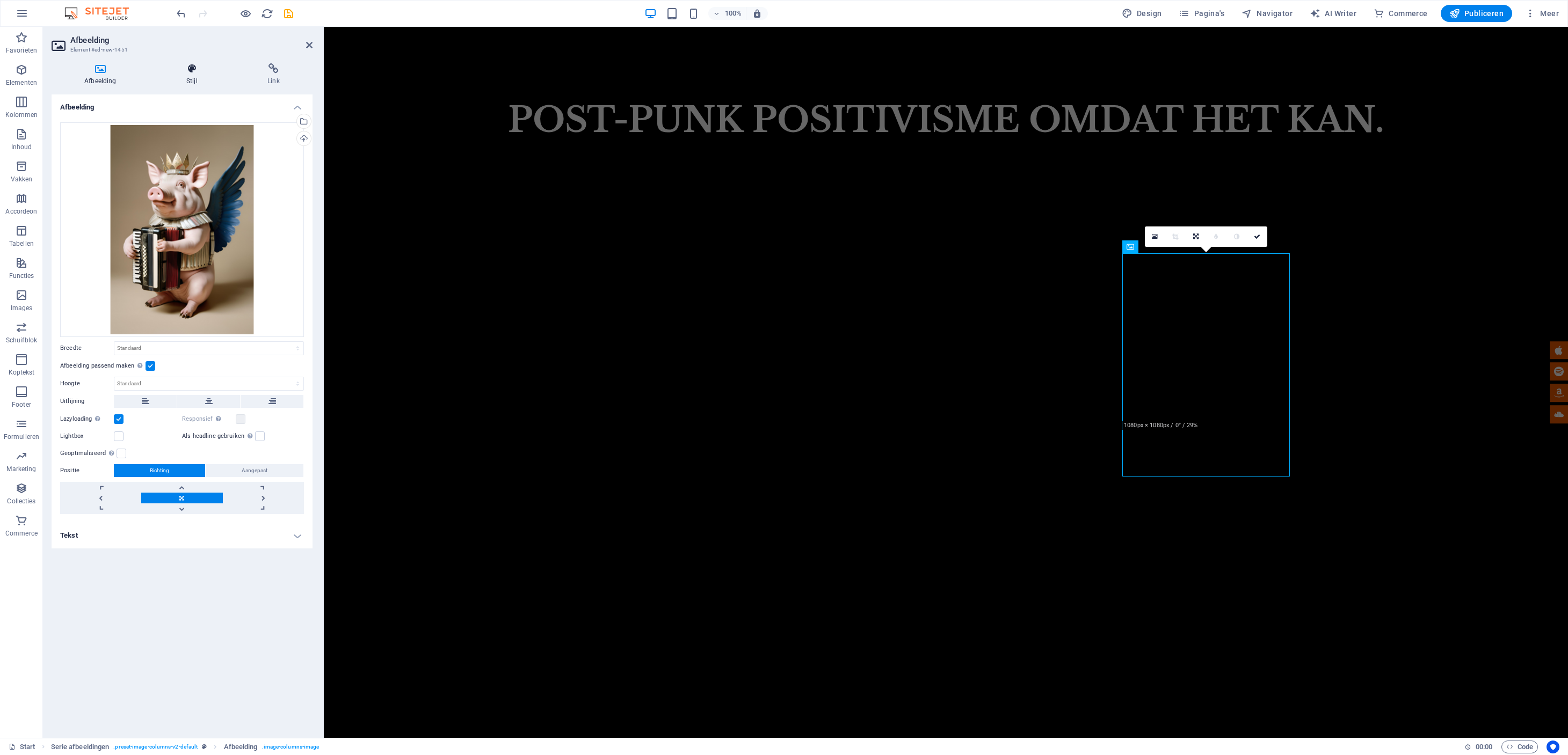
click at [195, 67] on icon at bounding box center [192, 69] width 77 height 11
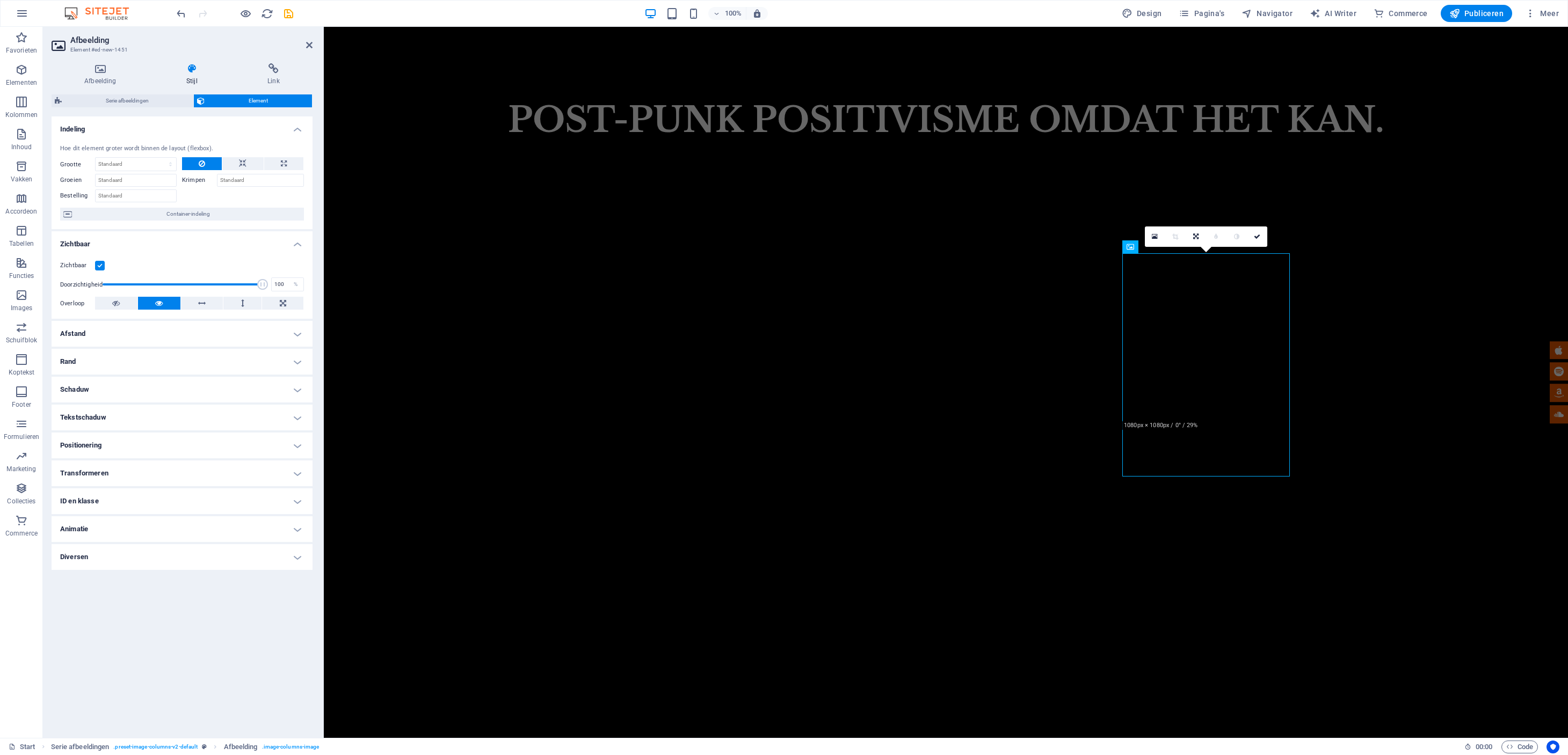
click at [300, 474] on h4 "Transformeren" at bounding box center [182, 473] width 261 height 25
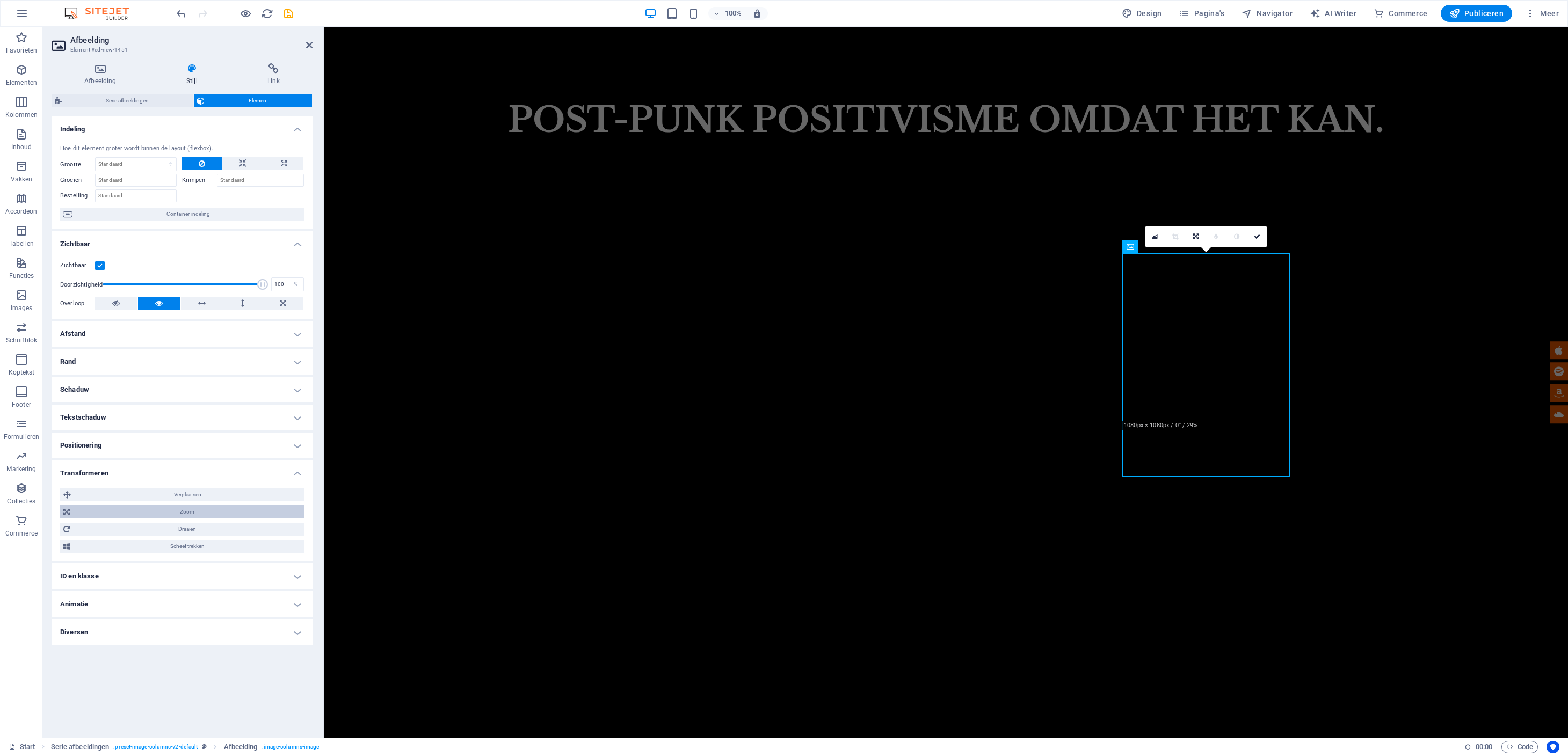
click at [258, 512] on span "Zoom" at bounding box center [187, 512] width 228 height 13
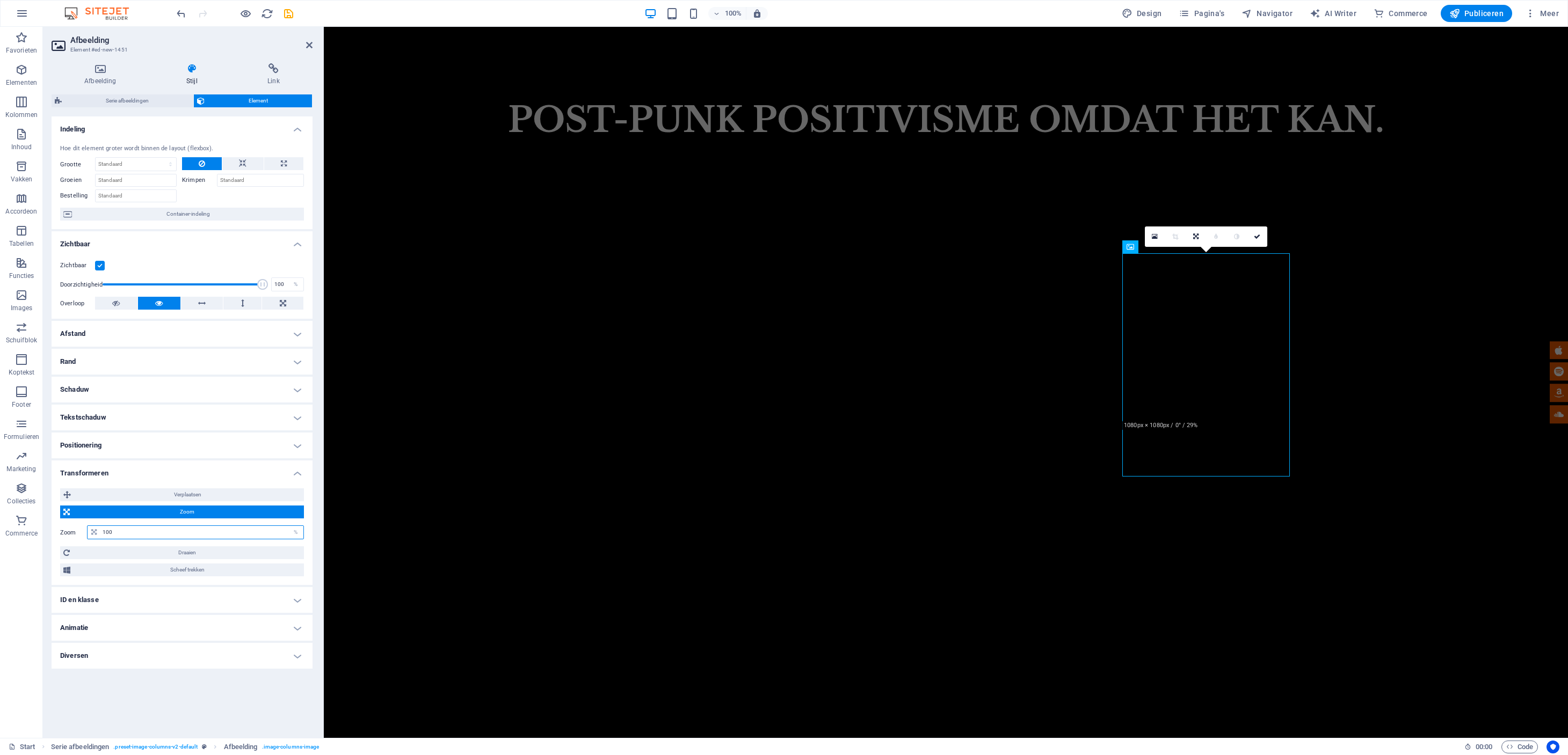
click at [212, 534] on input "100" at bounding box center [202, 532] width 204 height 13
type input "150"
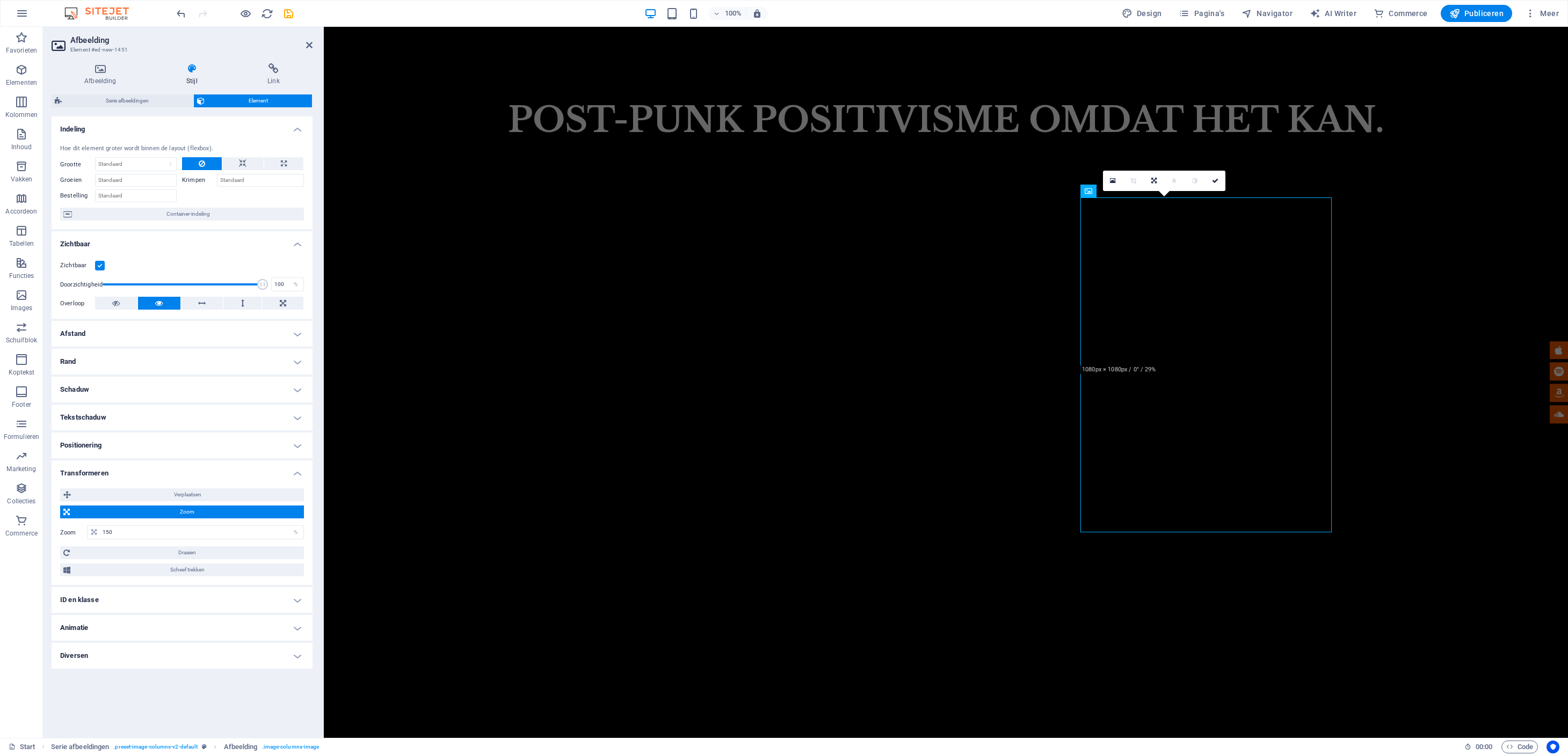
click at [171, 171] on div "Groeien" at bounding box center [121, 179] width 122 height 15
click at [237, 162] on button at bounding box center [242, 163] width 41 height 13
click at [283, 163] on icon at bounding box center [283, 163] width 6 height 13
type input "100"
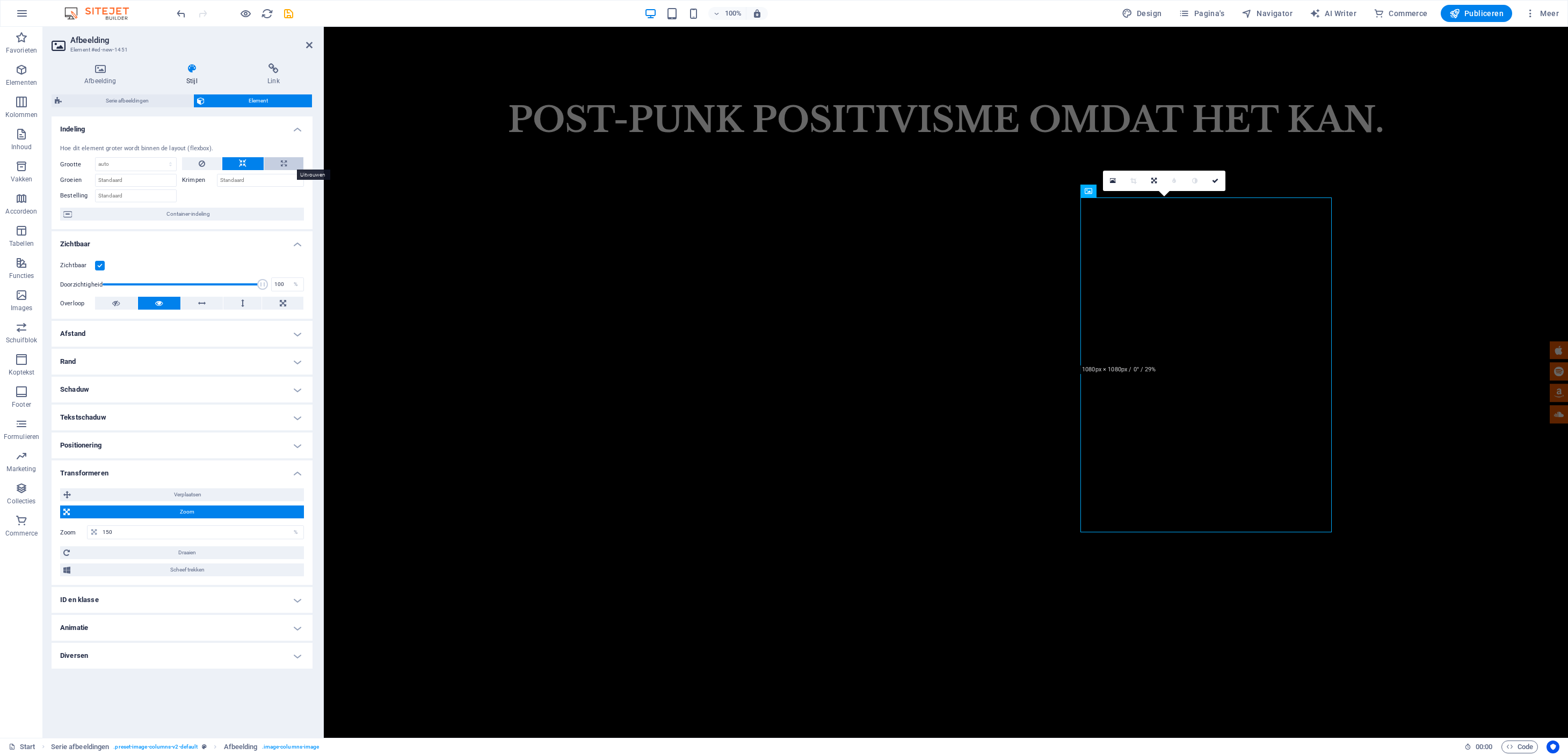
select select "%"
select select "DISABLED_OPTION_VALUE"
type input "100"
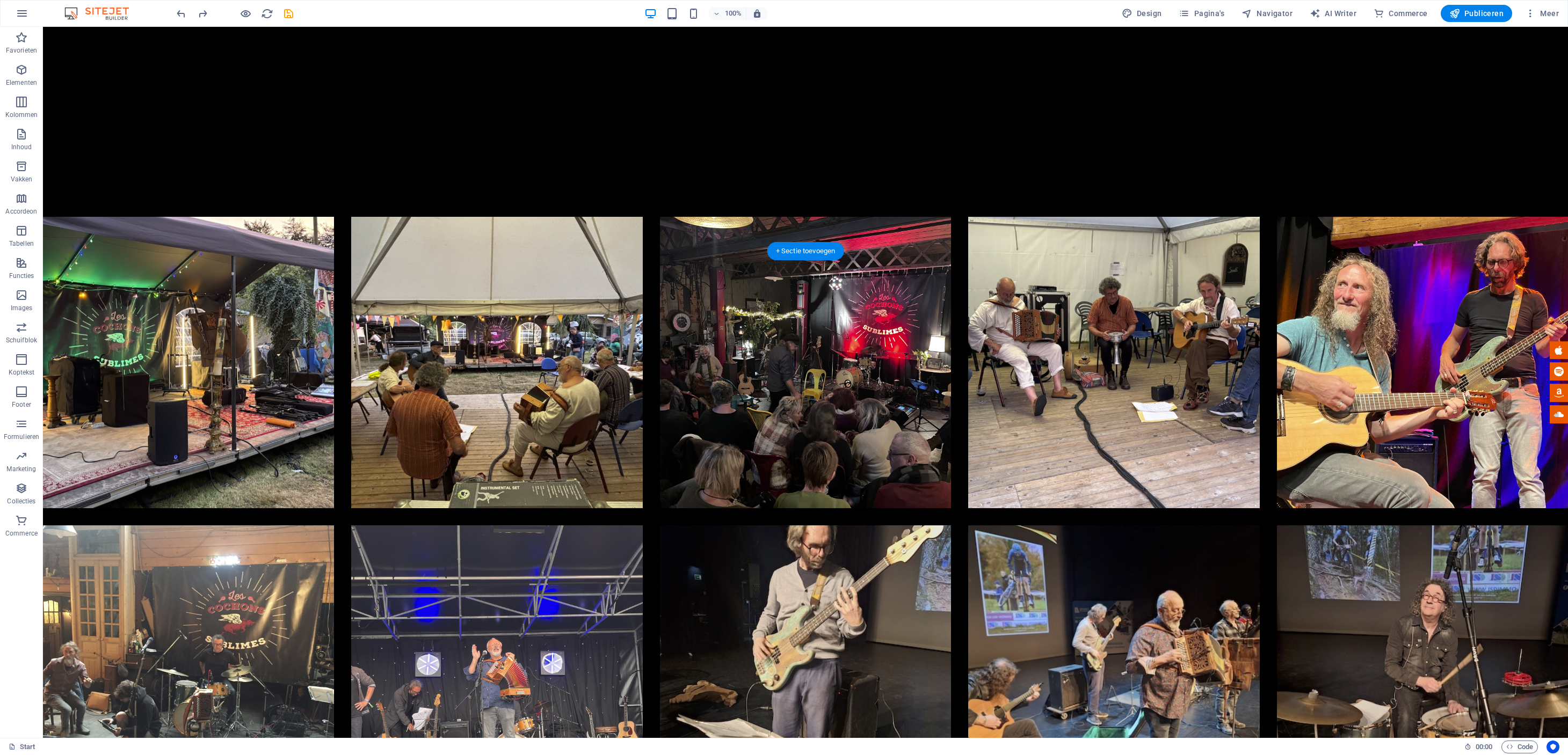
scroll to position [2563, 0]
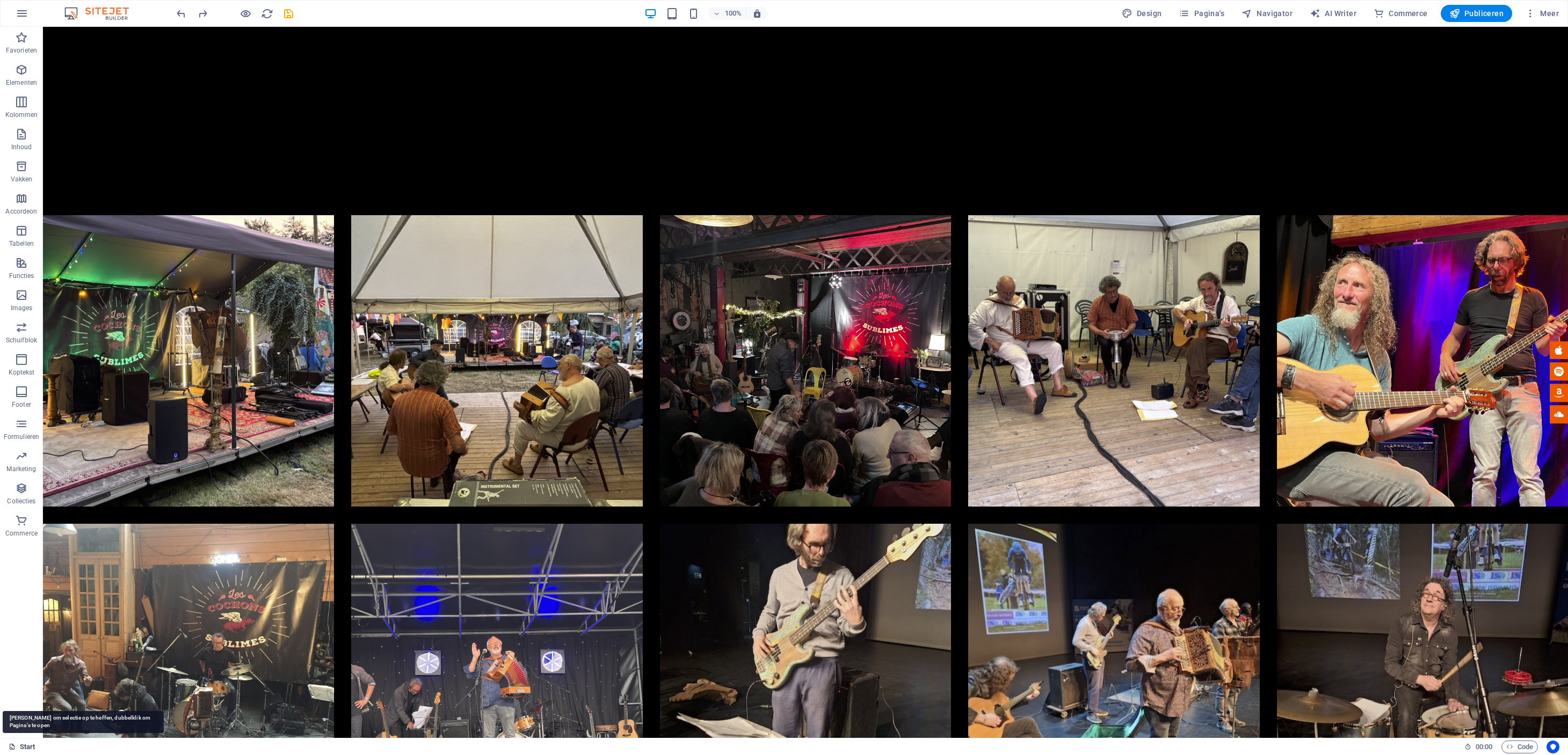
click at [27, 747] on link "Start" at bounding box center [22, 747] width 27 height 13
click at [15, 12] on icon "button" at bounding box center [22, 13] width 13 height 13
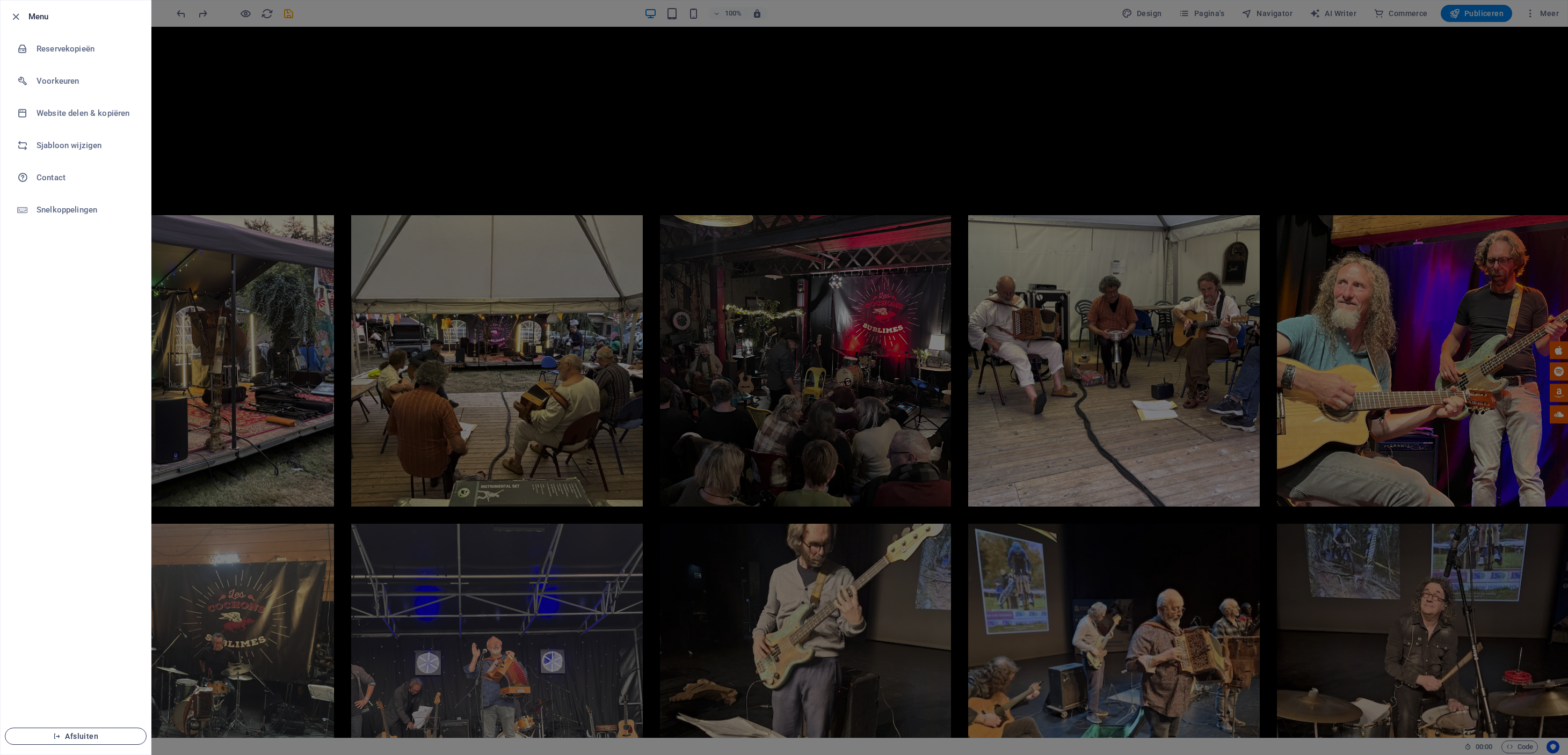
click at [81, 737] on span "Afsluiten" at bounding box center [76, 736] width 123 height 8
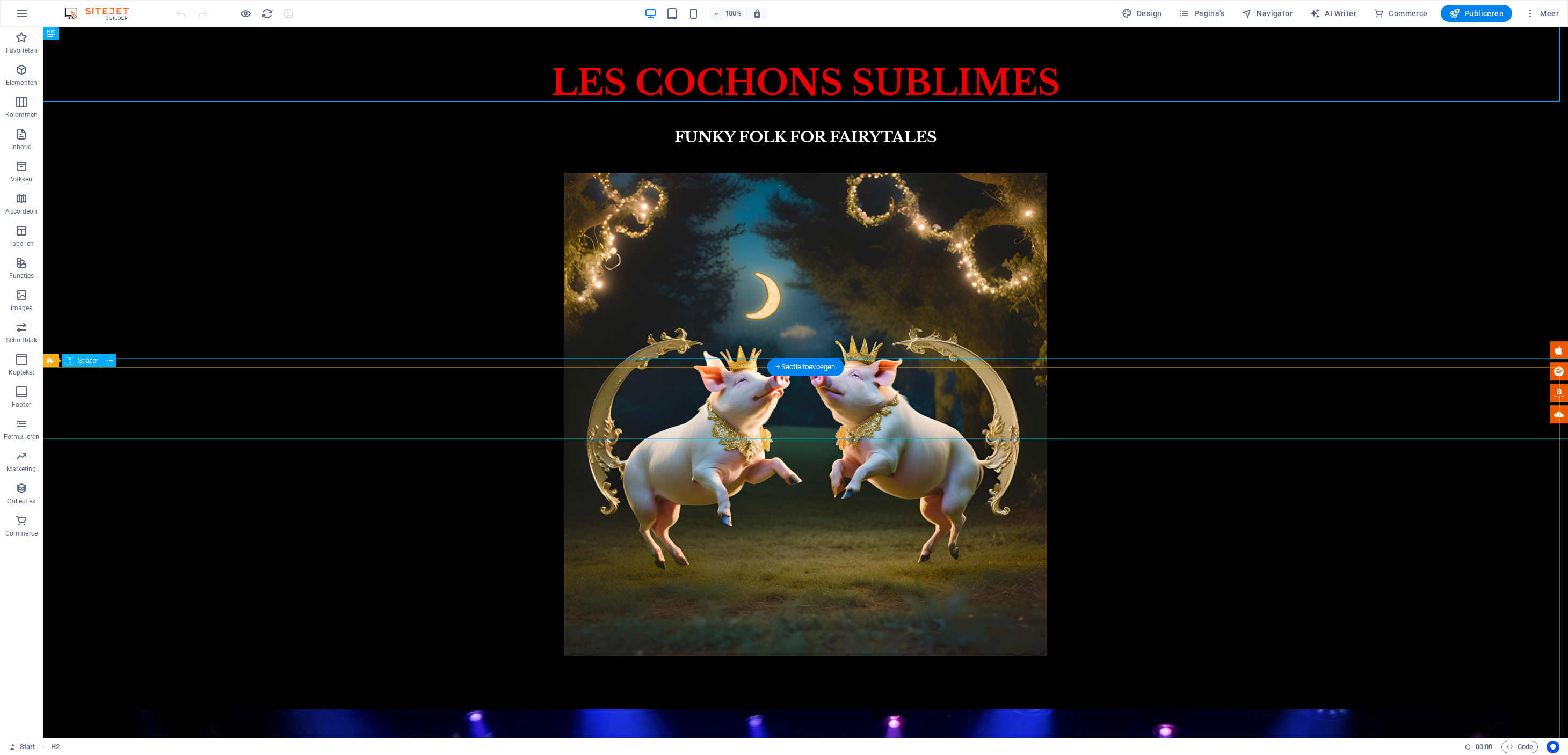
scroll to position [11, 0]
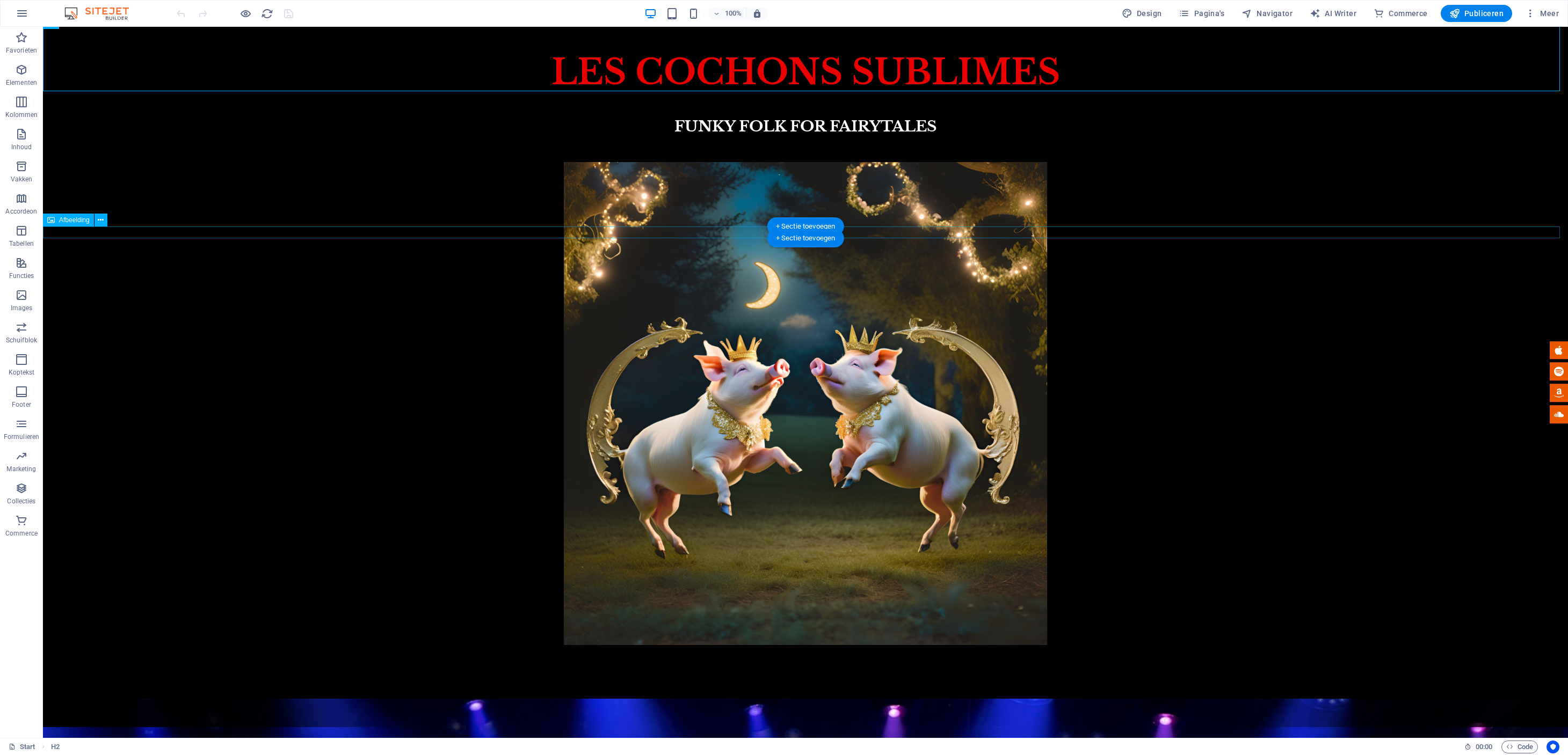
click at [84, 219] on span "Afbeelding" at bounding box center [74, 220] width 31 height 6
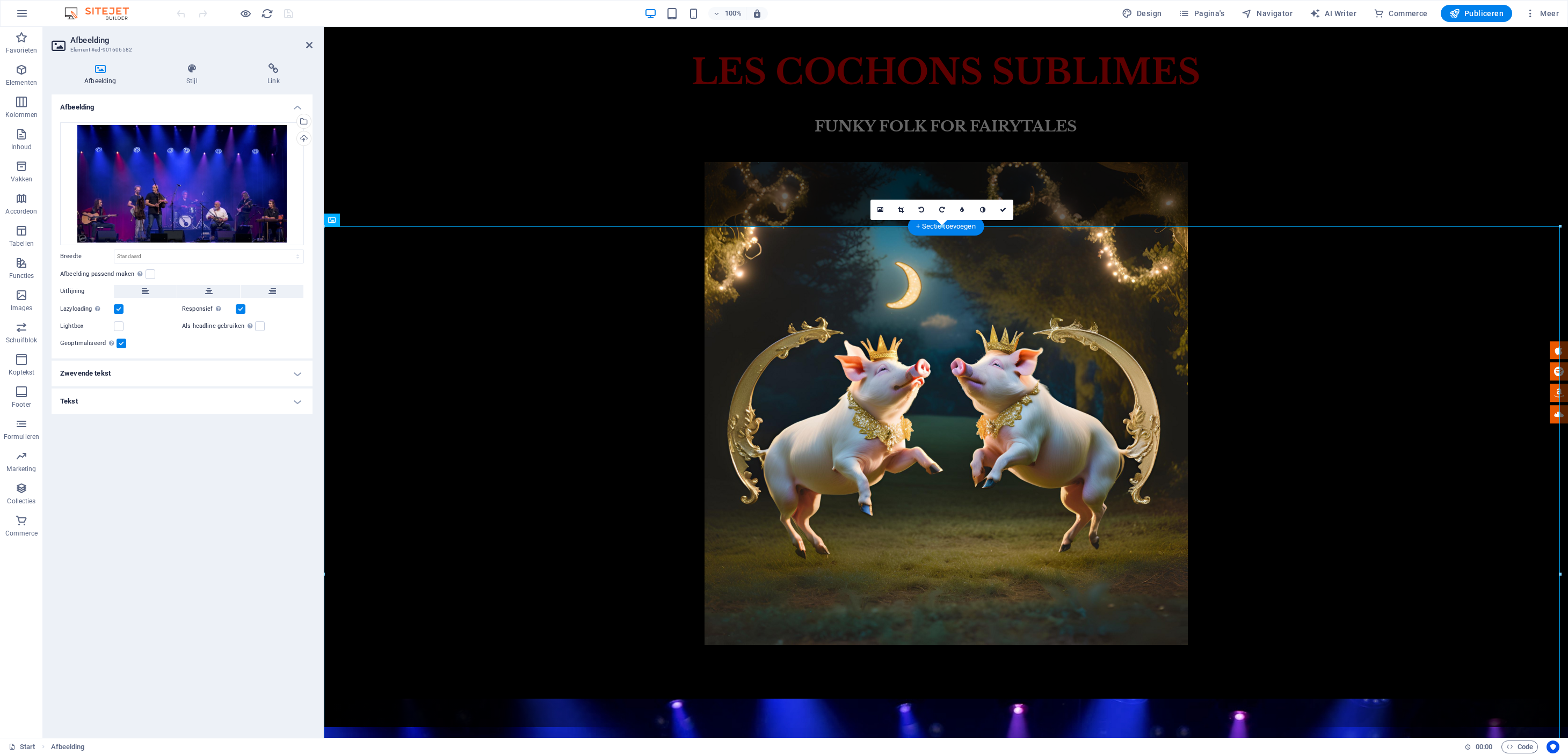
click at [297, 401] on h4 "Tekst" at bounding box center [182, 401] width 261 height 25
click at [105, 476] on div at bounding box center [181, 489] width 242 height 32
click at [132, 481] on p "foto: Michael Götz" at bounding box center [182, 483] width 232 height 10
drag, startPoint x: 130, startPoint y: 483, endPoint x: 60, endPoint y: 485, distance: 70.0
click at [60, 485] on div "foto: Michael Götz" at bounding box center [181, 489] width 242 height 32
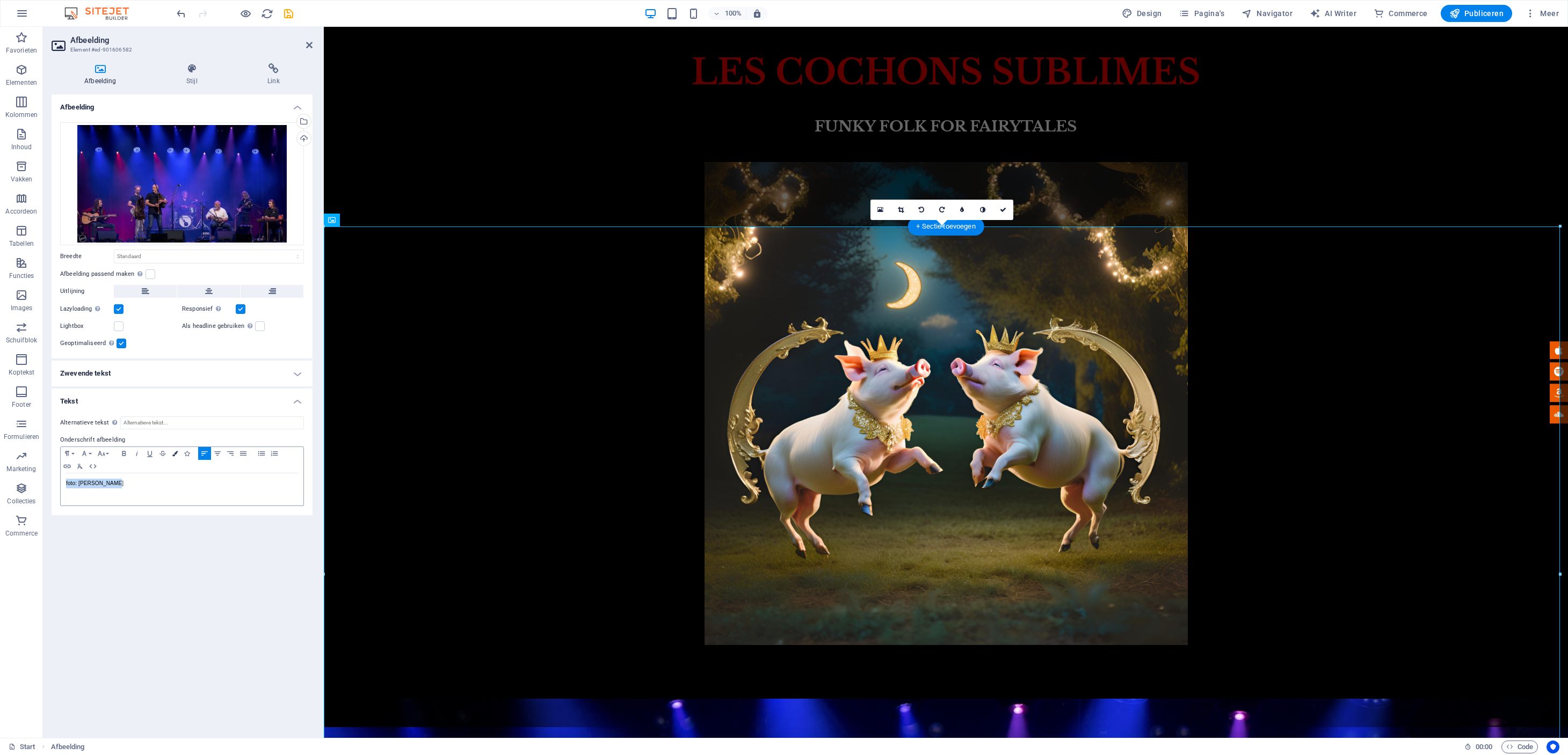
click at [174, 453] on icon "button" at bounding box center [175, 454] width 5 height 5
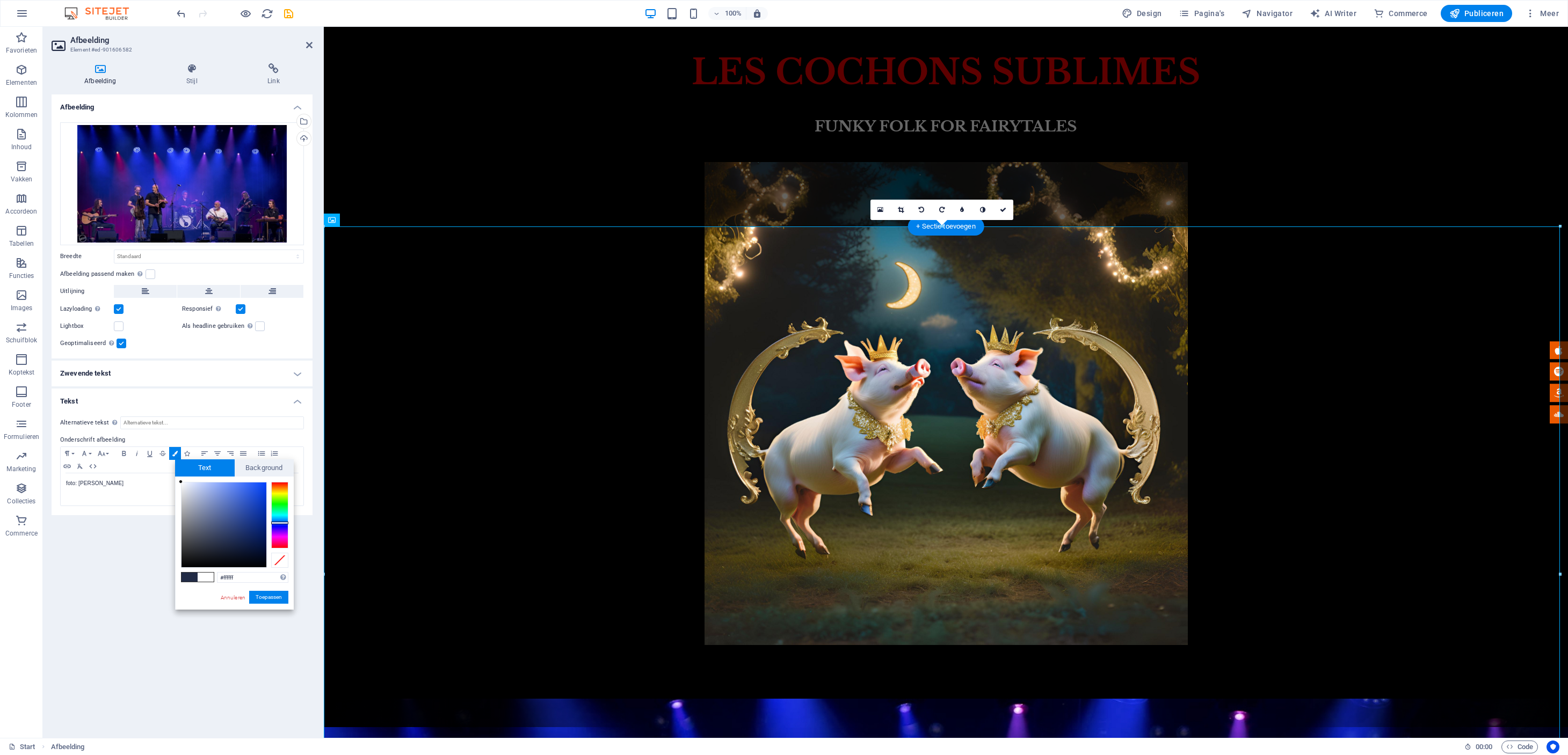
drag, startPoint x: 225, startPoint y: 542, endPoint x: 221, endPoint y: 530, distance: 12.6
click at [179, 479] on div "#ffffff Ondersteunde notaties #0852ed rgb(8, 82, 237) rgba(8, 82, 237, 90%) hsv…" at bounding box center [234, 621] width 118 height 289
type input "#000000"
click at [269, 598] on button "Toepassen" at bounding box center [269, 597] width 39 height 13
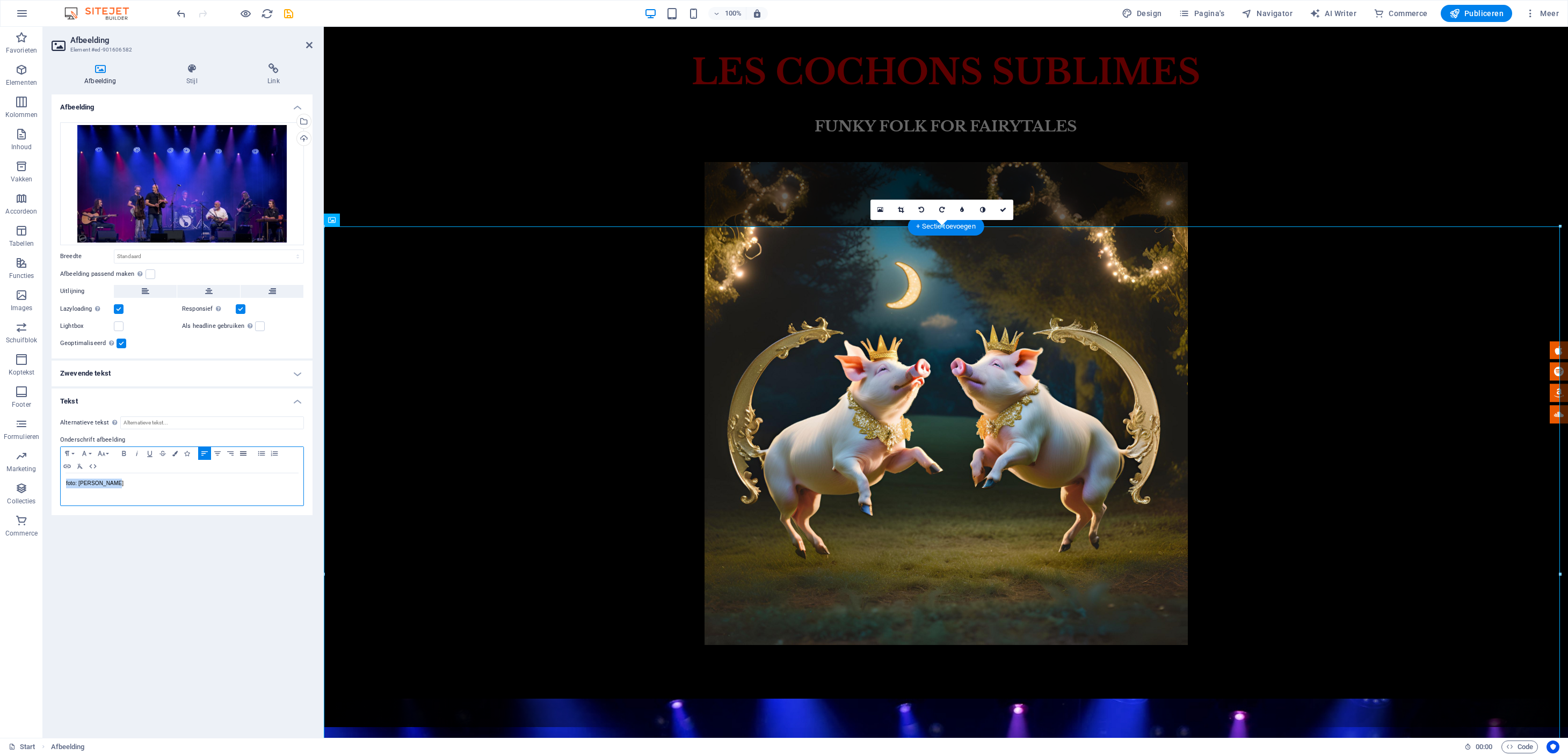
click at [244, 454] on icon "button" at bounding box center [243, 454] width 6 height 4
click at [244, 455] on icon "button" at bounding box center [243, 453] width 13 height 8
click at [217, 453] on icon "button" at bounding box center [218, 453] width 13 height 8
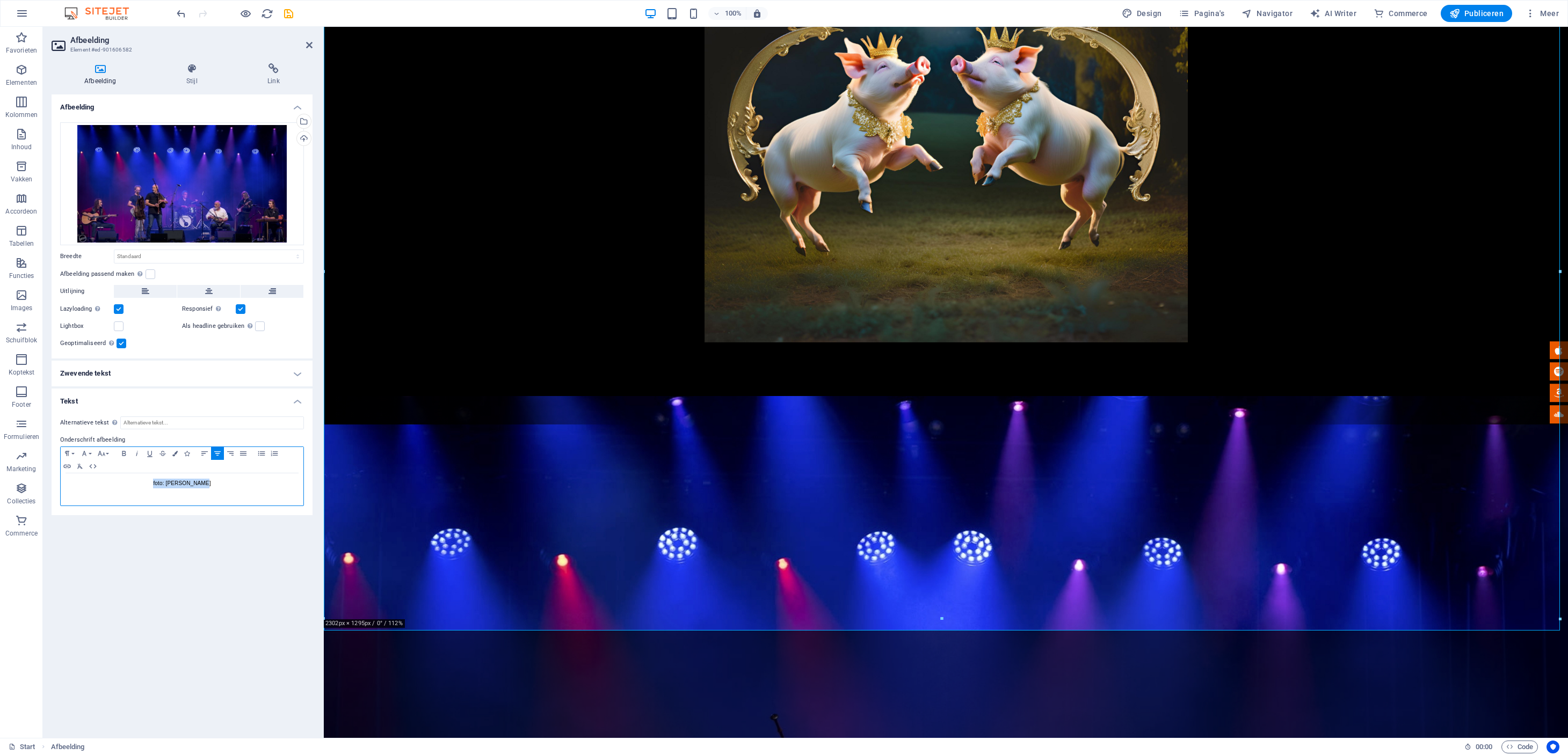
scroll to position [308, 0]
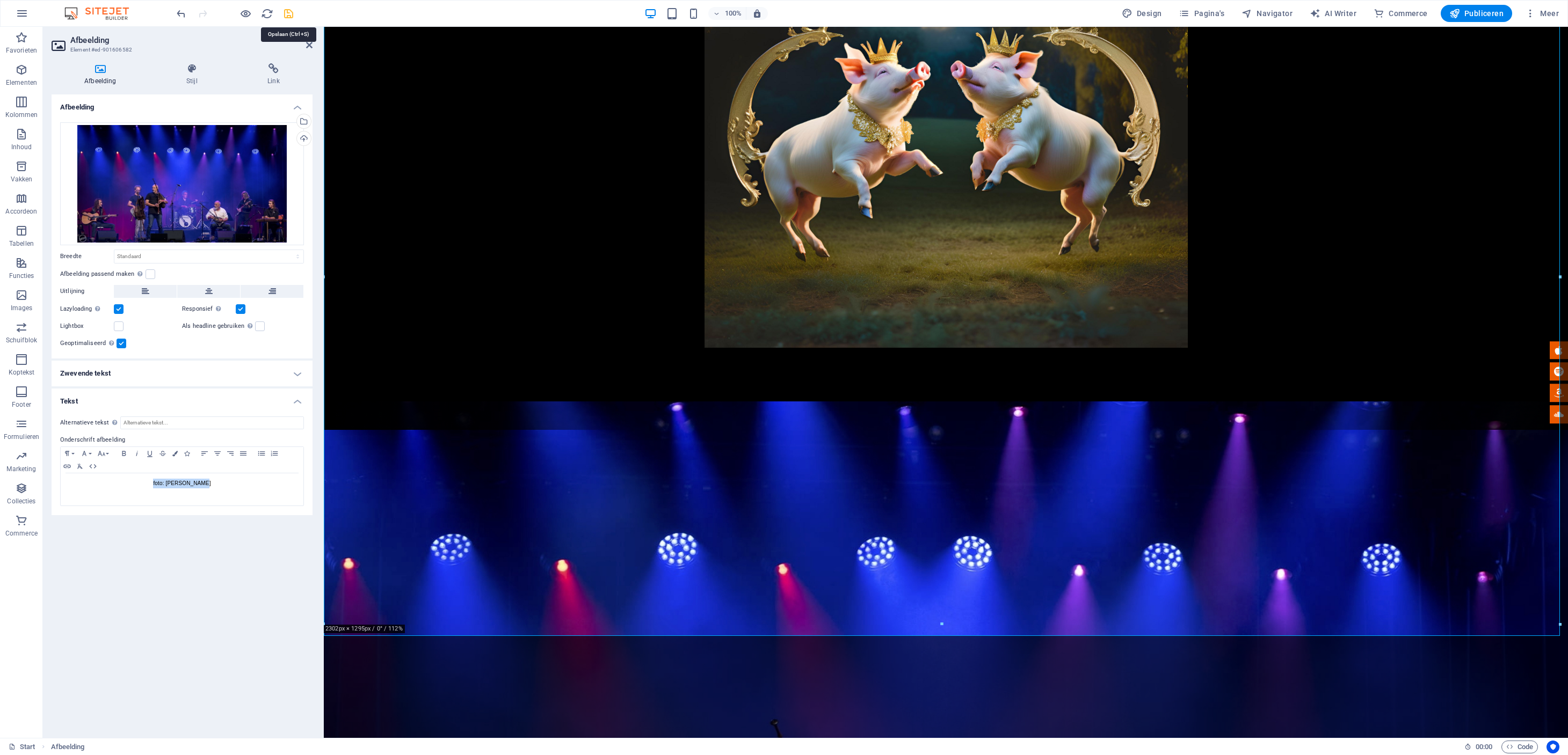
click at [288, 13] on icon "save" at bounding box center [288, 13] width 12 height 12
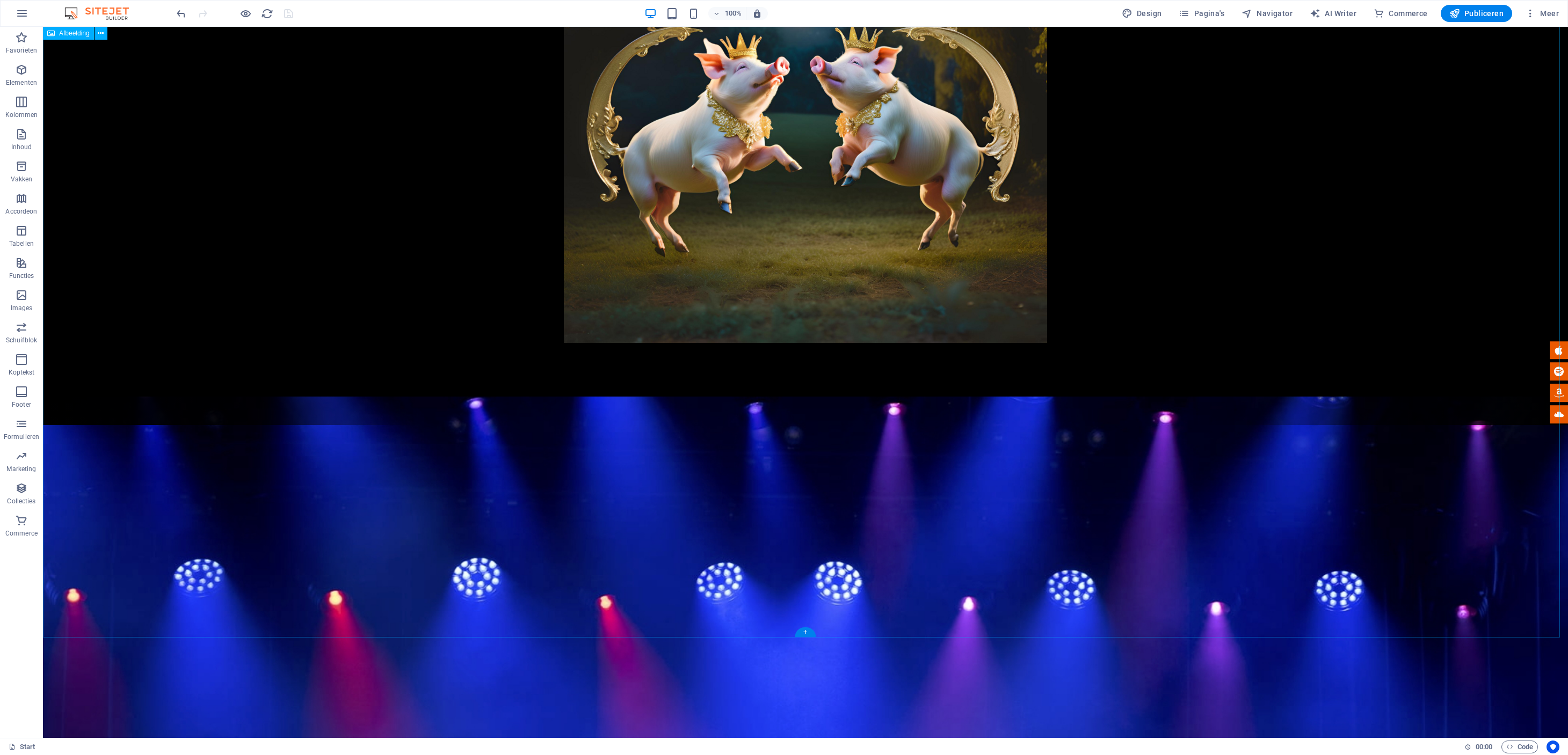
scroll to position [311, 0]
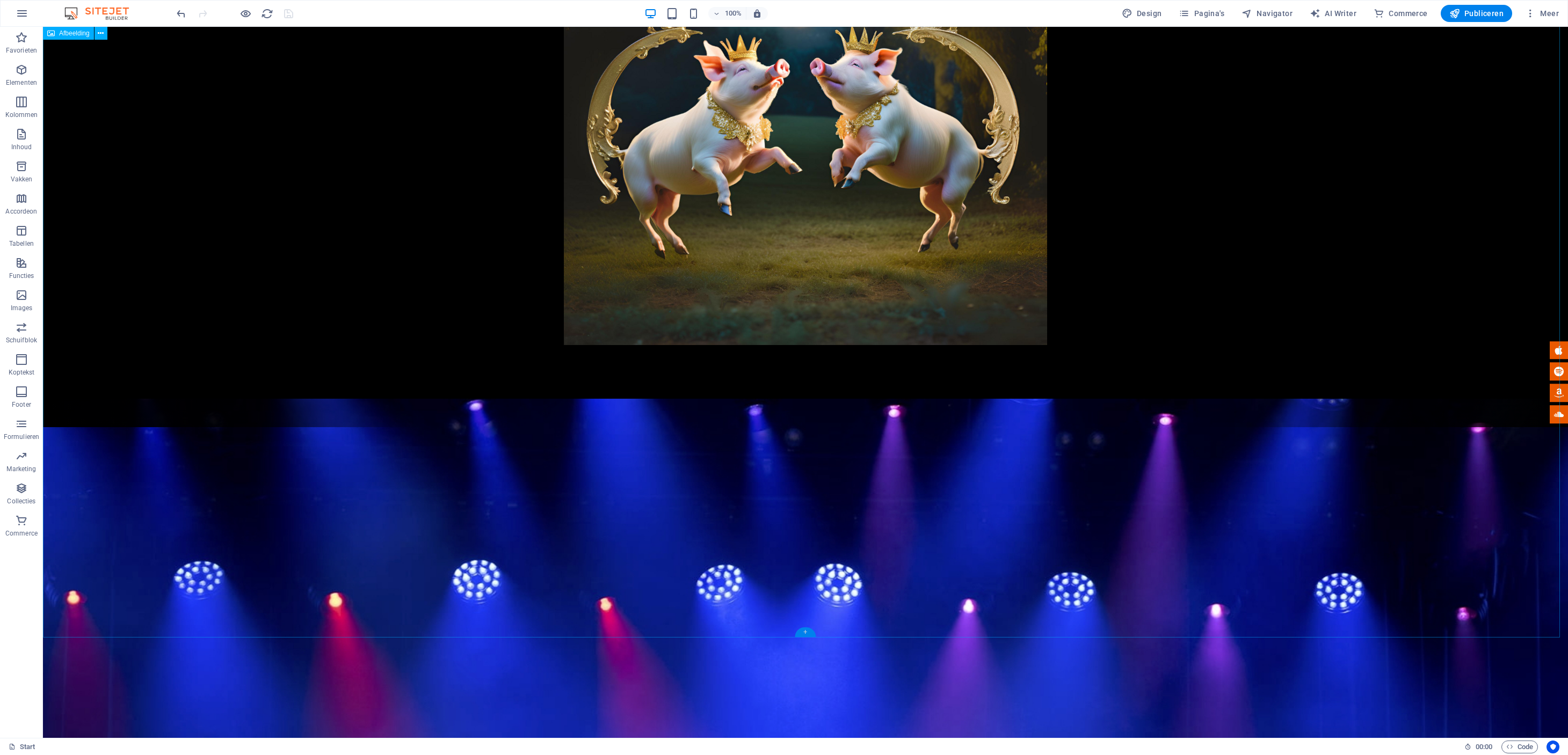
click at [804, 632] on div "+" at bounding box center [805, 632] width 21 height 10
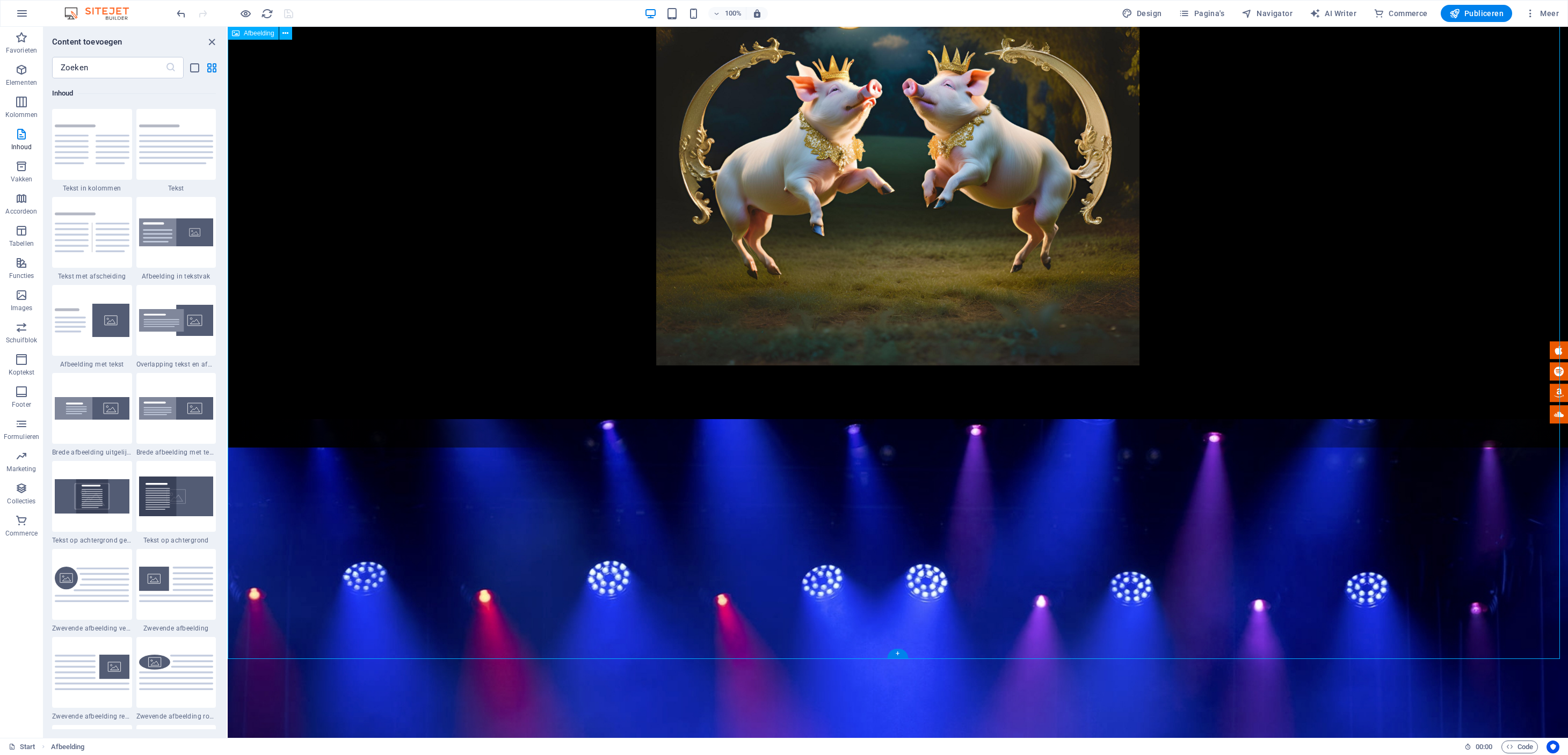
scroll to position [285, 0]
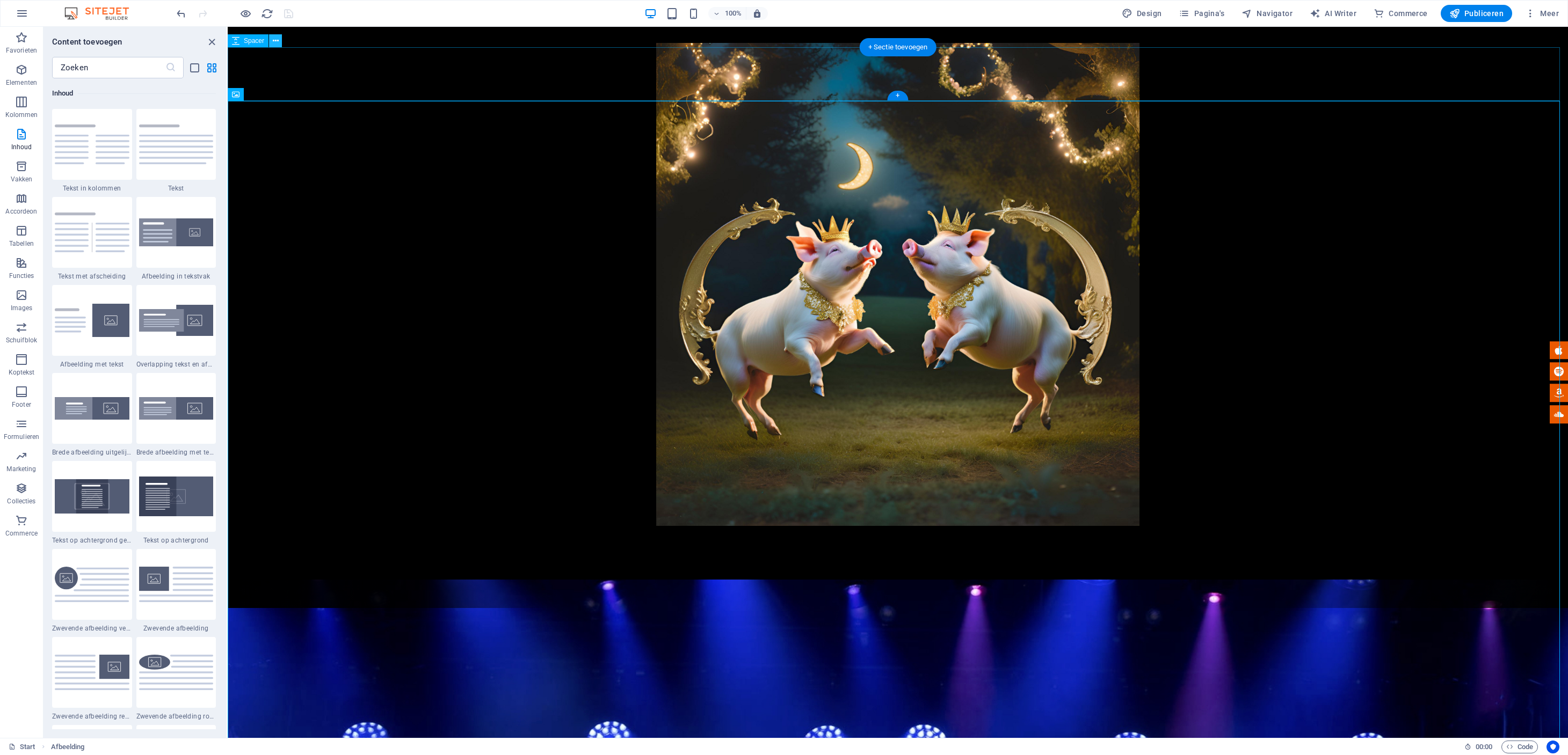
scroll to position [128, 0]
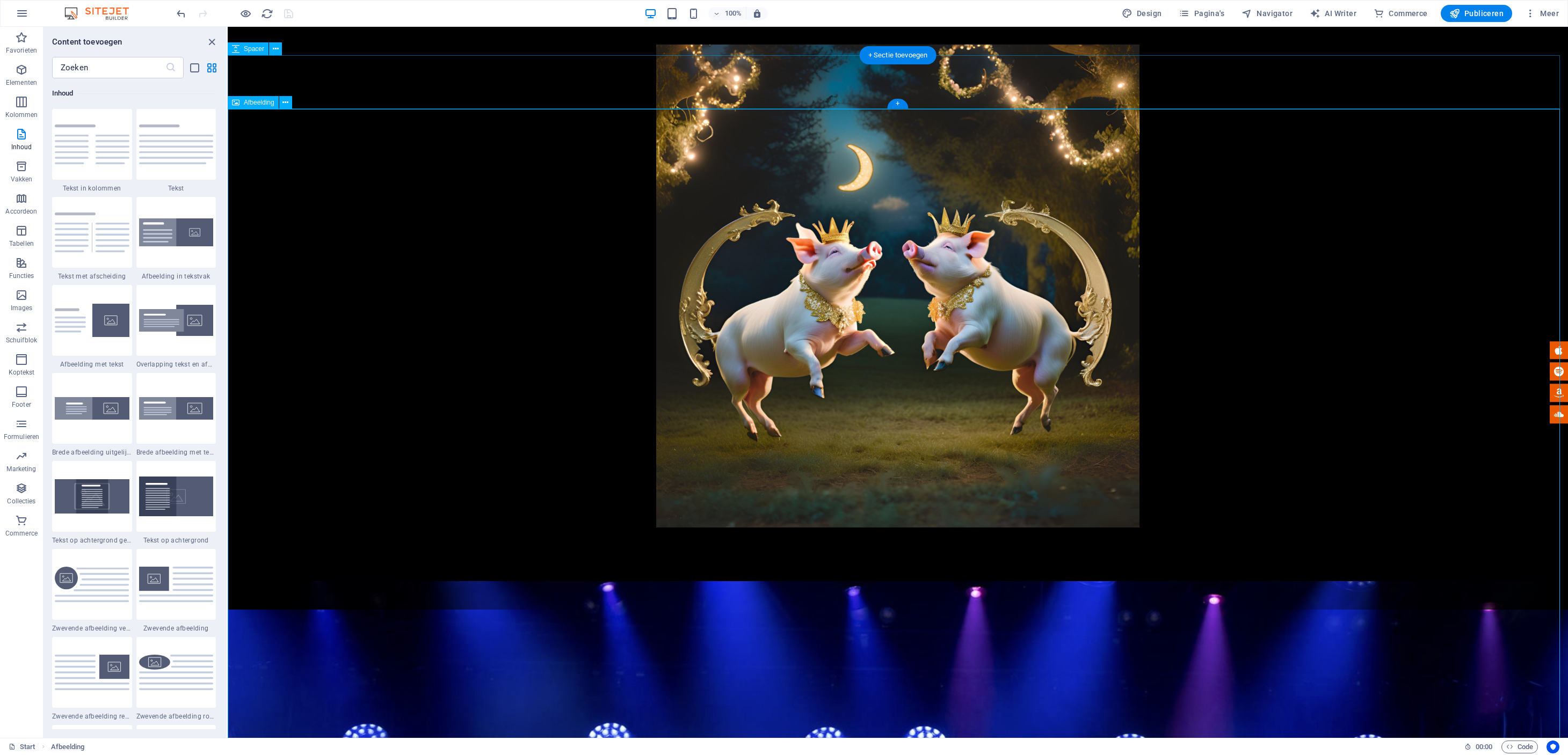
click at [263, 104] on span "Afbeelding" at bounding box center [259, 102] width 31 height 6
click at [264, 104] on span "Afbeelding" at bounding box center [259, 102] width 31 height 6
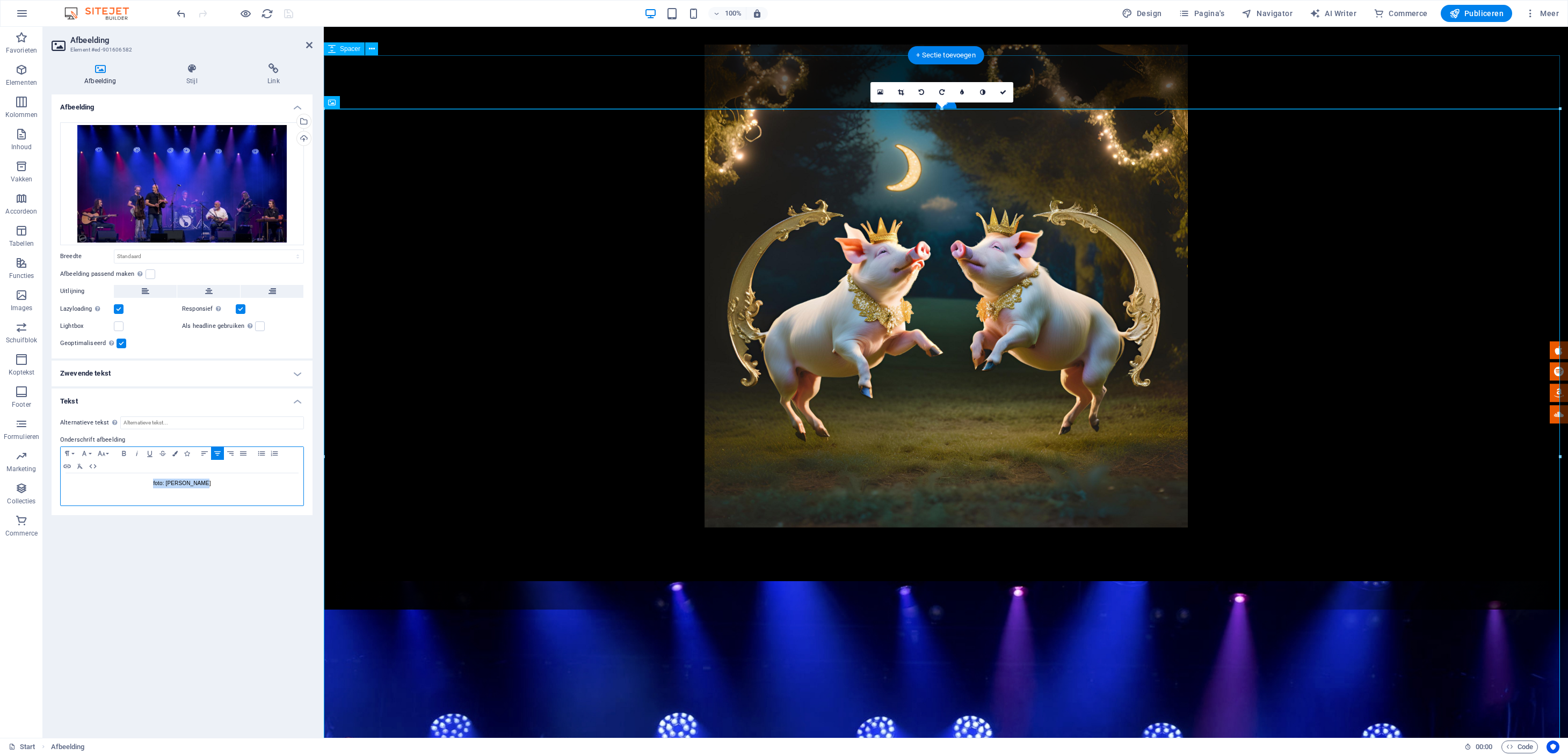
drag, startPoint x: 208, startPoint y: 485, endPoint x: 153, endPoint y: 483, distance: 55.0
click at [152, 485] on p "foto: Michael Götz" at bounding box center [182, 483] width 232 height 10
click at [108, 455] on icon "button" at bounding box center [101, 453] width 13 height 8
click at [120, 505] on link "14" at bounding box center [114, 507] width 39 height 16
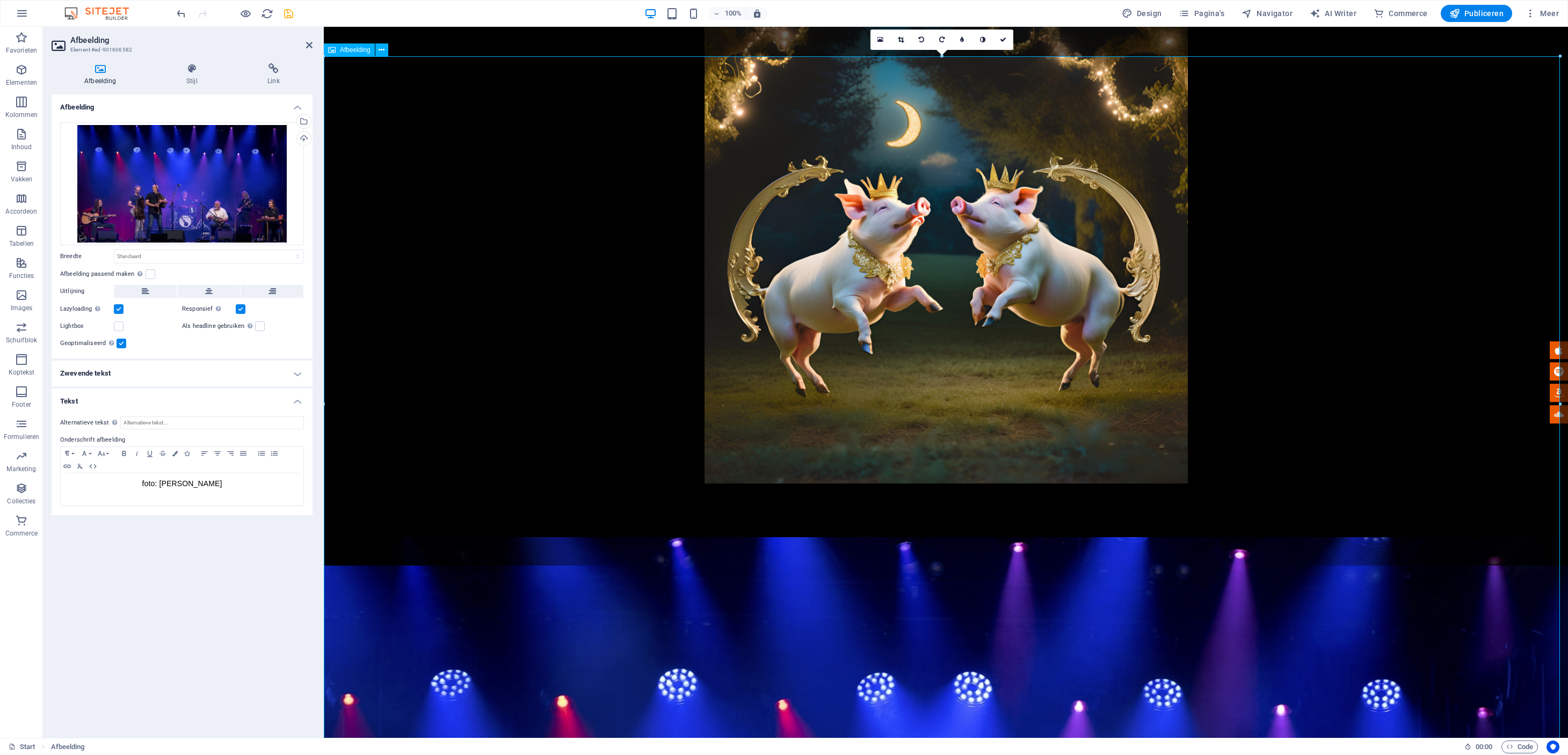
scroll to position [181, 0]
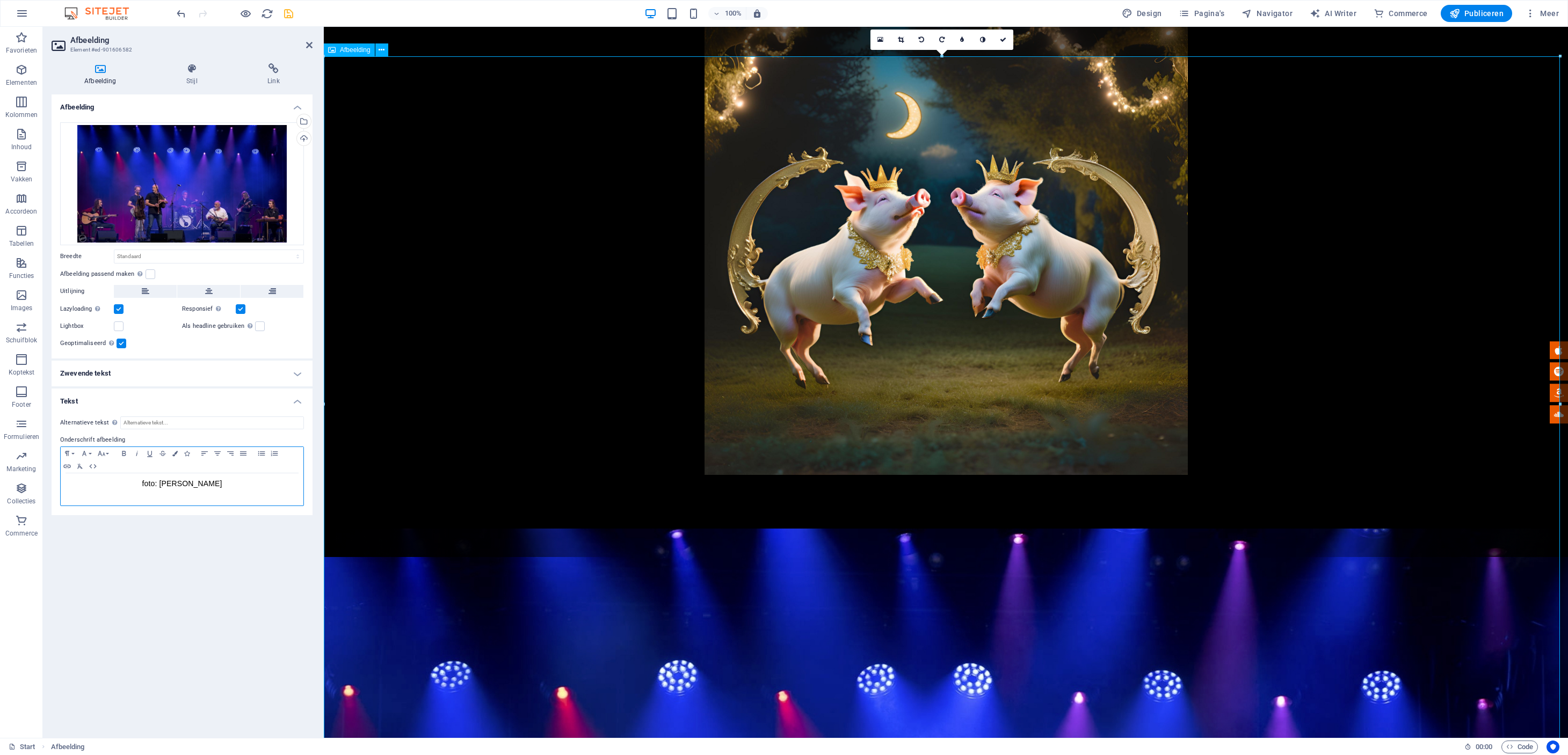
click at [230, 493] on div "foto: Michael Götz" at bounding box center [181, 489] width 242 height 32
click at [141, 424] on input "Alternatieve tekst De alternatieve tekst wordt gebruikt door apparaten die geen…" at bounding box center [212, 423] width 184 height 13
type input "foto: Michael Götz"
click at [172, 560] on div "Afbeelding Sleep bestanden hierheen, klik om bestanden te kiezen of selecteer b…" at bounding box center [182, 412] width 261 height 635
click at [905, 43] on link at bounding box center [901, 39] width 20 height 20
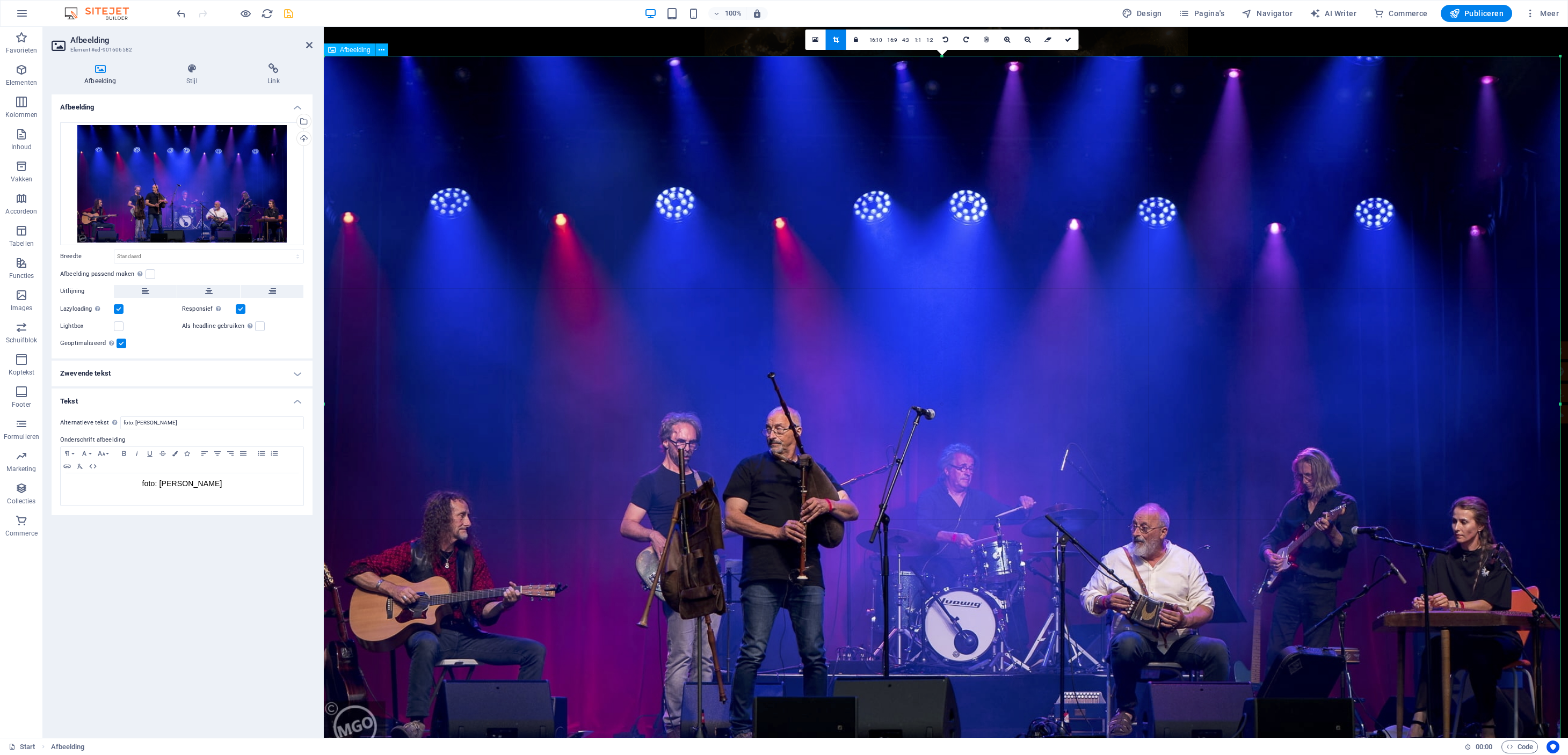
click at [840, 39] on link at bounding box center [836, 39] width 20 height 20
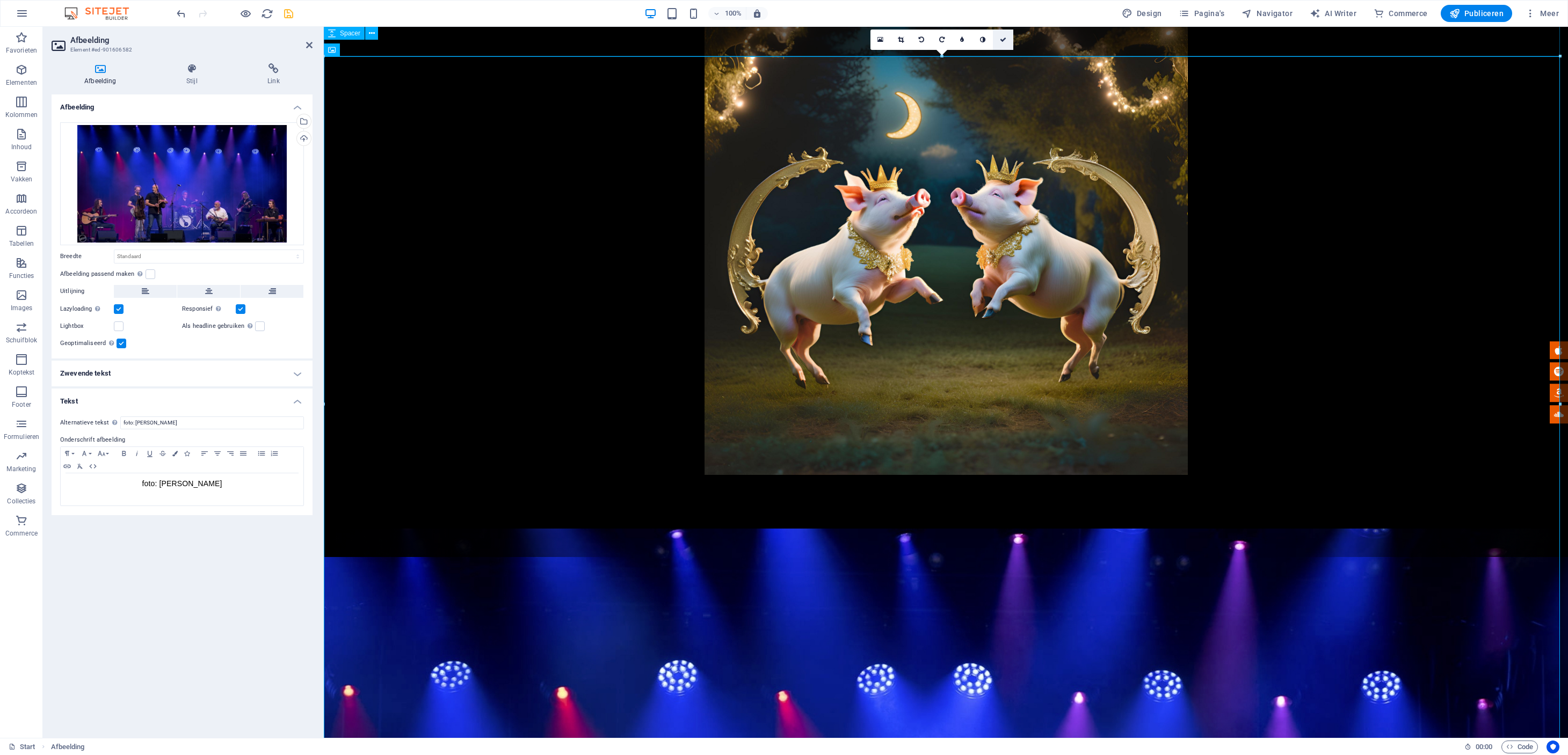
click at [1002, 40] on icon at bounding box center [1003, 39] width 6 height 6
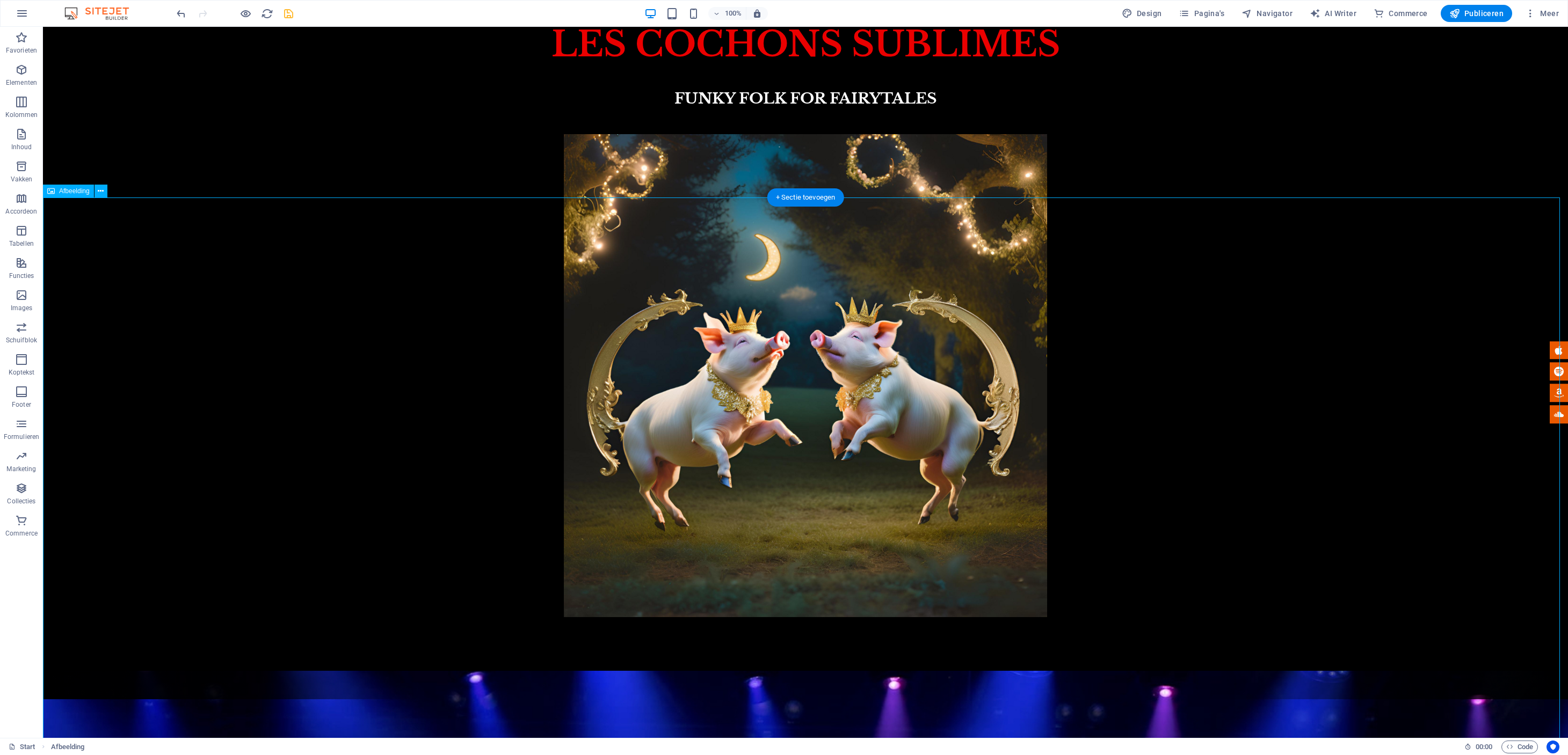
scroll to position [37, 0]
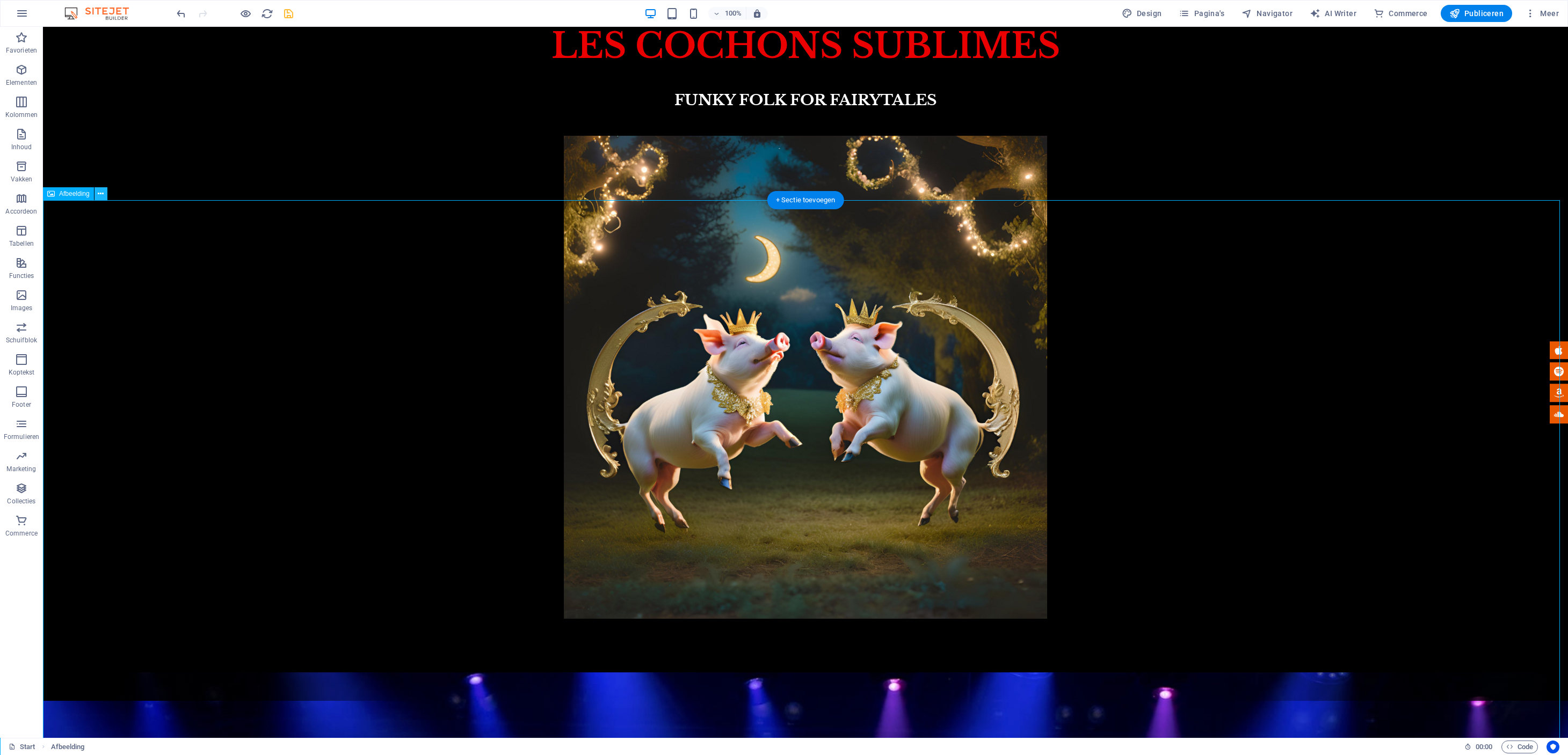
click at [105, 196] on button at bounding box center [101, 193] width 13 height 13
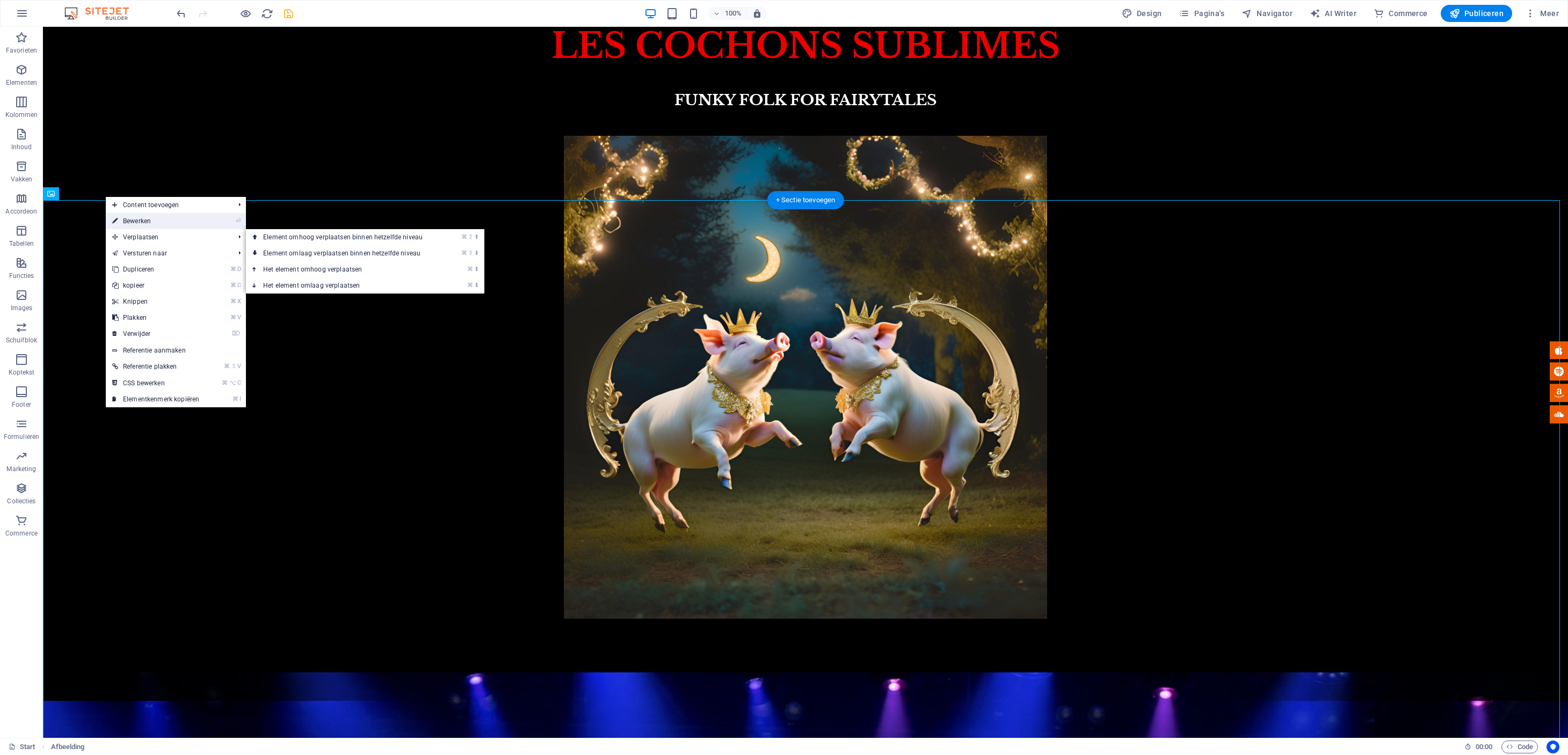
click at [139, 223] on link "⏎ Bewerken" at bounding box center [155, 221] width 100 height 16
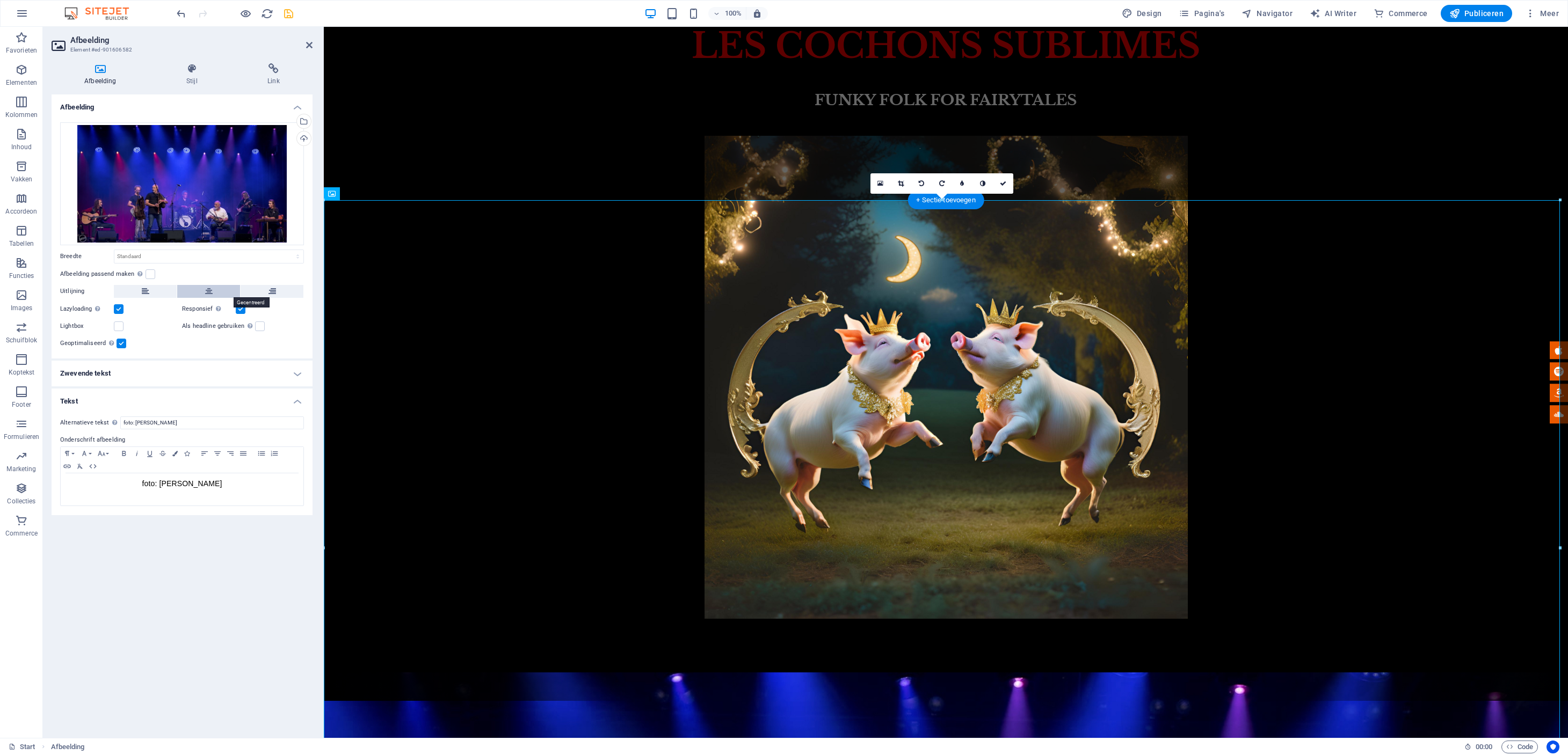
click at [206, 291] on icon at bounding box center [209, 291] width 8 height 13
click at [297, 374] on h4 "Zwevende tekst" at bounding box center [182, 373] width 261 height 25
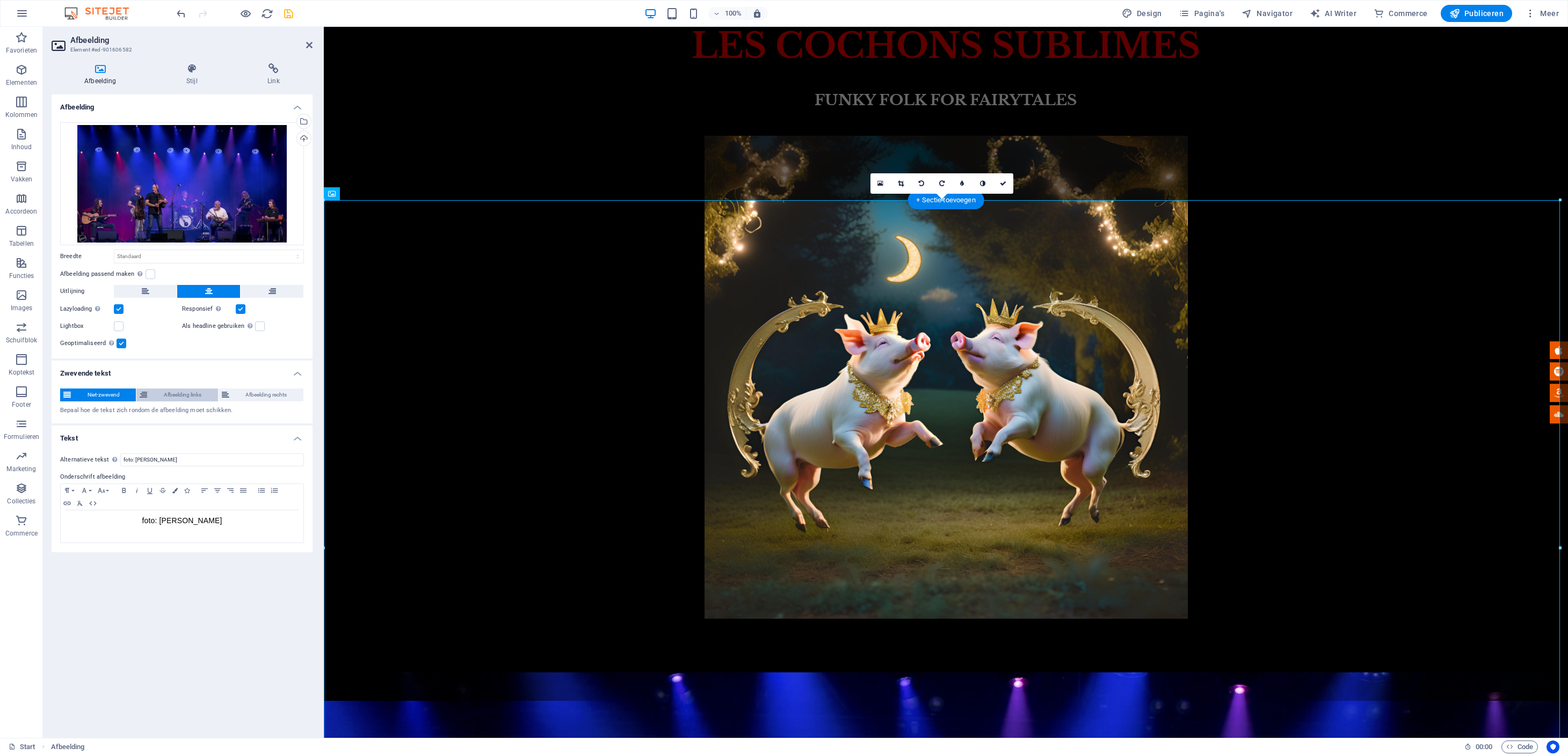
click at [181, 397] on span "Afbeelding links" at bounding box center [182, 395] width 64 height 13
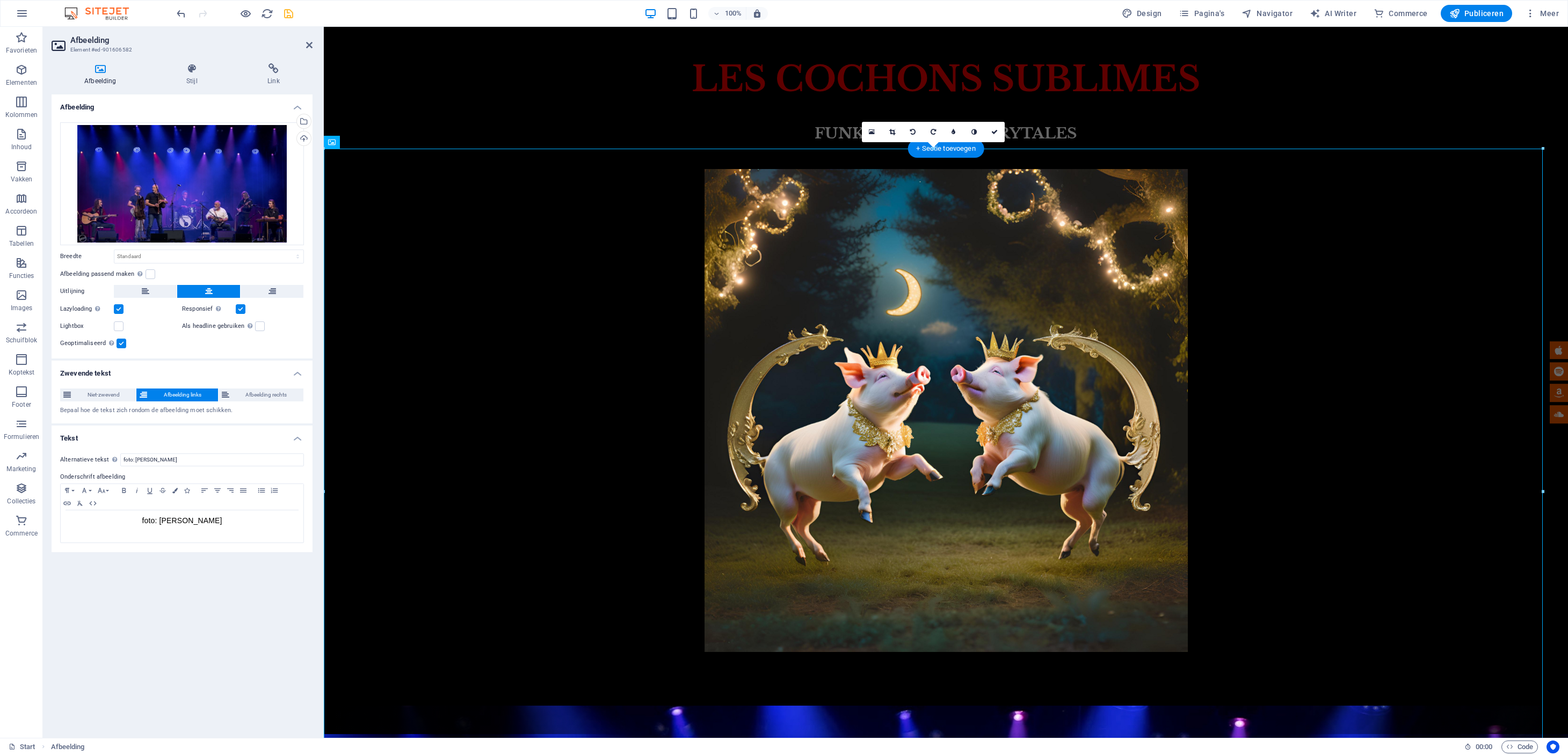
scroll to position [0, 0]
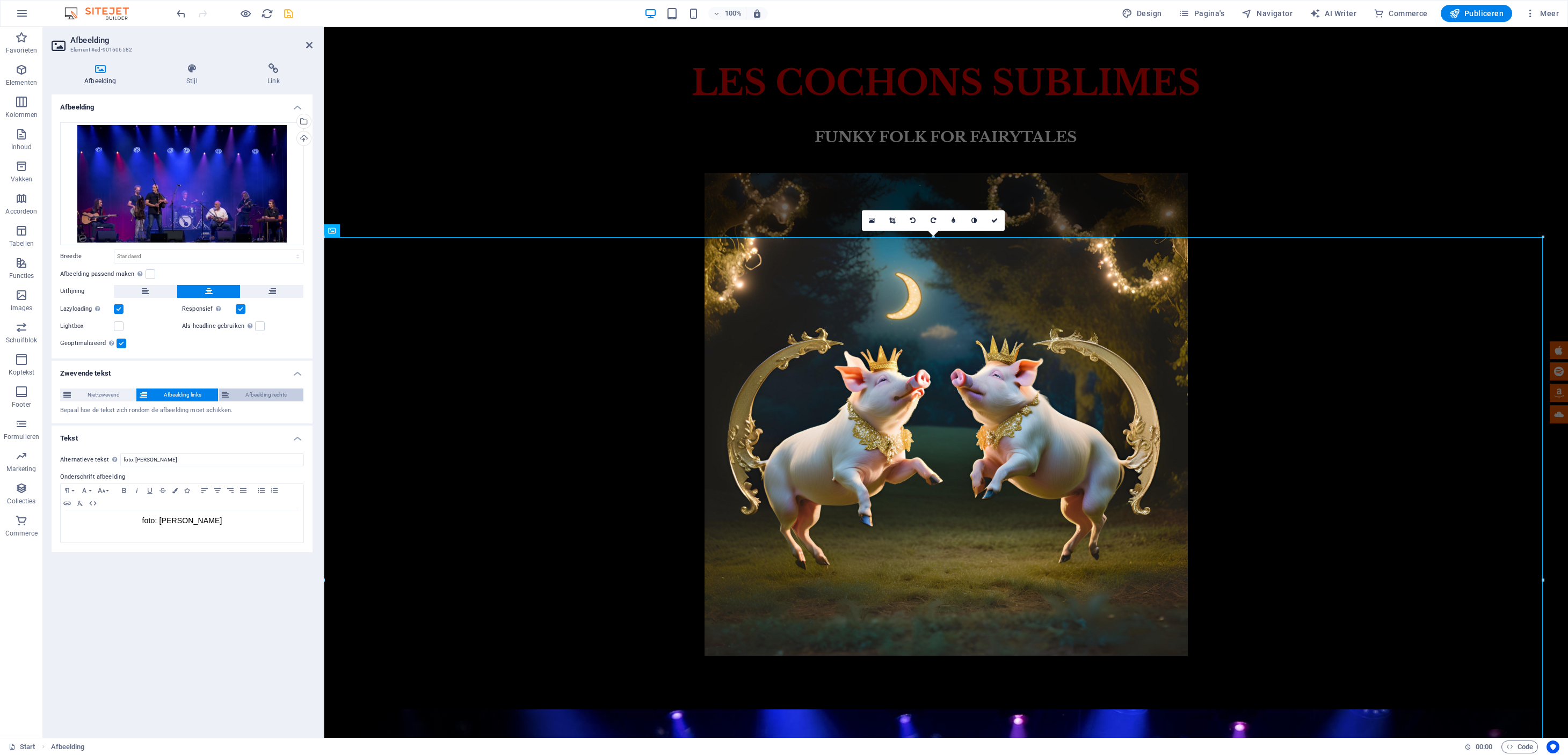
click at [250, 396] on span "Afbeelding rechts" at bounding box center [266, 395] width 67 height 13
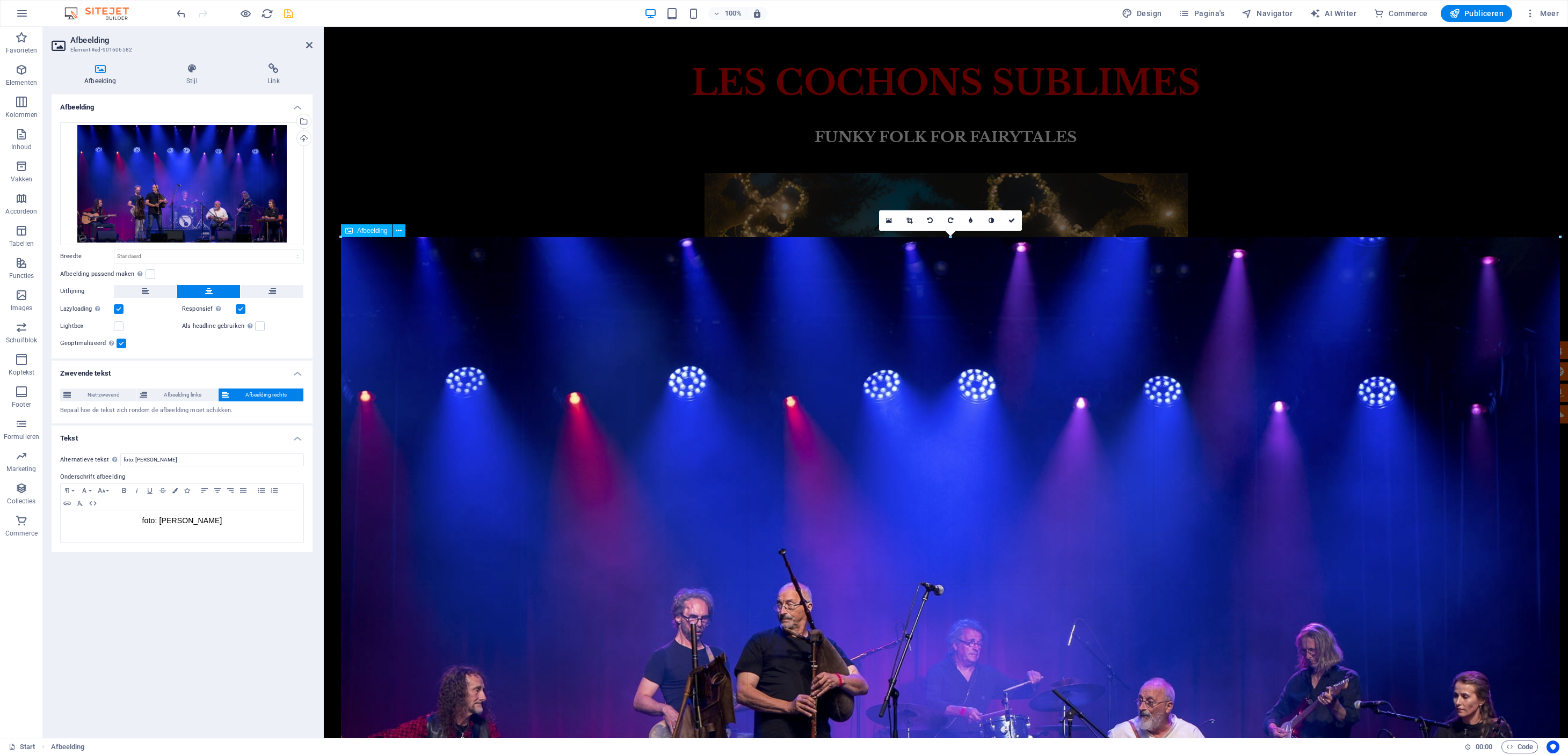
drag, startPoint x: 342, startPoint y: 581, endPoint x: 307, endPoint y: 558, distance: 41.9
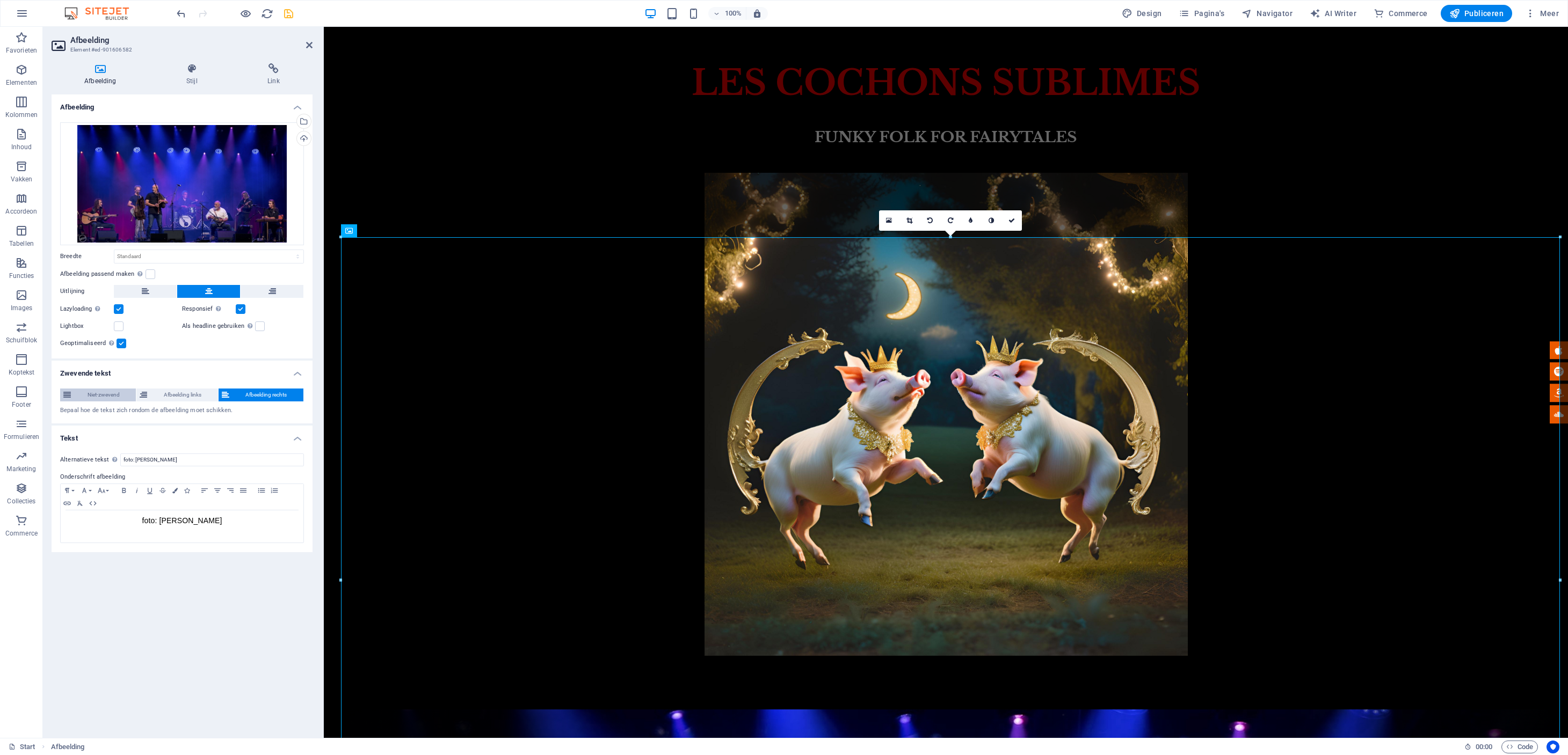
click at [101, 395] on span "Niet-zwevend" at bounding box center [103, 395] width 59 height 13
drag, startPoint x: 291, startPoint y: 12, endPoint x: 412, endPoint y: 15, distance: 121.0
click at [291, 12] on icon "save" at bounding box center [288, 13] width 12 height 12
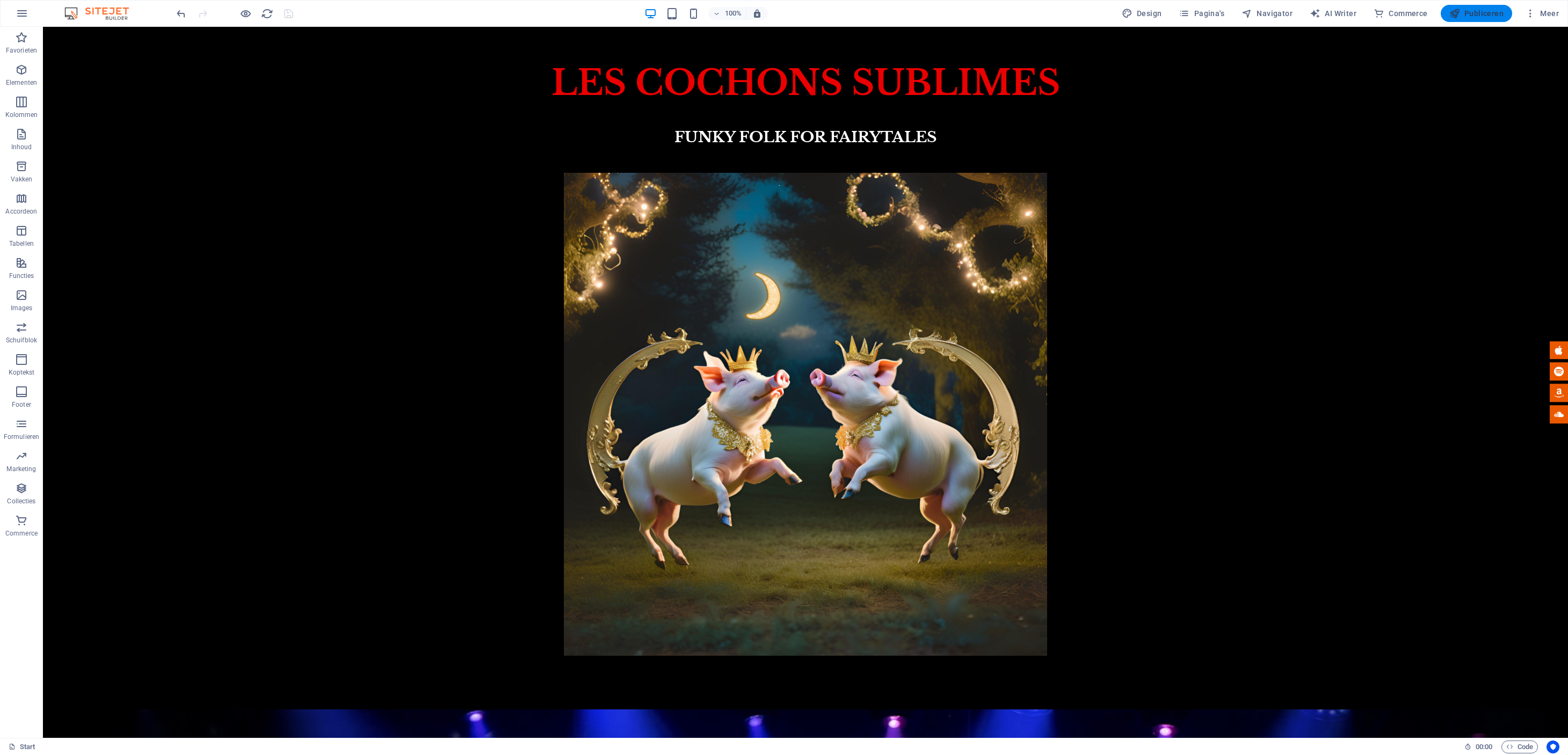
click at [1491, 12] on span "Publiceren" at bounding box center [1476, 13] width 54 height 11
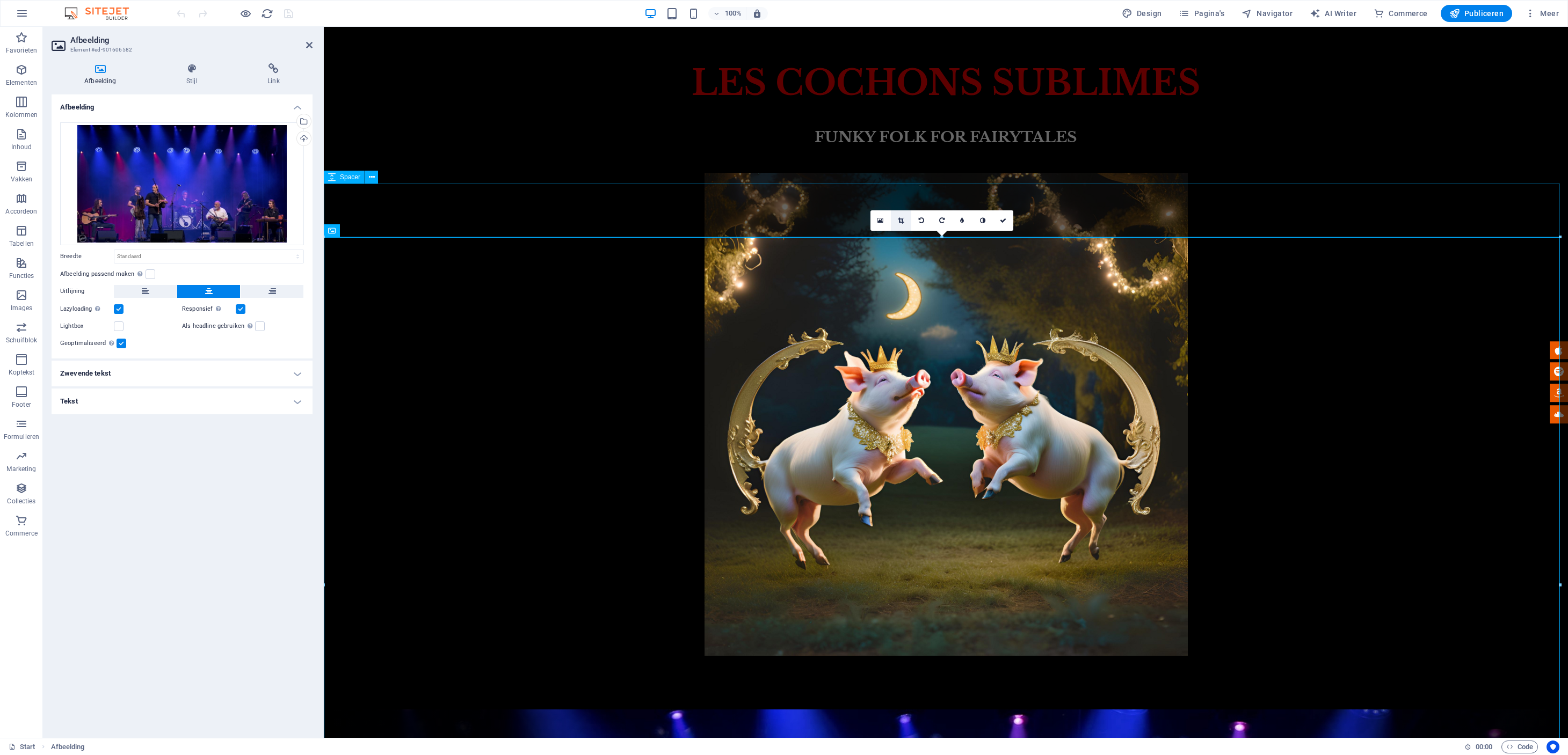
click at [902, 225] on link at bounding box center [901, 221] width 20 height 20
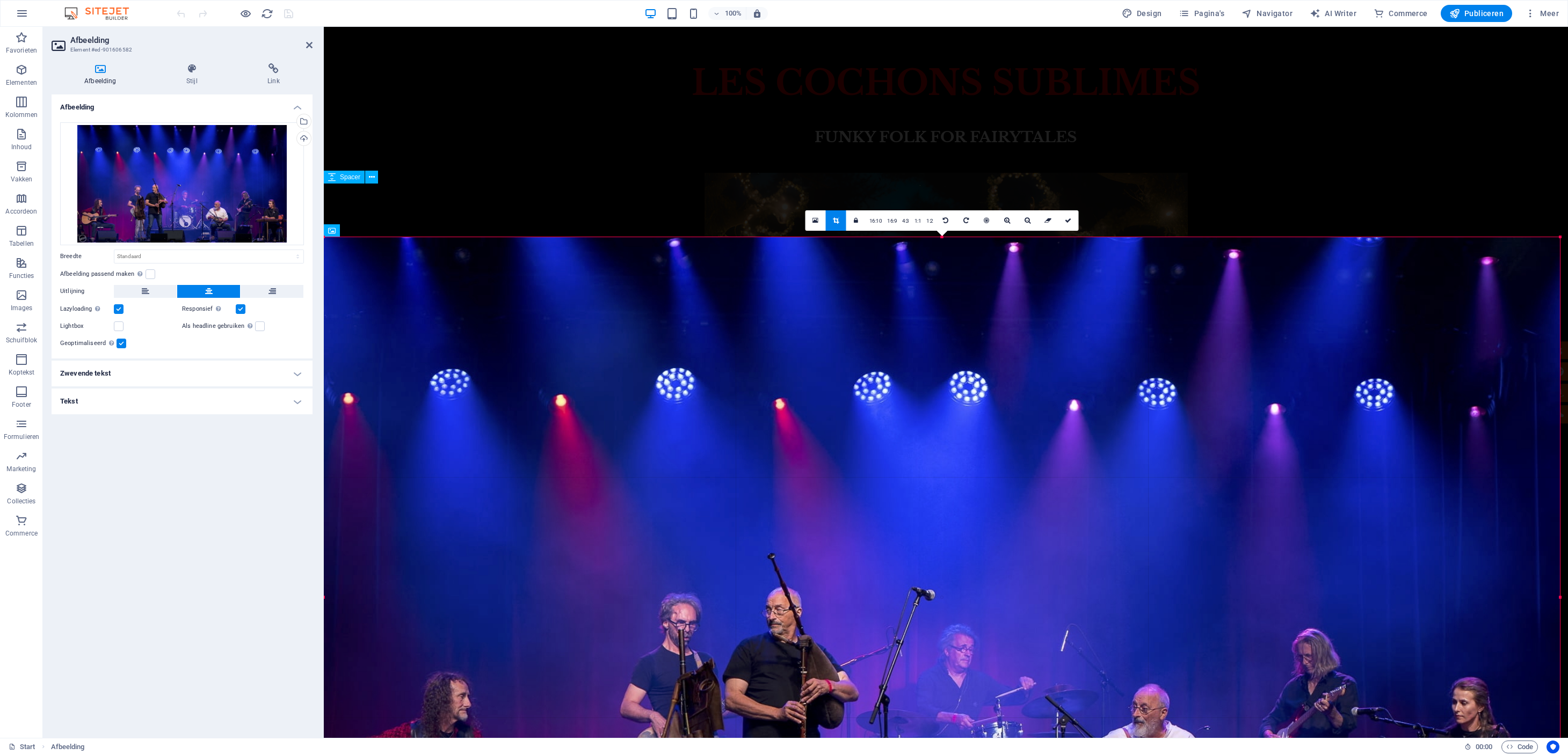
drag, startPoint x: 900, startPoint y: 239, endPoint x: 881, endPoint y: 239, distance: 19.0
click at [899, 237] on div "180 170 160 150 140 130 120 110 100 90 80 70 60 50 40 30 20 10 0 -10 -20 -30 -4…" at bounding box center [942, 597] width 1236 height 720
drag, startPoint x: 331, startPoint y: 491, endPoint x: 304, endPoint y: 493, distance: 27.1
click at [302, 494] on div "Afbeelding Element #ed-901606582 Afbeelding Stijl Link Afbeelding Sleep bestand…" at bounding box center [805, 382] width 1525 height 711
click at [1070, 221] on icon at bounding box center [1068, 221] width 6 height 6
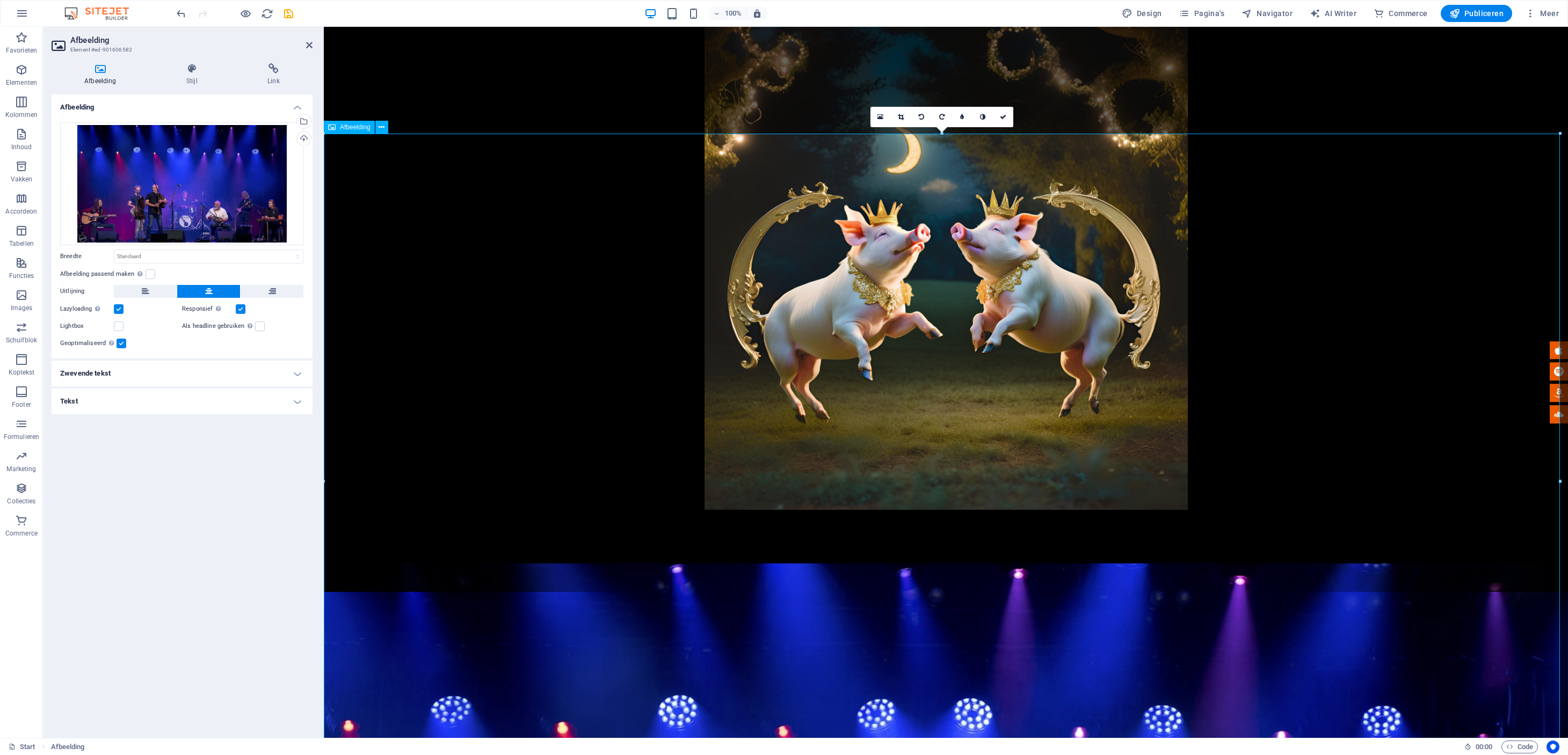
scroll to position [162, 0]
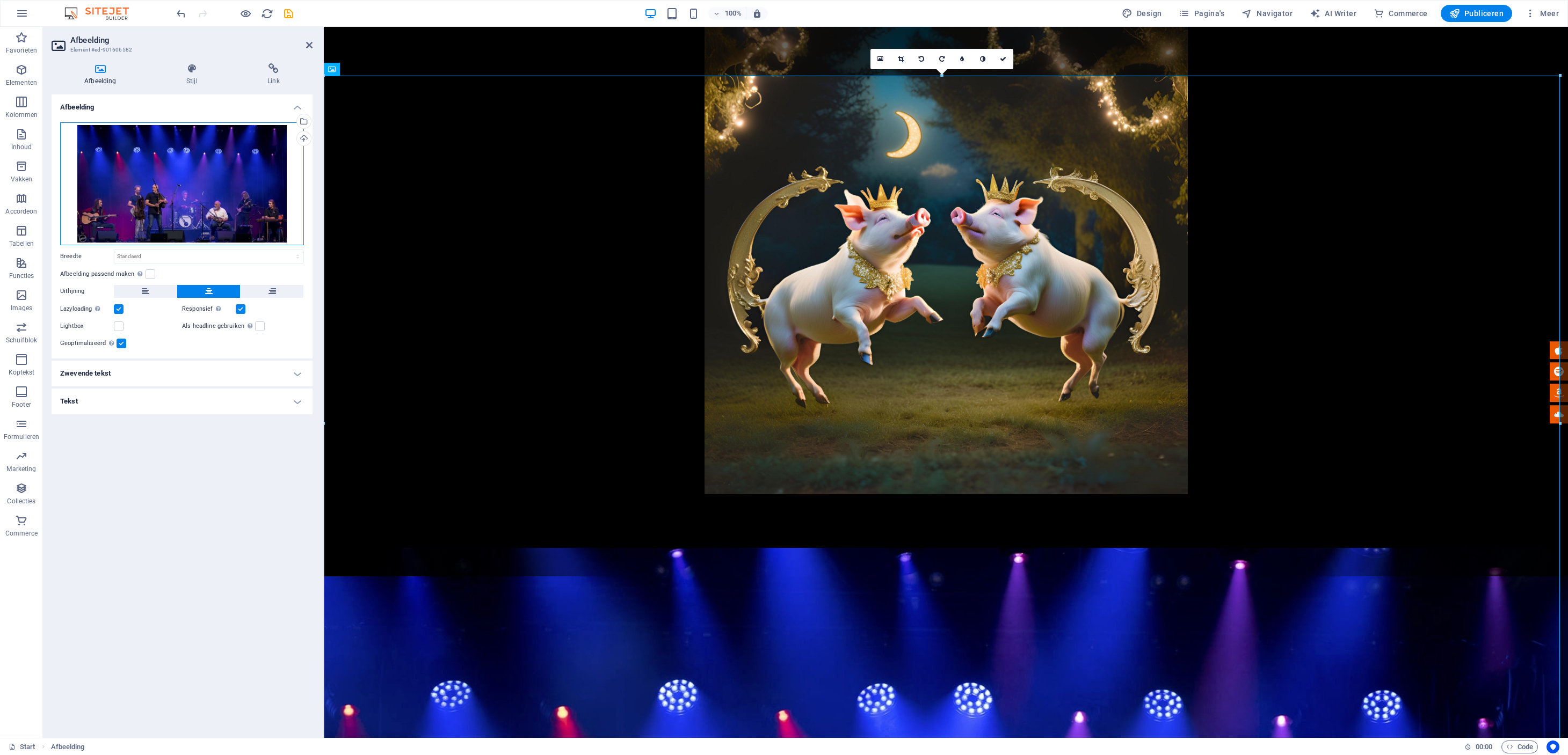
click at [193, 185] on div "Sleep bestanden hierheen, klik om bestanden te kiezen of selecteer bestanden ui…" at bounding box center [181, 183] width 244 height 123
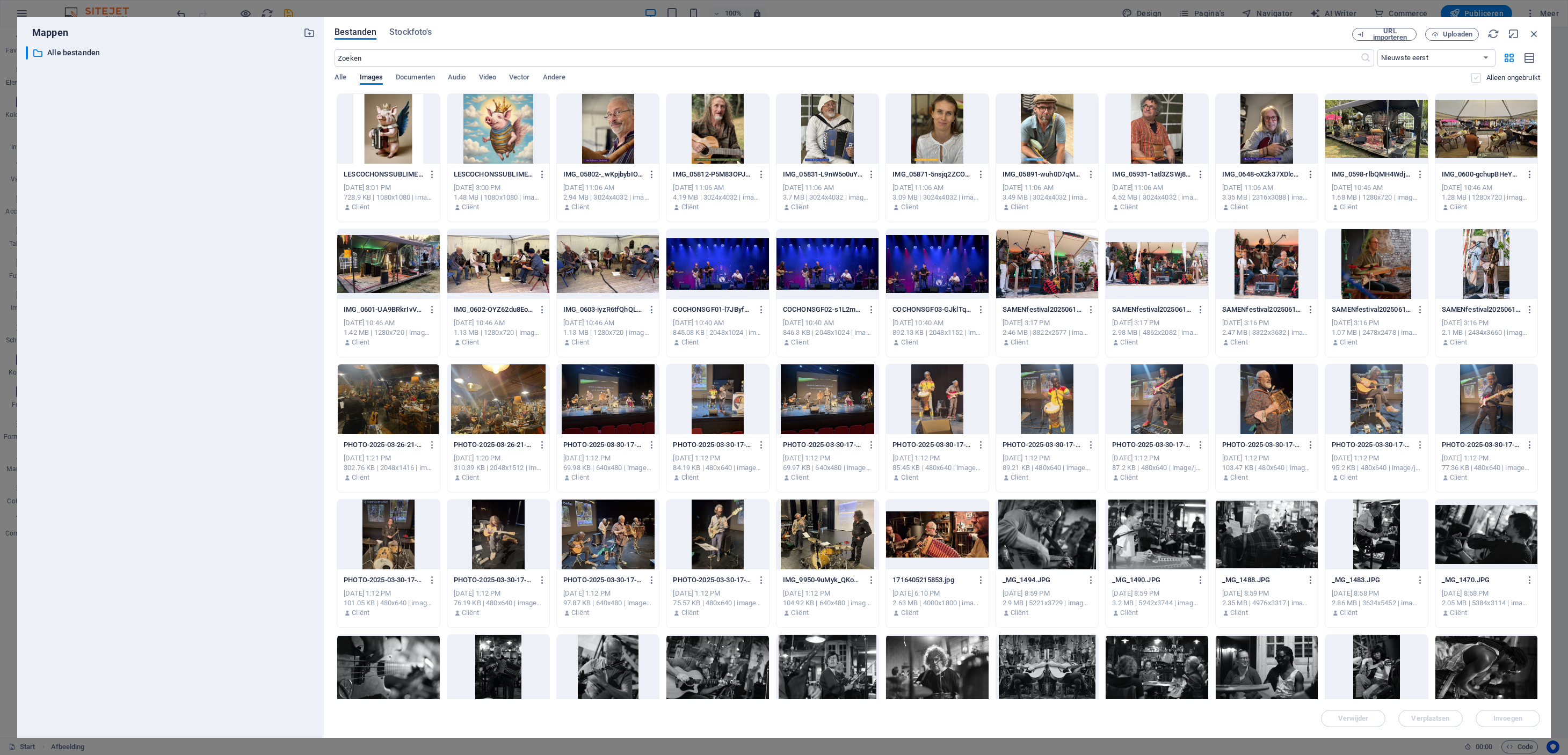
click at [1476, 77] on label at bounding box center [1476, 78] width 10 height 10
click at [0, 0] on input "checkbox" at bounding box center [0, 0] width 0 height 0
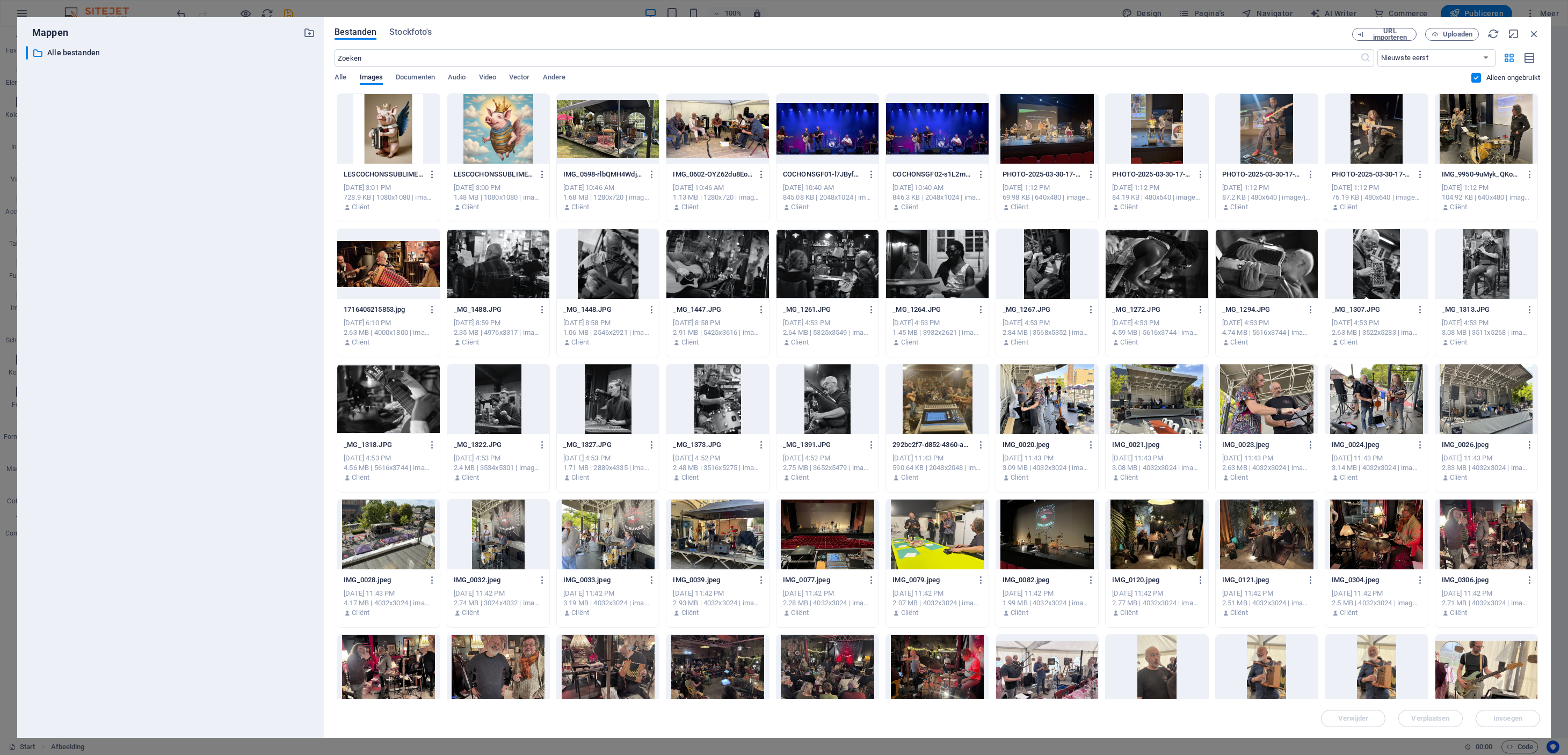
click at [1476, 78] on label at bounding box center [1476, 78] width 10 height 10
click at [0, 0] on input "checkbox" at bounding box center [0, 0] width 0 height 0
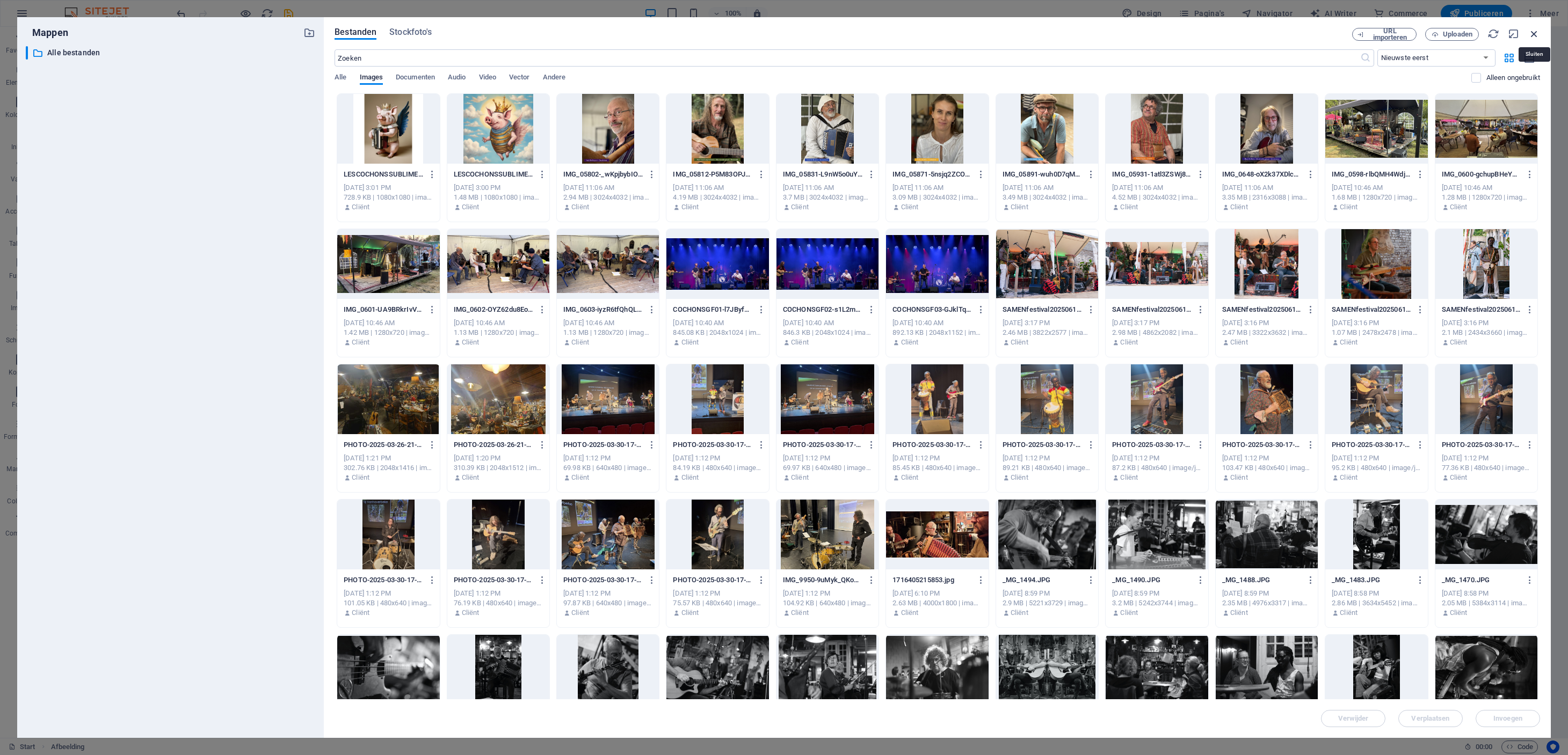
drag, startPoint x: 1535, startPoint y: 34, endPoint x: 1205, endPoint y: 8, distance: 331.0
click at [1535, 34] on icon "button" at bounding box center [1534, 34] width 12 height 12
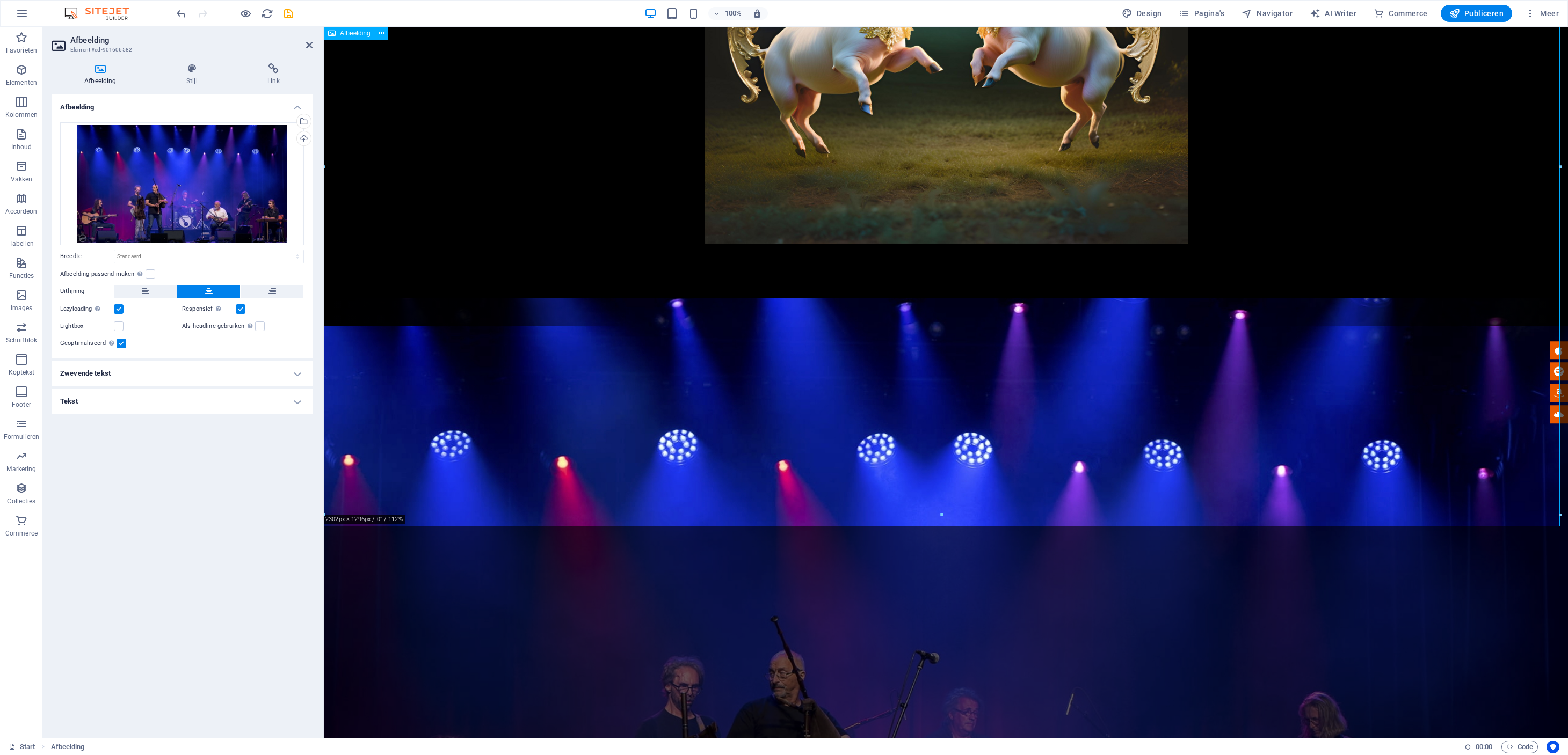
scroll to position [418, 0]
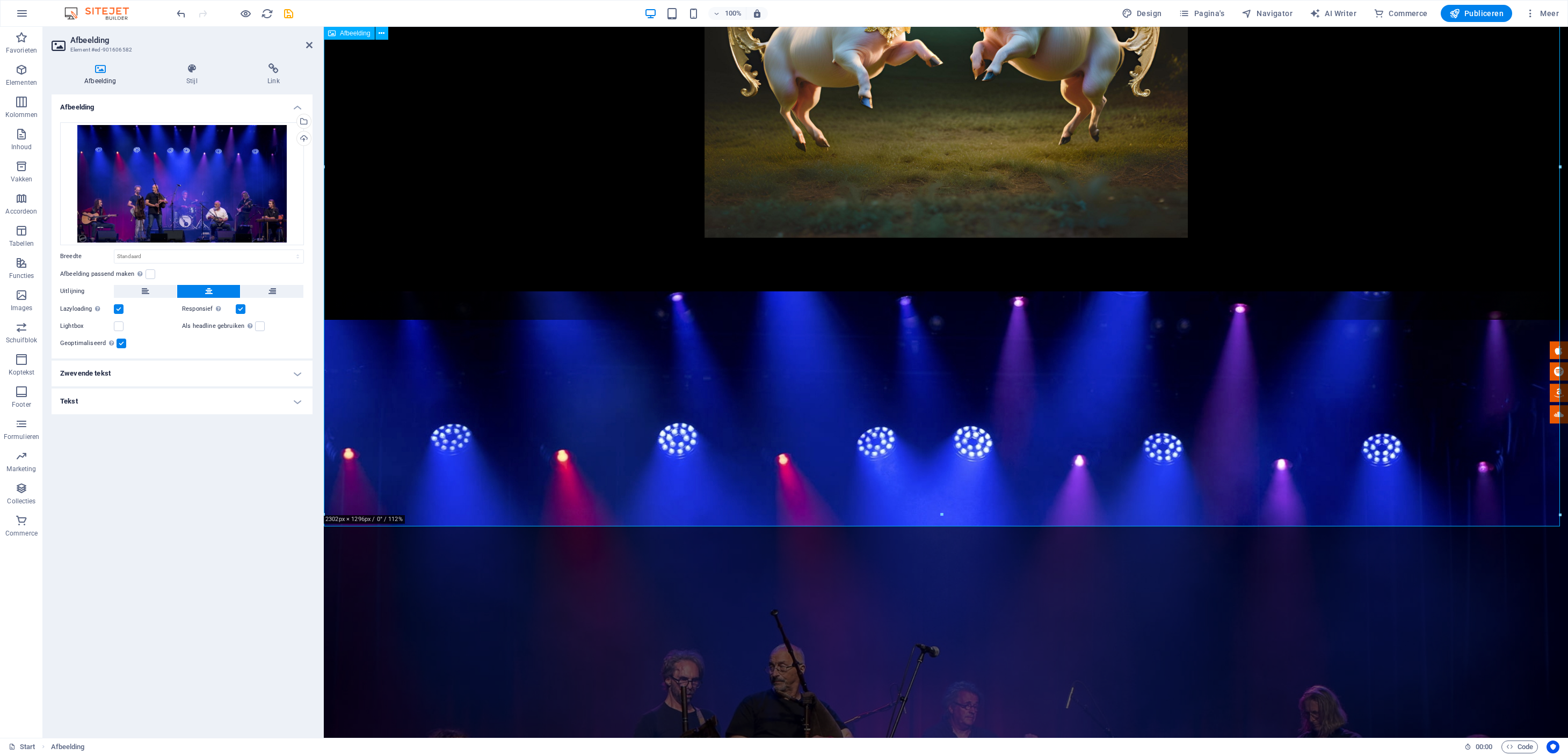
click at [356, 489] on figure "foto: Michael Götz" at bounding box center [946, 648] width 1244 height 712
click at [361, 487] on figure "foto: Michael Götz" at bounding box center [946, 648] width 1244 height 712
click at [298, 403] on h4 "Tekst" at bounding box center [182, 401] width 261 height 25
click at [253, 488] on p "foto: Michael Götz" at bounding box center [182, 484] width 232 height 11
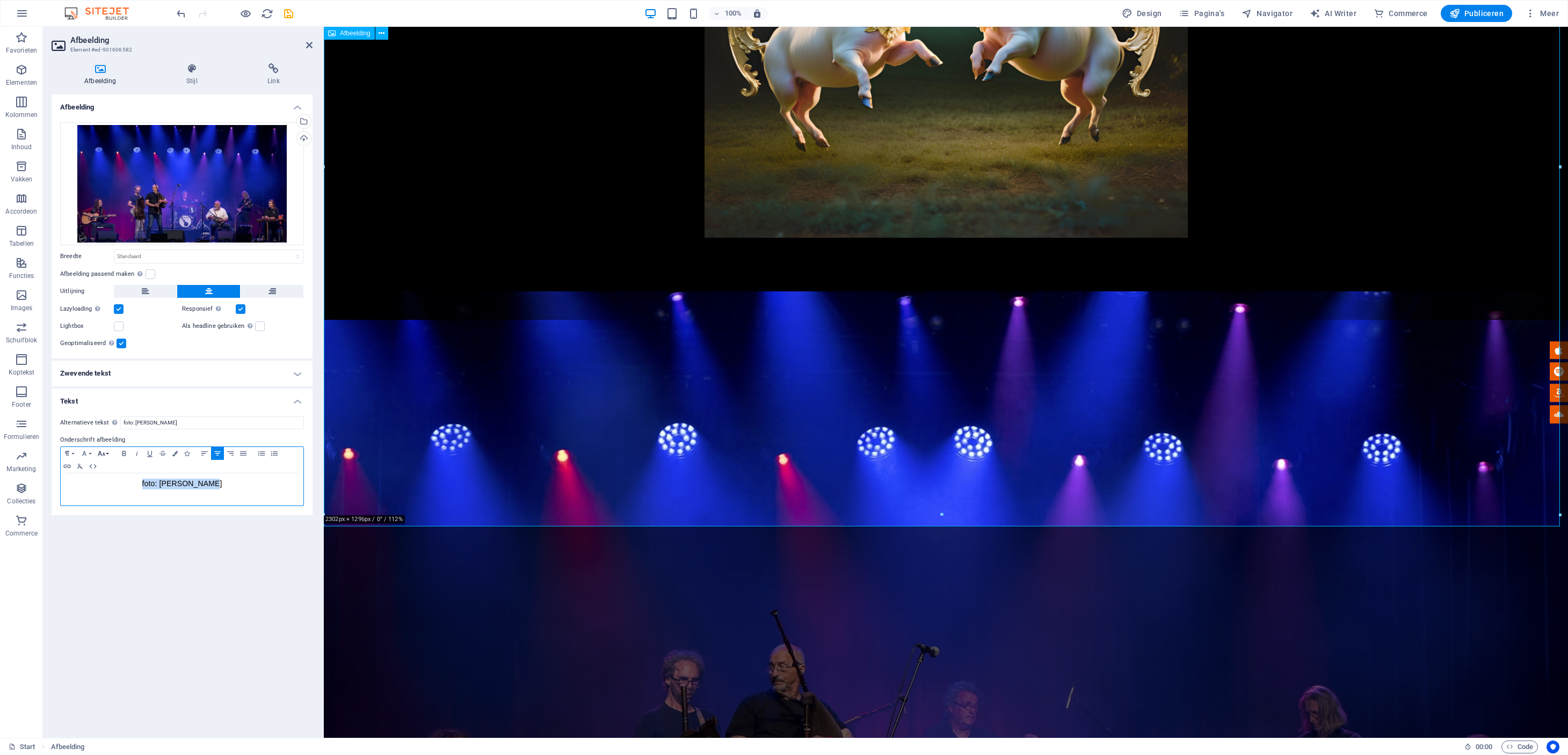
drag, startPoint x: 231, startPoint y: 481, endPoint x: 111, endPoint y: 454, distance: 123.0
click at [108, 453] on div "Paragraph Format Normal Heading 1 Heading 2 Heading 3 Heading 4 Heading 5 Headi…" at bounding box center [181, 476] width 244 height 60
click at [173, 453] on icon "button" at bounding box center [175, 454] width 5 height 5
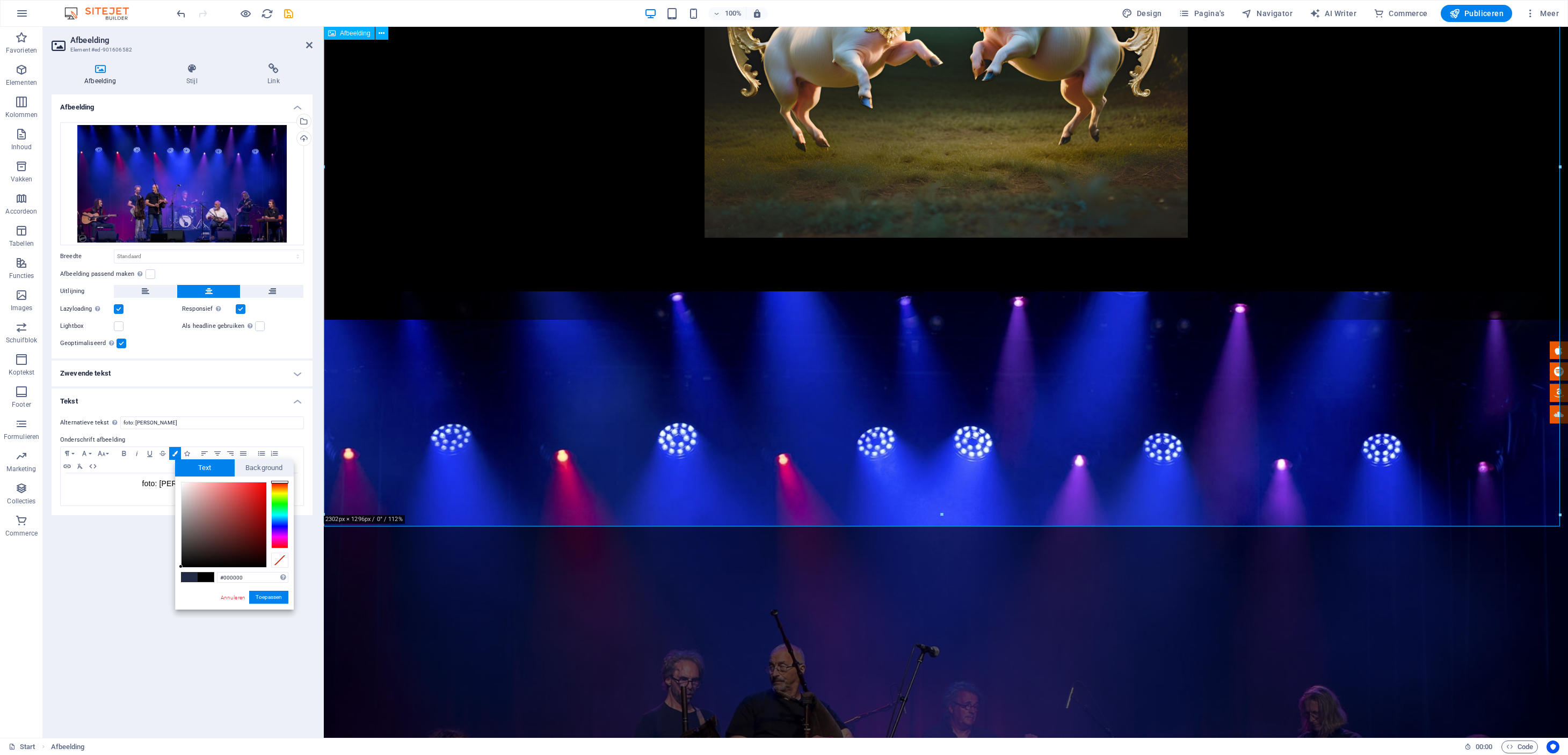
drag, startPoint x: 246, startPoint y: 578, endPoint x: 193, endPoint y: 579, distance: 53.0
click at [193, 579] on div "#000000 Ondersteunde notaties #0852ed rgb(8, 82, 237) rgba(8, 82, 237, 90%) hsv…" at bounding box center [234, 621] width 118 height 289
type input "#9c9e8e"
click at [263, 595] on button "Toepassen" at bounding box center [269, 597] width 39 height 13
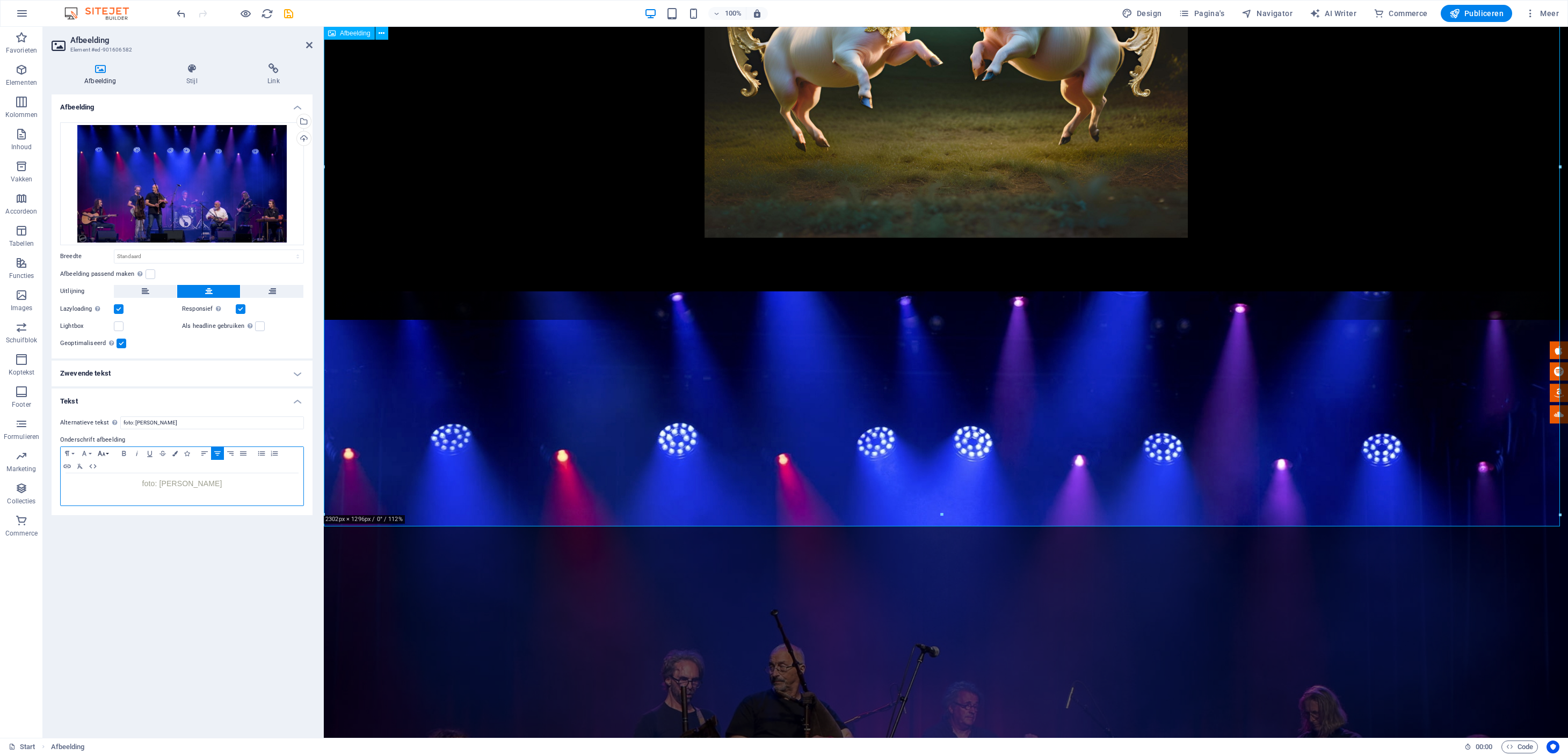
click at [106, 452] on icon "button" at bounding box center [101, 453] width 13 height 8
click at [115, 495] on link "24" at bounding box center [114, 497] width 39 height 16
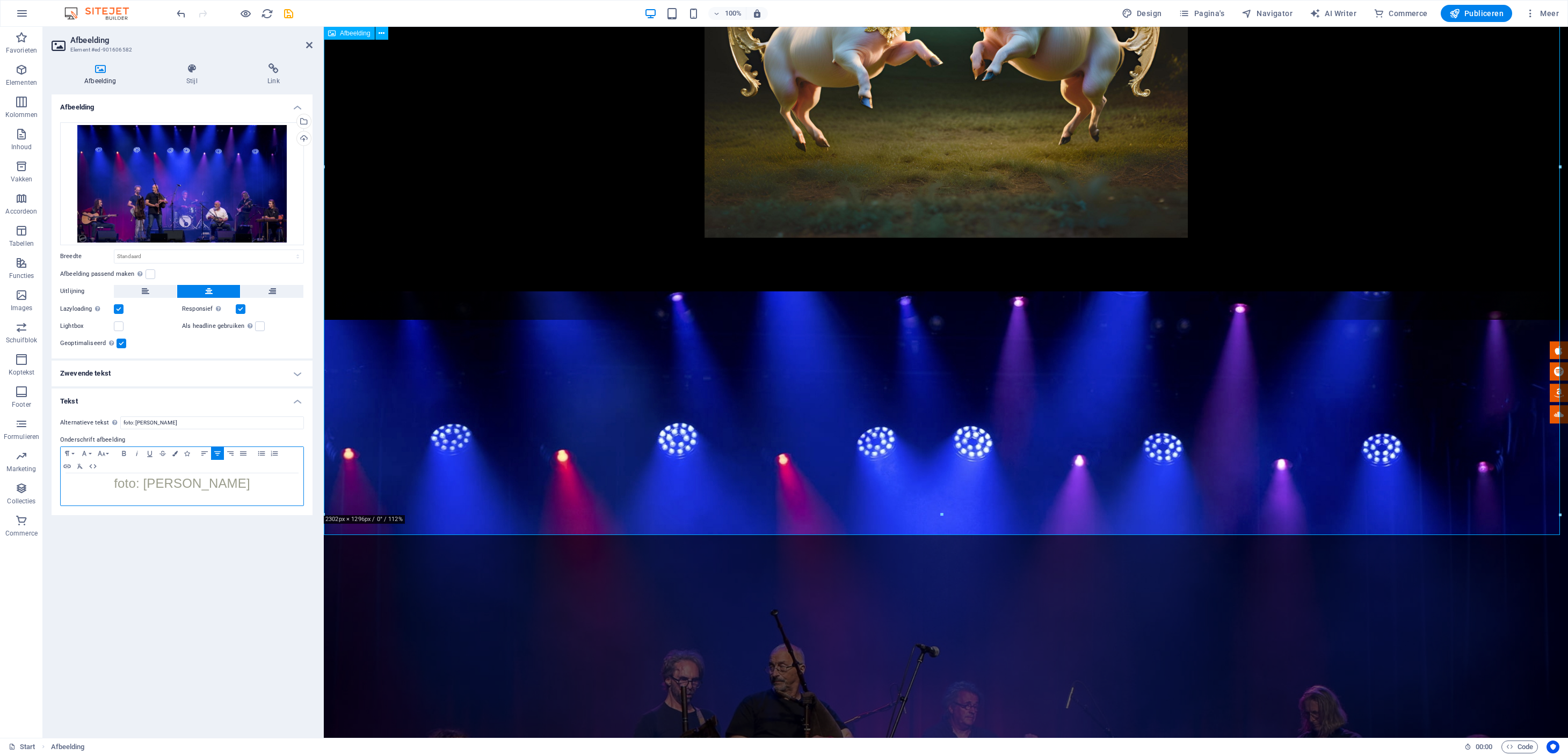
click at [244, 483] on p "foto: Michael Götz" at bounding box center [182, 485] width 232 height 12
drag, startPoint x: 244, startPoint y: 481, endPoint x: 142, endPoint y: 478, distance: 102.0
click at [122, 488] on p "foto: Michael Götz ©" at bounding box center [182, 485] width 232 height 12
click at [174, 453] on icon "button" at bounding box center [175, 454] width 5 height 5
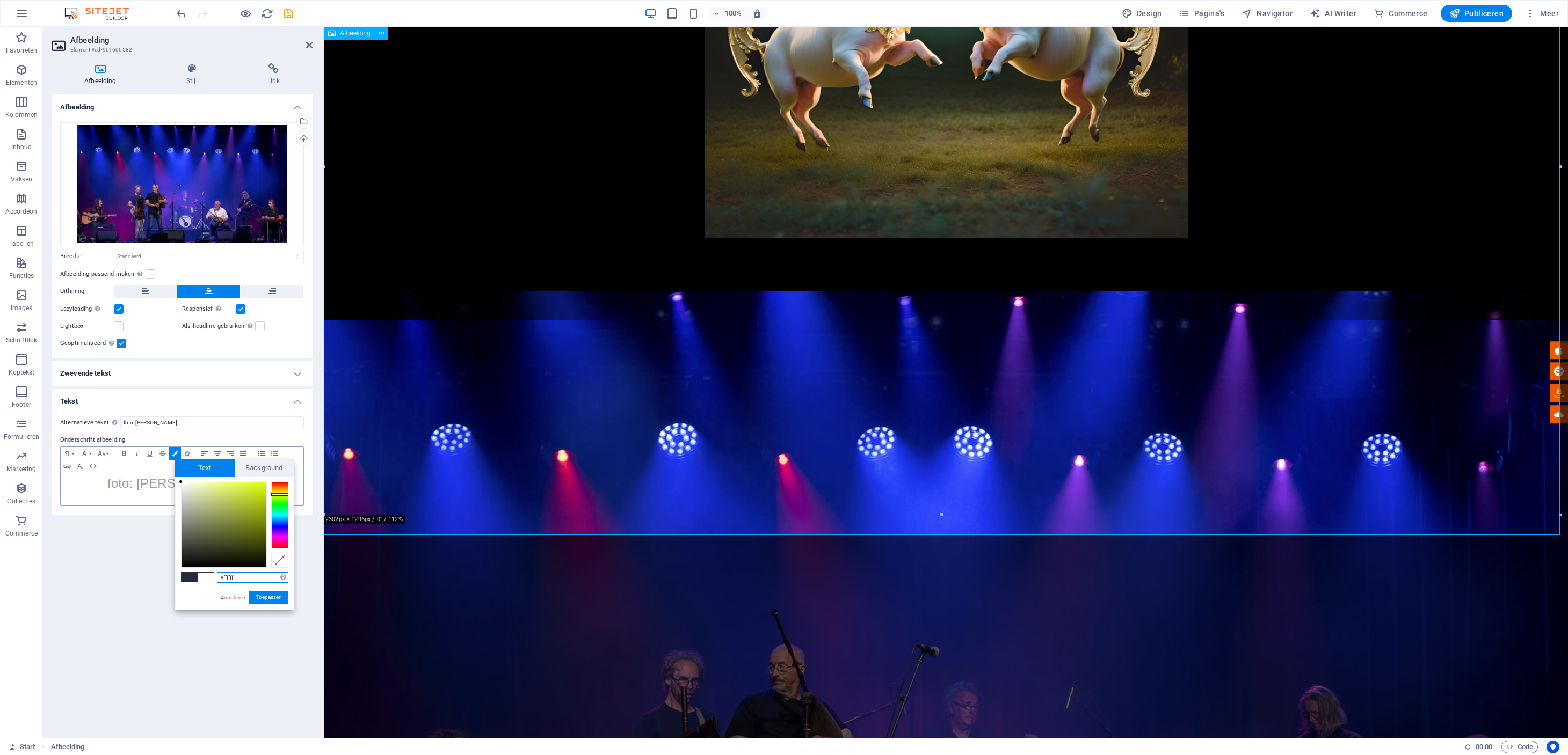
drag, startPoint x: 190, startPoint y: 512, endPoint x: 165, endPoint y: 467, distance: 51.5
click at [165, 466] on body "lescochonssublimes.be Start Favorieten Elementen Kolommen Inhoud Vakken Accorde…" at bounding box center [784, 377] width 1568 height 755
click at [271, 596] on button "Toepassen" at bounding box center [269, 597] width 39 height 13
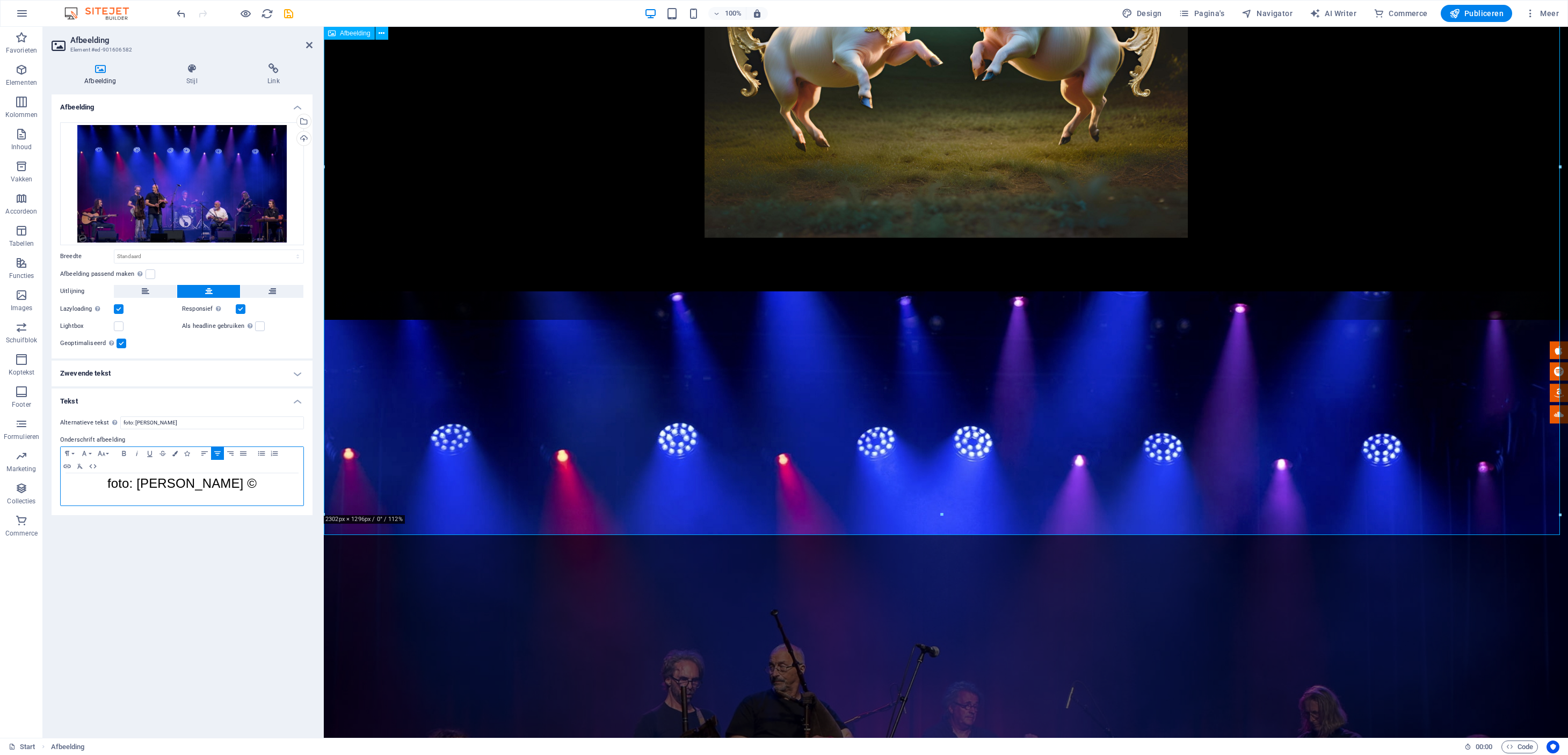
click at [256, 481] on p "foto: Michael Götz ©" at bounding box center [182, 485] width 232 height 12
drag, startPoint x: 214, startPoint y: 481, endPoint x: 115, endPoint y: 485, distance: 99.1
click at [113, 485] on p "foto: Michael Götz ©" at bounding box center [182, 485] width 232 height 12
click at [178, 454] on button "Colors" at bounding box center [175, 454] width 12 height 13
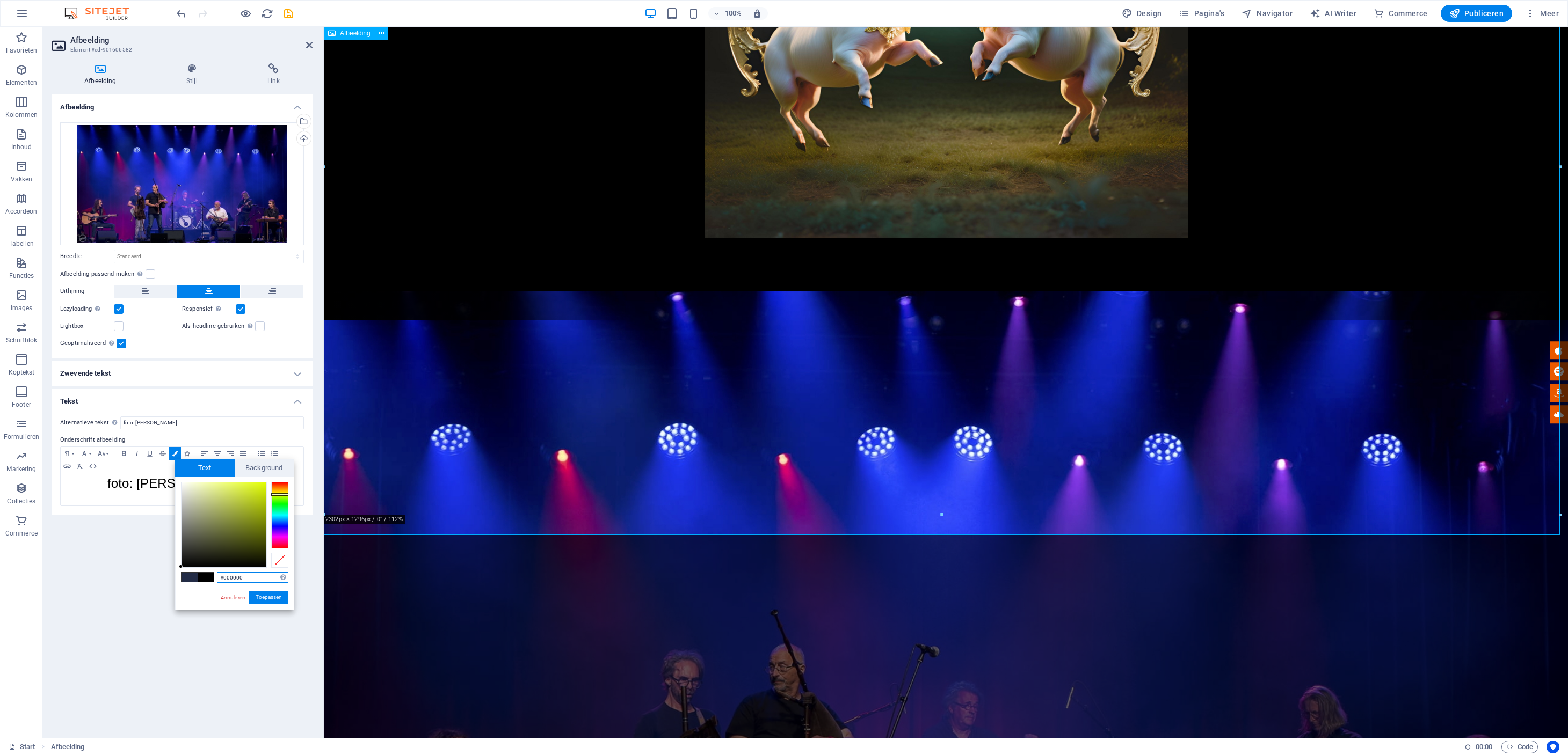
click at [278, 494] on div at bounding box center [279, 515] width 17 height 67
drag, startPoint x: 283, startPoint y: 495, endPoint x: 277, endPoint y: 495, distance: 6.0
click at [283, 494] on div at bounding box center [279, 494] width 17 height 3
type input "#d2df0e"
click at [260, 493] on div at bounding box center [223, 525] width 85 height 85
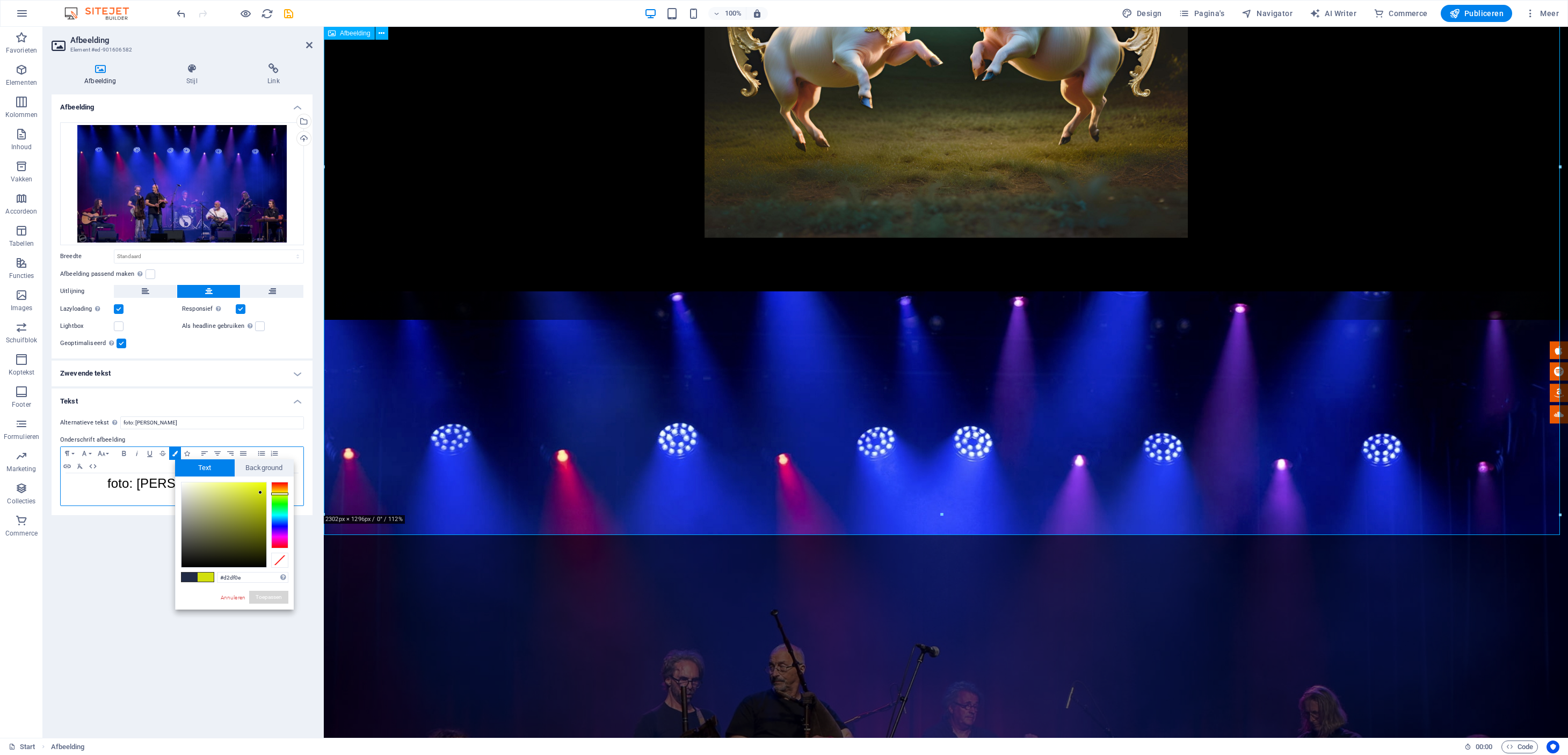
click at [272, 594] on button "Toepassen" at bounding box center [269, 597] width 39 height 13
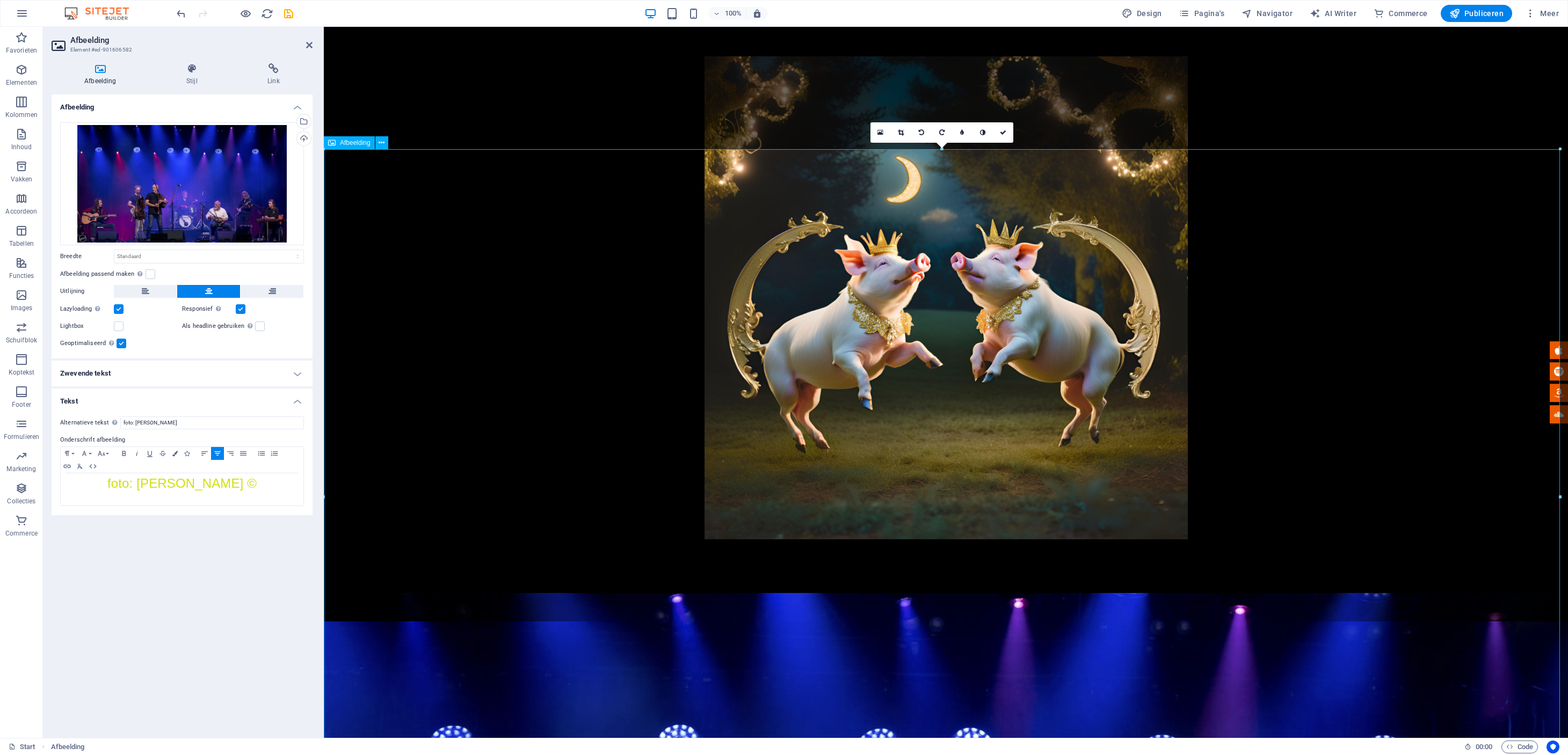
scroll to position [407, 0]
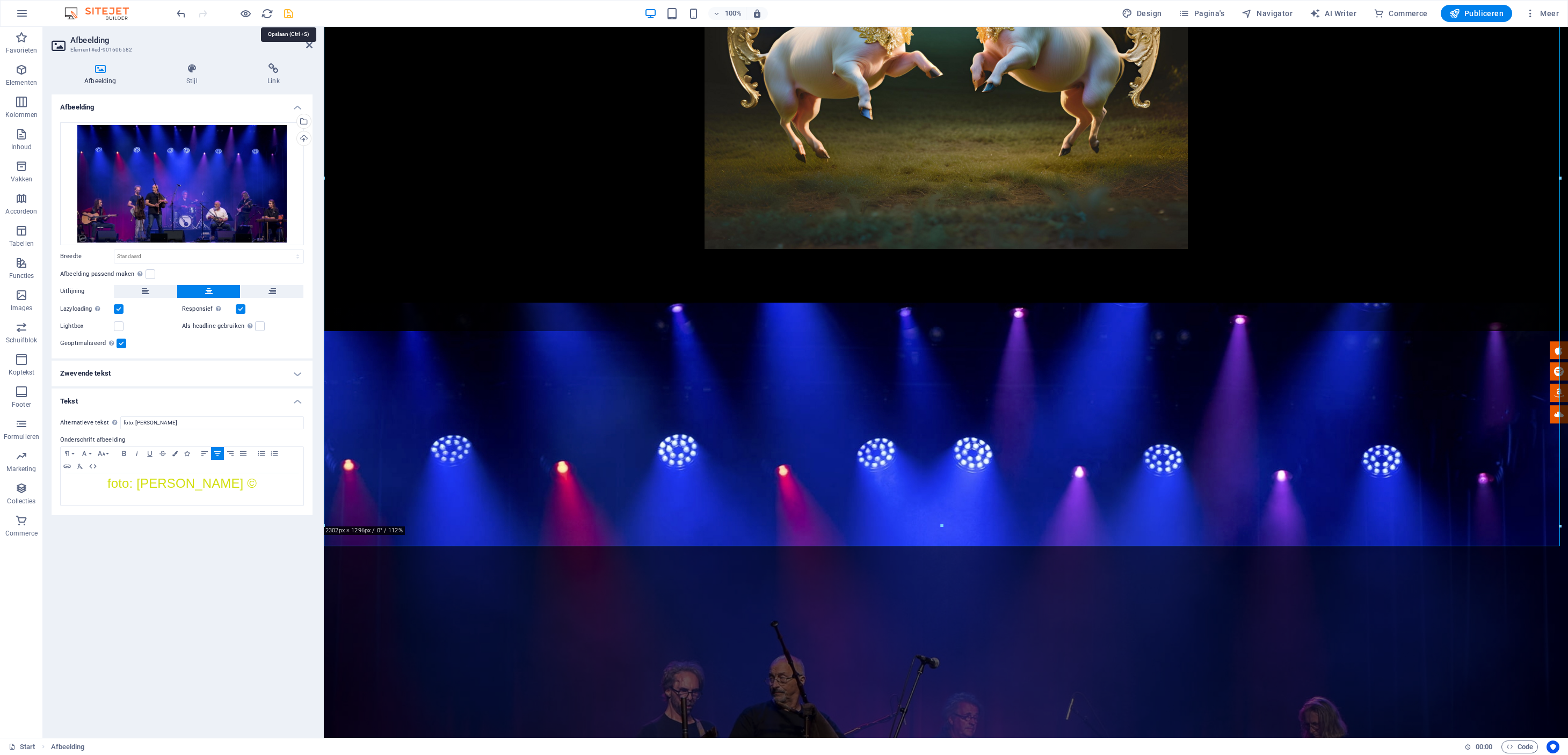
click at [285, 15] on icon "save" at bounding box center [288, 13] width 12 height 12
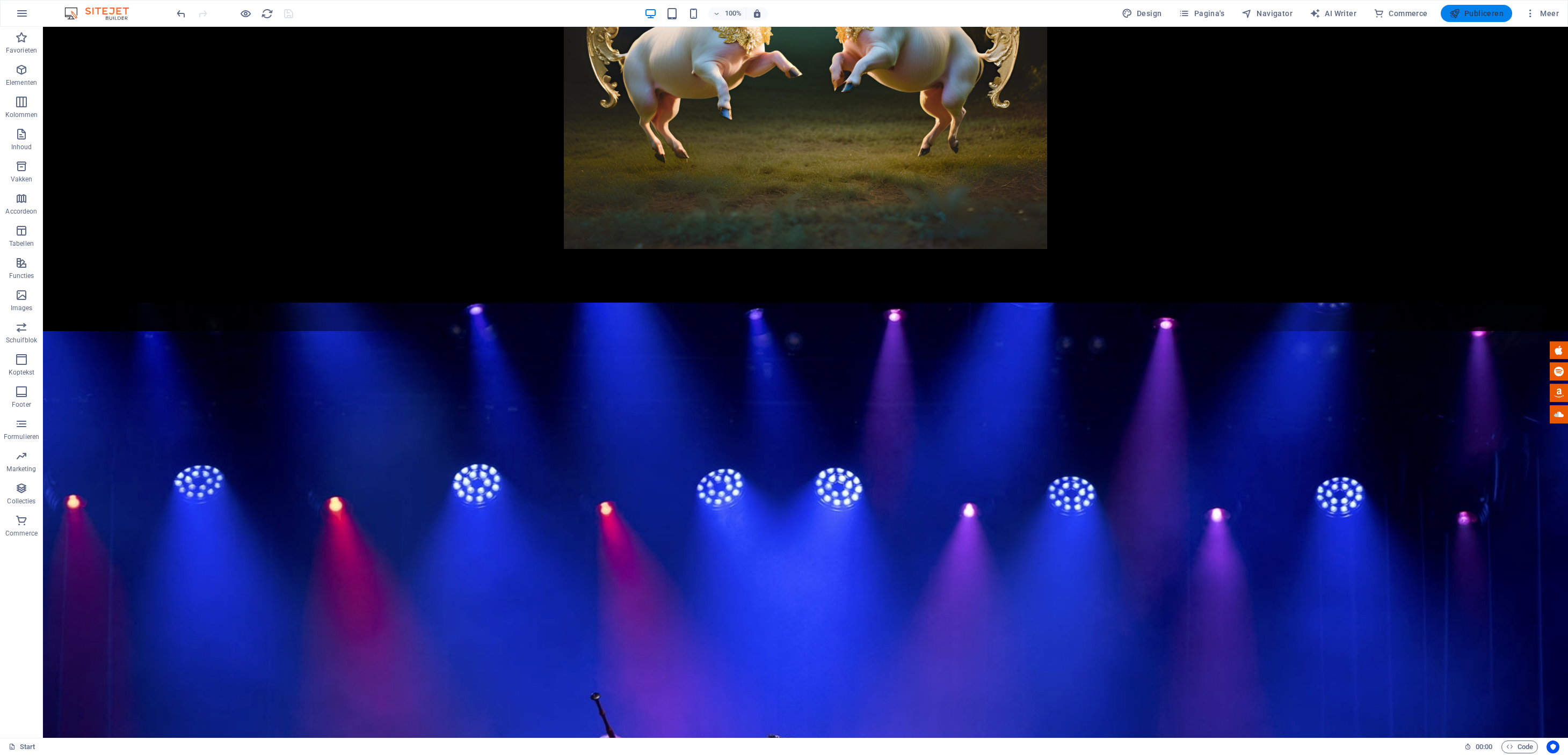
click at [1480, 15] on span "Publiceren" at bounding box center [1476, 13] width 54 height 11
